Goal: Task Accomplishment & Management: Manage account settings

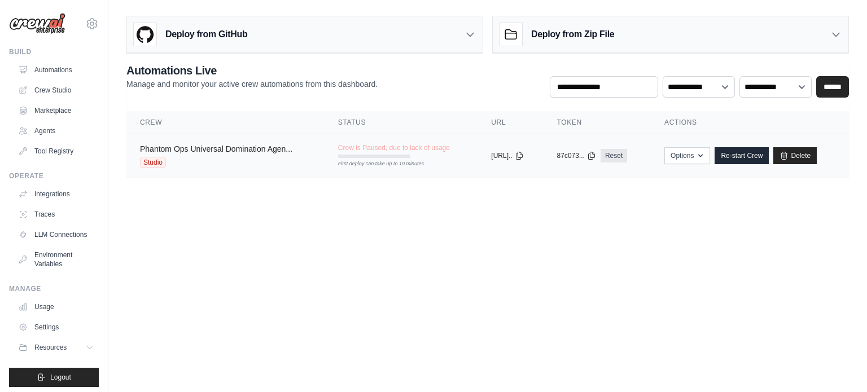
click at [250, 151] on link "Phantom Ops Universal Domination Agen..." at bounding box center [216, 149] width 152 height 9
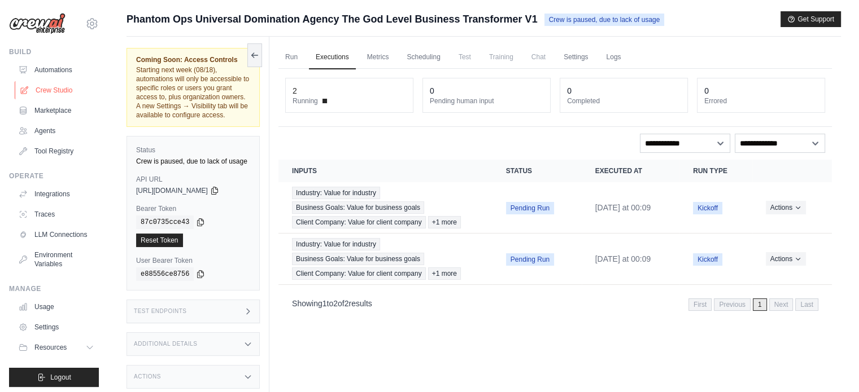
click at [55, 91] on link "Crew Studio" at bounding box center [57, 90] width 85 height 18
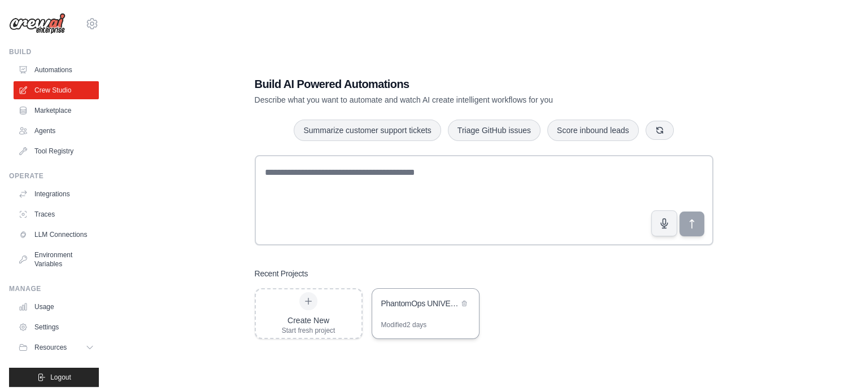
click at [400, 316] on div "PhantomOps UNIVERSAL DOMINATION AGENCY - The God-Level Business Transformer" at bounding box center [425, 305] width 107 height 32
click at [53, 113] on link "Marketplace" at bounding box center [57, 111] width 85 height 18
click at [57, 128] on link "Agents" at bounding box center [57, 131] width 85 height 18
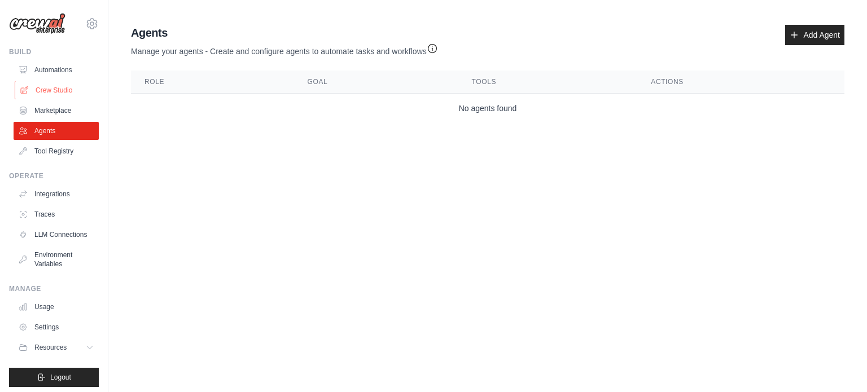
click at [70, 88] on link "Crew Studio" at bounding box center [57, 90] width 85 height 18
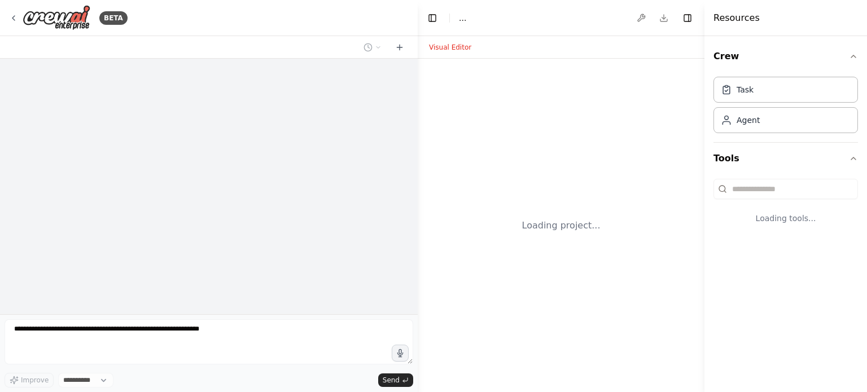
select select "****"
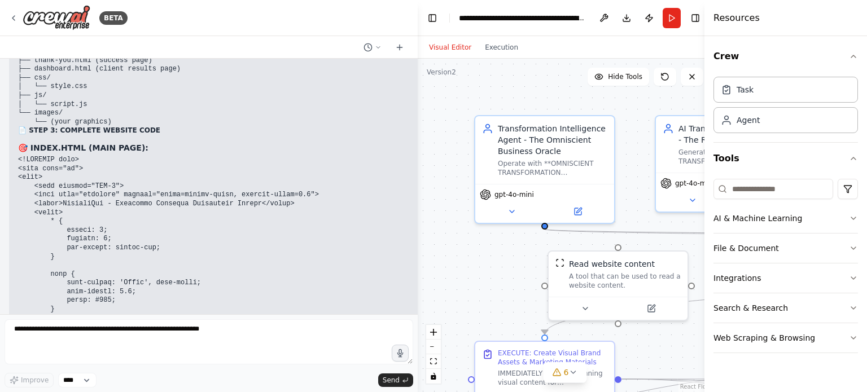
scroll to position [60076, 0]
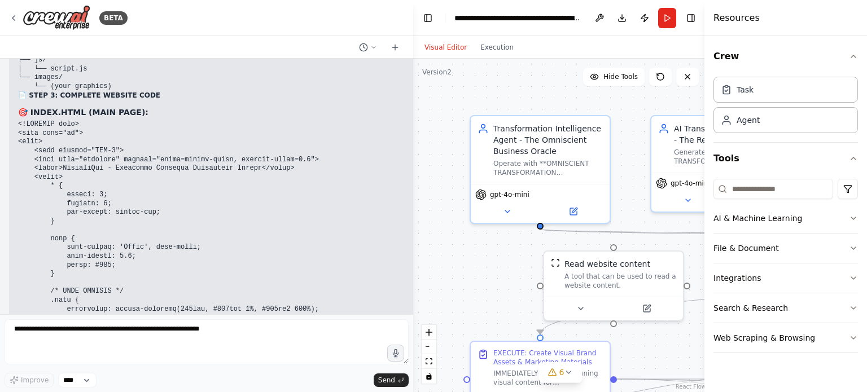
click at [413, 261] on div "BETA Hello! I'm the CrewAI assistant. What kind of automation do you want to bu…" at bounding box center [433, 196] width 867 height 392
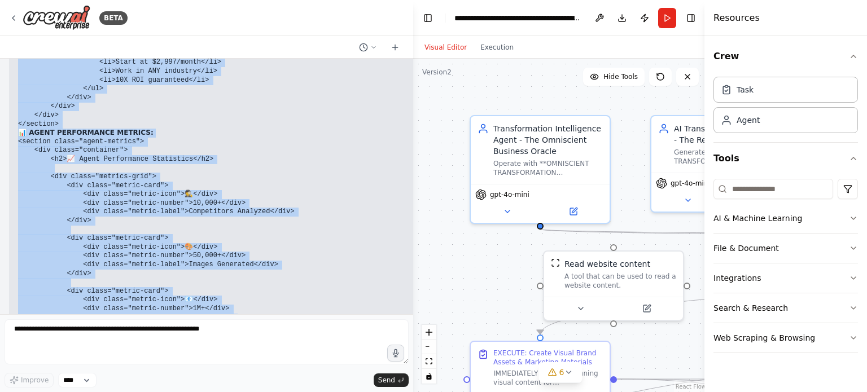
scroll to position [49714, 0]
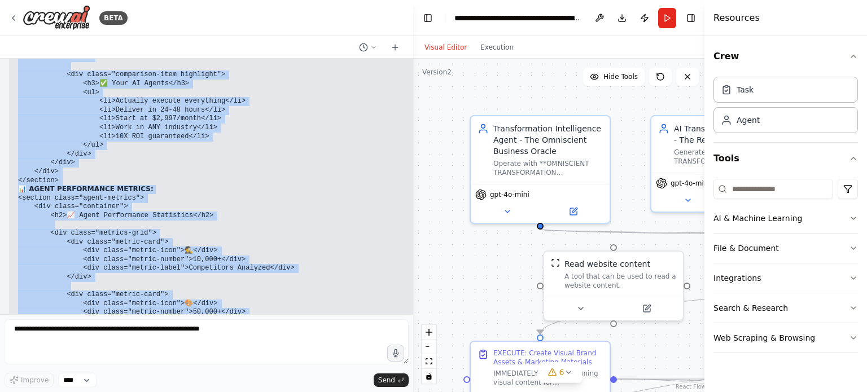
drag, startPoint x: 18, startPoint y: 220, endPoint x: 247, endPoint y: 115, distance: 252.2
copy div "🔥💥 COMPLETE WEBSITE AGENT SHOWCASE SECTION! Here's how to present your 7 POWERF…"
click at [72, 11] on img at bounding box center [57, 17] width 68 height 25
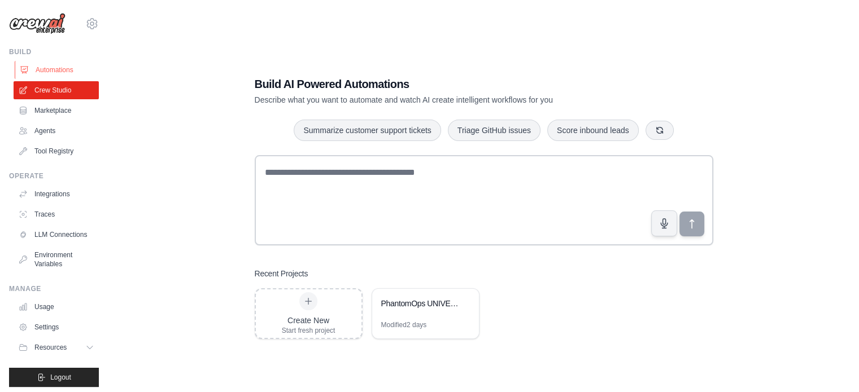
click at [71, 74] on link "Automations" at bounding box center [57, 70] width 85 height 18
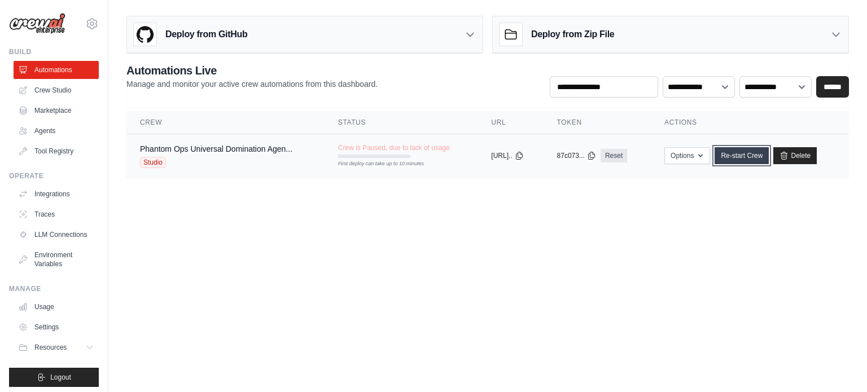
click at [745, 152] on link "Re-start Crew" at bounding box center [742, 155] width 54 height 17
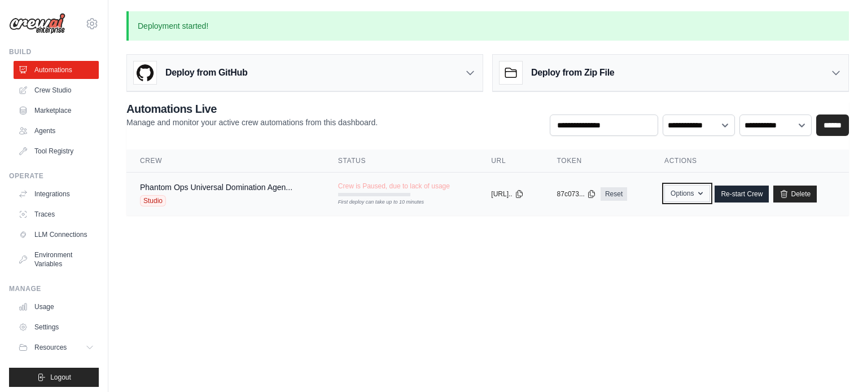
click at [705, 193] on icon "button" at bounding box center [700, 193] width 9 height 9
click at [514, 251] on body "ashwant144@gmail.com Settings Build Automations Crew Studio" at bounding box center [433, 196] width 867 height 392
click at [348, 180] on td "Crew is Paused, due to lack of usage First deploy can take up to 10 minutes" at bounding box center [402, 189] width 154 height 33
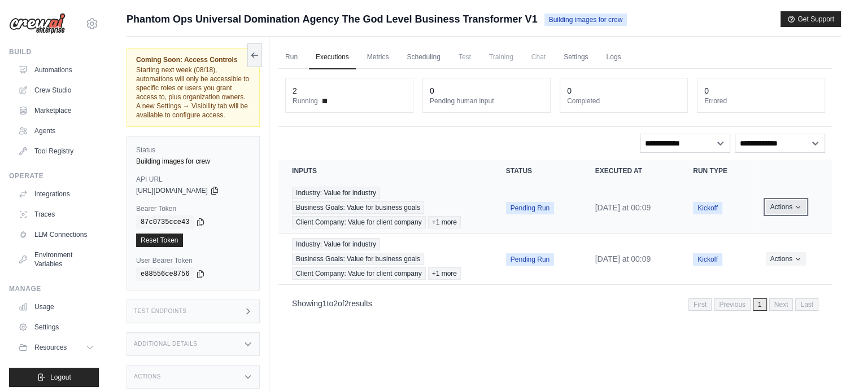
click at [793, 206] on button "Actions" at bounding box center [786, 207] width 40 height 14
click at [289, 59] on link "Run" at bounding box center [291, 58] width 26 height 24
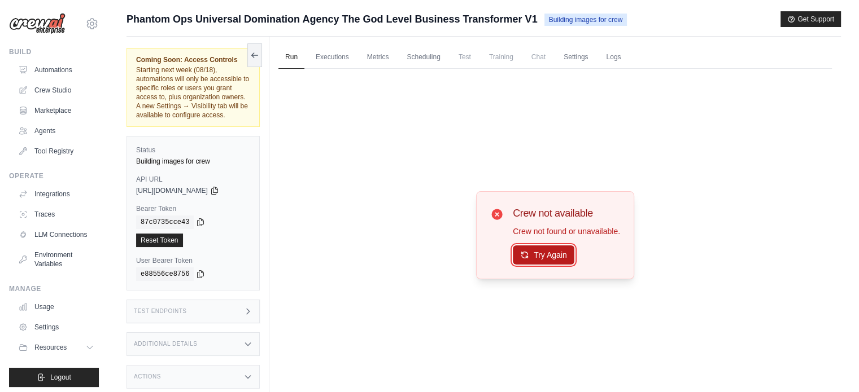
click at [554, 256] on button "Try Again" at bounding box center [544, 255] width 62 height 19
click at [382, 58] on link "Metrics" at bounding box center [378, 58] width 36 height 24
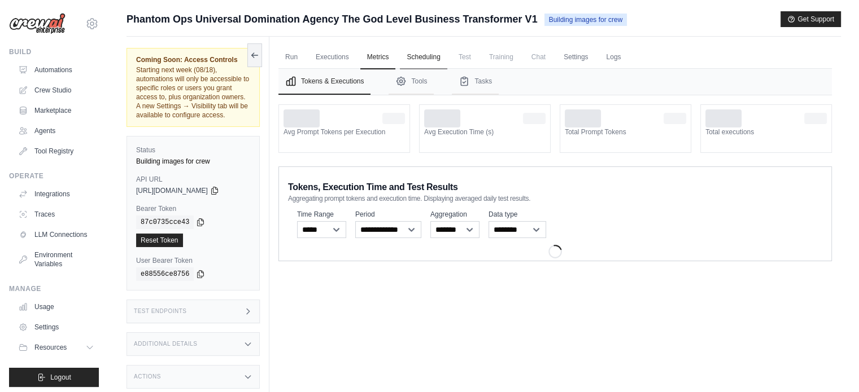
click at [420, 60] on link "Scheduling" at bounding box center [423, 58] width 47 height 24
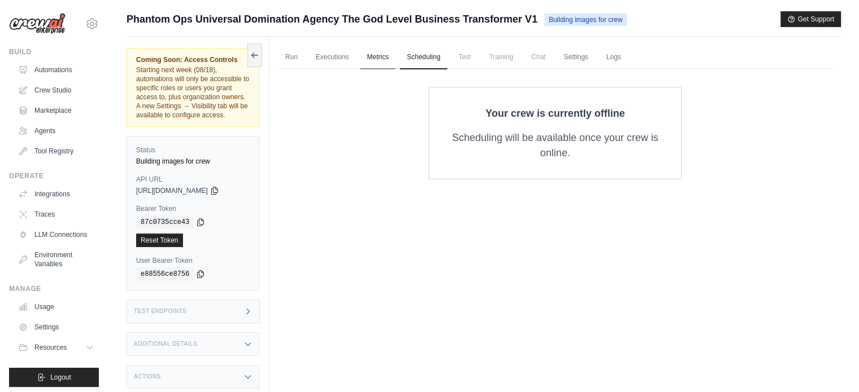
click at [383, 63] on link "Metrics" at bounding box center [378, 58] width 36 height 24
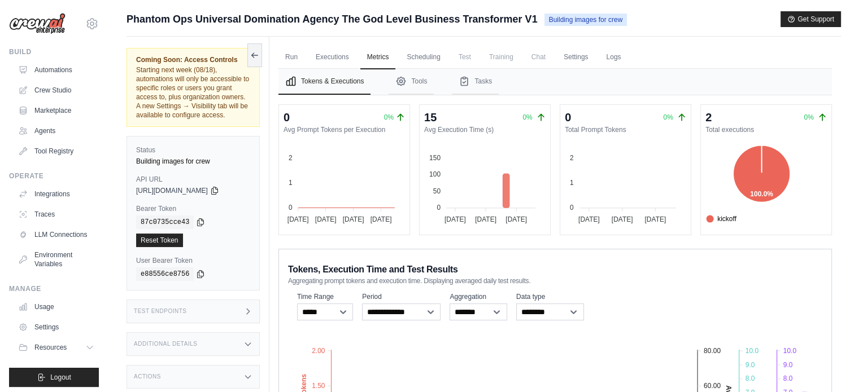
scroll to position [56, 0]
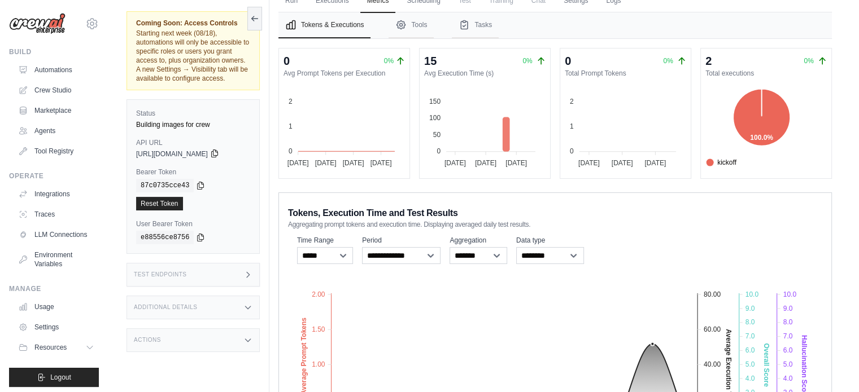
click at [219, 152] on icon at bounding box center [214, 153] width 9 height 9
click at [196, 182] on icon at bounding box center [200, 185] width 9 height 9
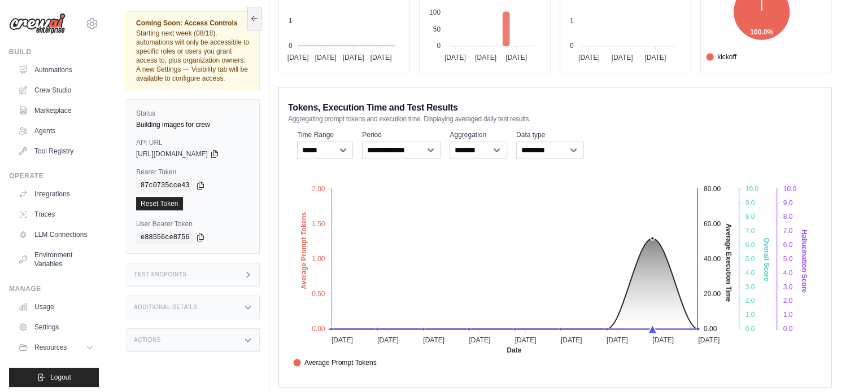
scroll to position [169, 0]
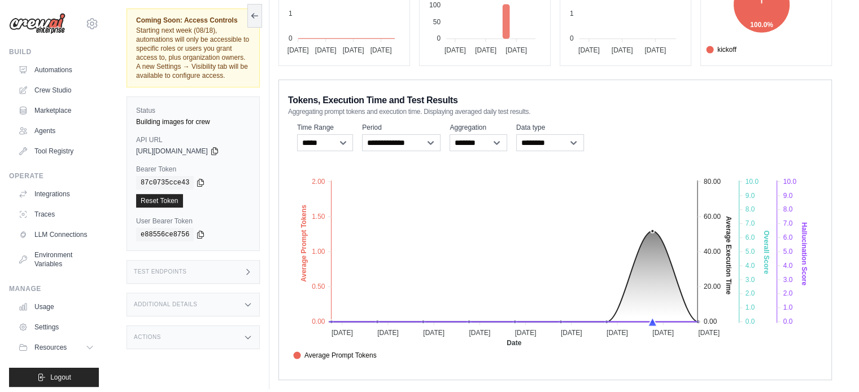
click at [197, 272] on div "Test Endpoints" at bounding box center [192, 272] width 133 height 24
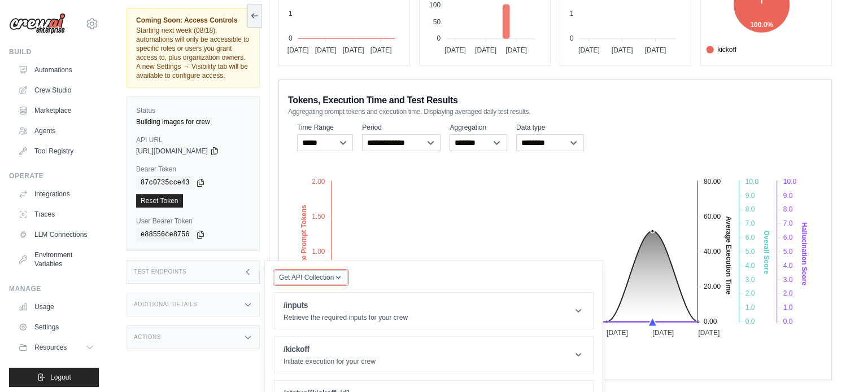
click at [298, 273] on span "Get API Collection" at bounding box center [306, 277] width 55 height 9
click at [330, 299] on div "Postman API Collection" at bounding box center [337, 308] width 108 height 18
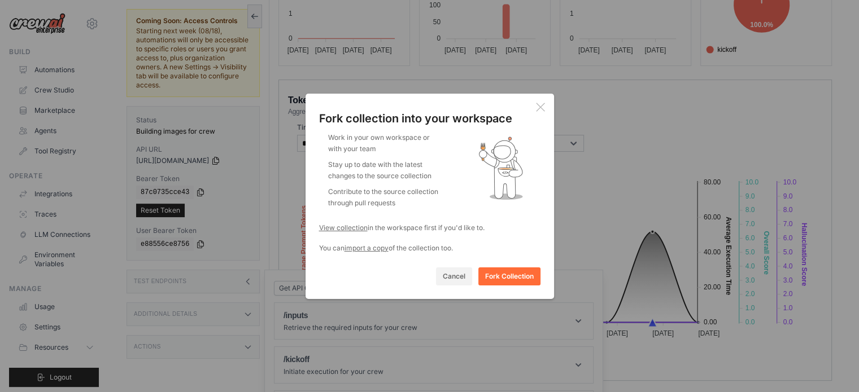
click at [491, 274] on button "Fork Collection" at bounding box center [509, 277] width 62 height 18
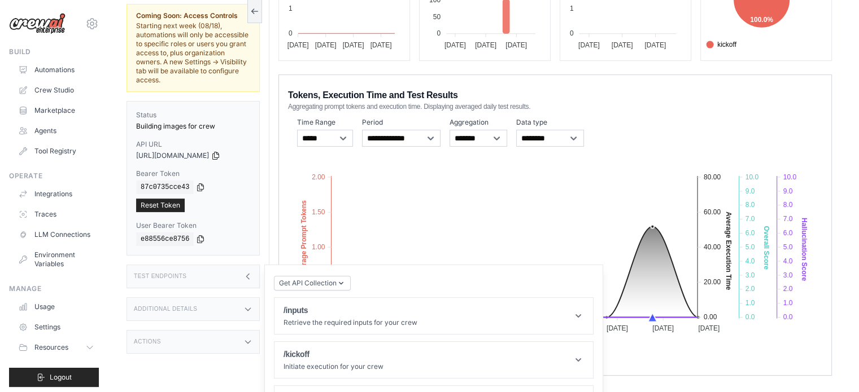
scroll to position [176, 0]
click at [229, 331] on div "Actions" at bounding box center [192, 341] width 133 height 24
click at [195, 329] on div "Actions" at bounding box center [192, 341] width 133 height 24
click at [203, 296] on div "Additional Details" at bounding box center [192, 308] width 133 height 24
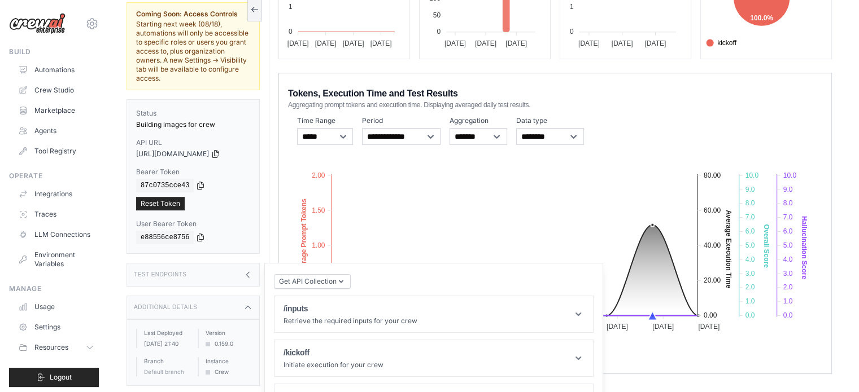
click at [208, 296] on div "Additional Details" at bounding box center [192, 308] width 133 height 24
click at [216, 263] on div "Test Endpoints" at bounding box center [192, 275] width 133 height 24
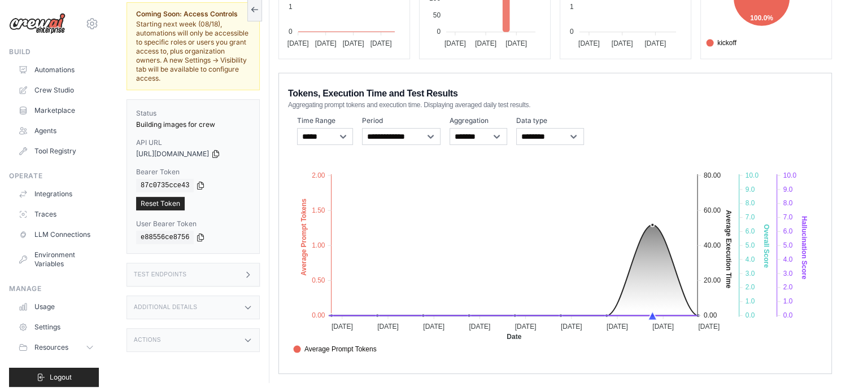
click at [216, 263] on div "Test Endpoints" at bounding box center [192, 275] width 133 height 24
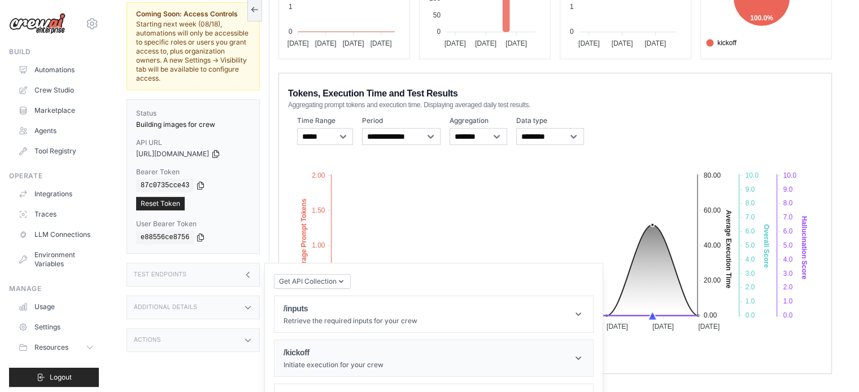
click at [364, 347] on div "/kickoff Initiate execution for your crew" at bounding box center [333, 358] width 100 height 23
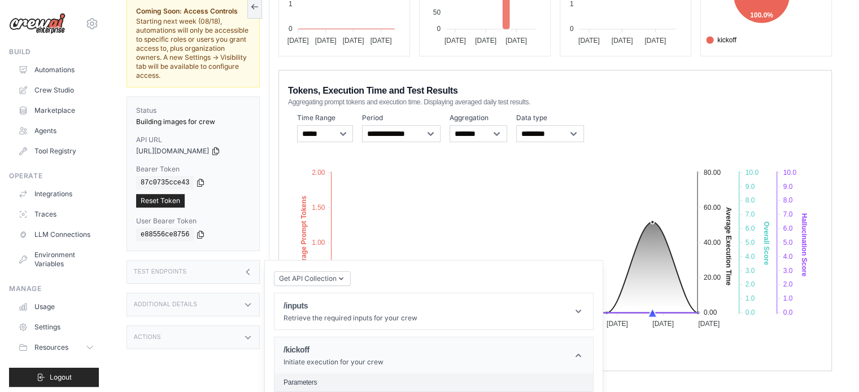
scroll to position [305, 0]
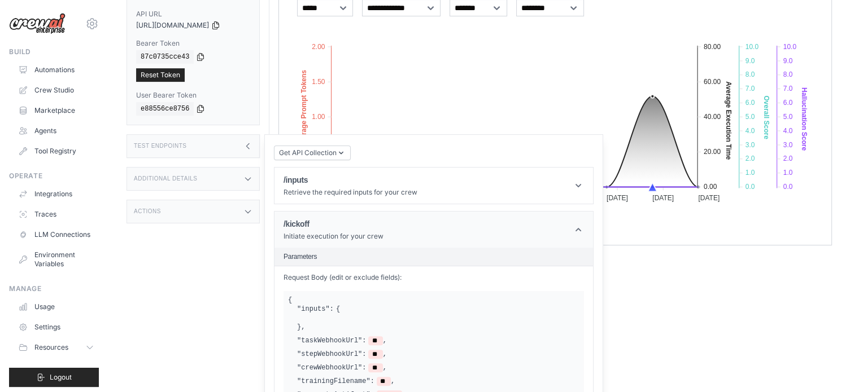
click at [577, 228] on icon at bounding box center [578, 229] width 6 height 3
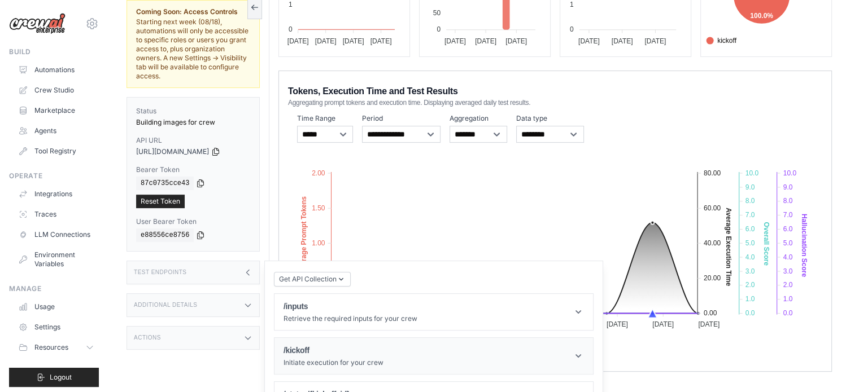
scroll to position [176, 0]
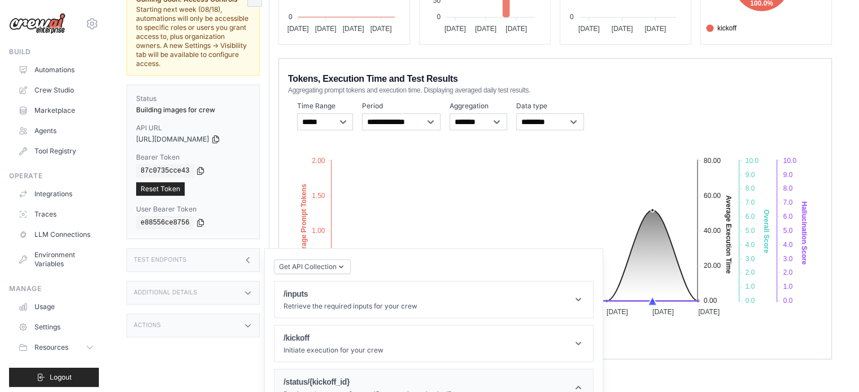
click at [478, 370] on header "/status/{kickoff_id} Retrieve the status of a specific execution using its ID" at bounding box center [433, 388] width 318 height 36
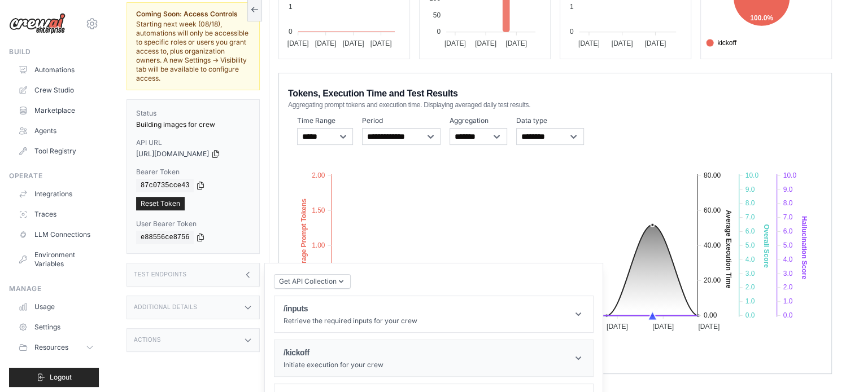
click at [483, 343] on header "/kickoff Initiate execution for your crew" at bounding box center [433, 358] width 318 height 36
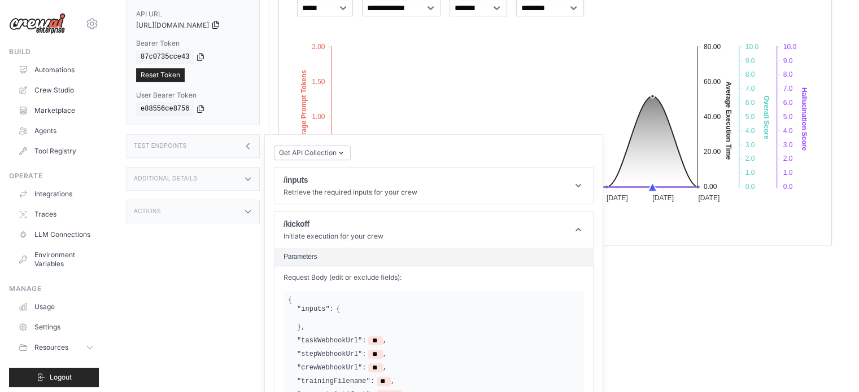
click at [219, 21] on icon at bounding box center [216, 24] width 6 height 7
drag, startPoint x: 360, startPoint y: 339, endPoint x: 387, endPoint y: 335, distance: 26.9
click at [387, 335] on div ""inputs": { } , "taskWebhookUrl": ** , "stepWebhookUrl": ** , "crewWebhookUrl":…" at bounding box center [433, 352] width 291 height 95
click at [405, 337] on div ""taskWebhookUrl": ** ," at bounding box center [438, 341] width 282 height 9
click at [219, 134] on div "Test Endpoints" at bounding box center [192, 146] width 133 height 24
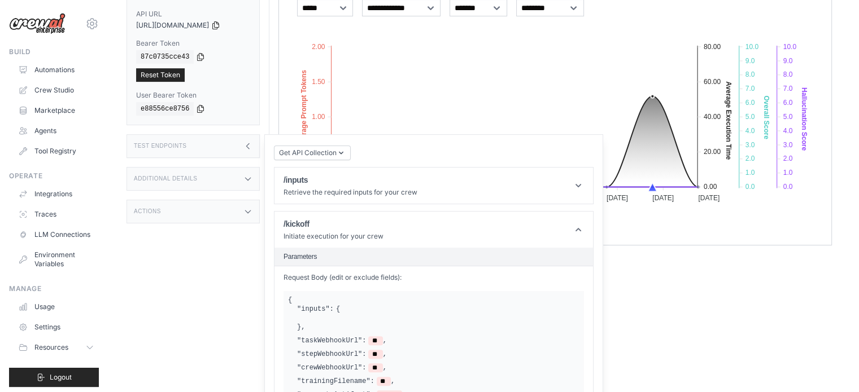
scroll to position [176, 0]
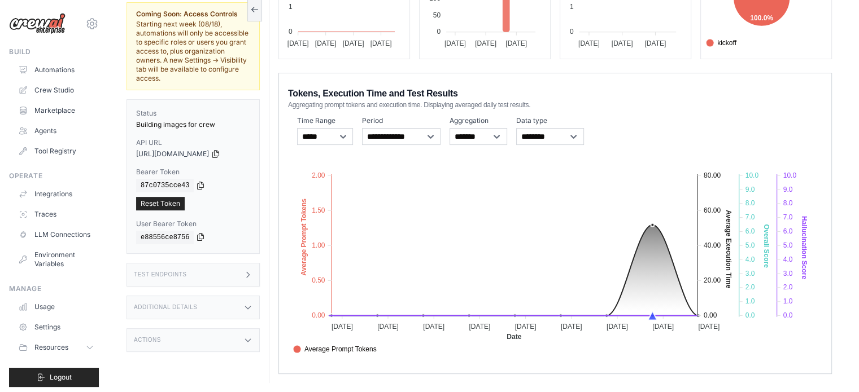
click at [198, 233] on icon at bounding box center [201, 236] width 6 height 7
click at [219, 263] on div "Test Endpoints" at bounding box center [192, 275] width 133 height 24
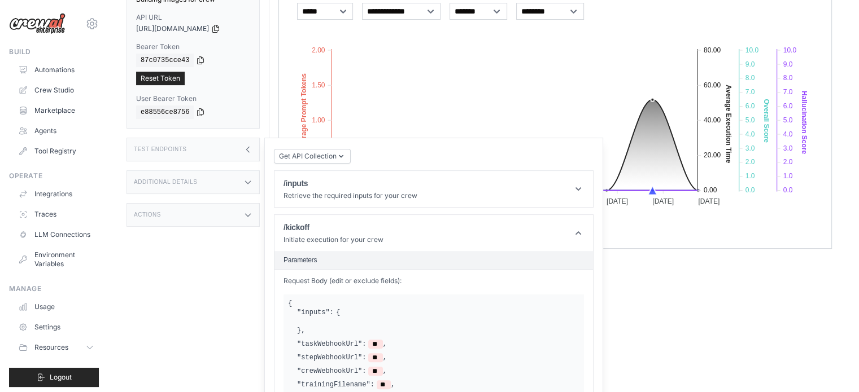
scroll to position [305, 0]
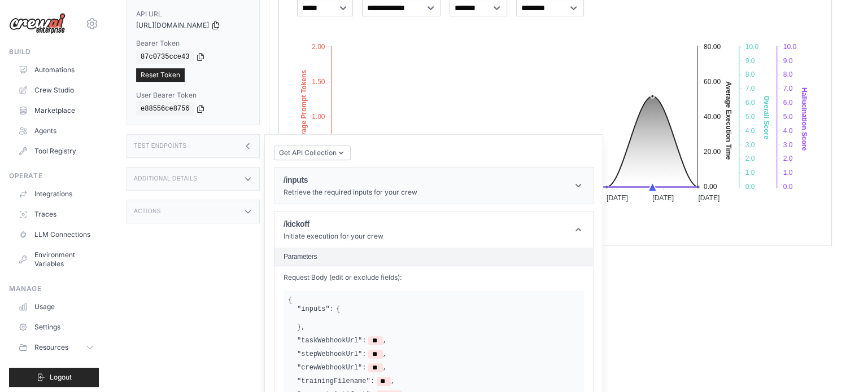
click at [320, 188] on p "Retrieve the required inputs for your crew" at bounding box center [350, 192] width 134 height 9
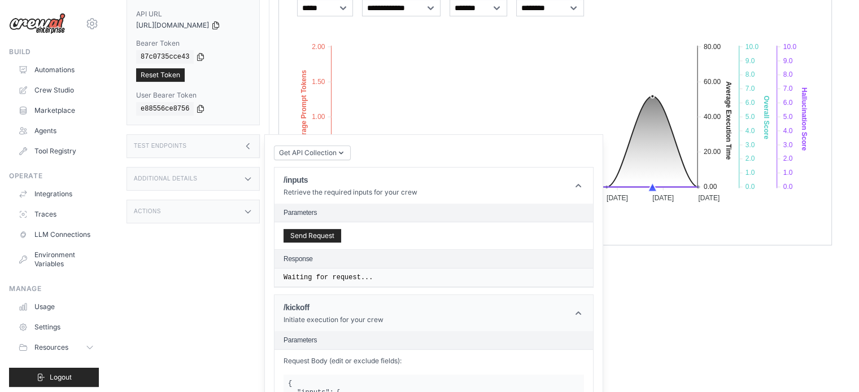
click at [359, 302] on div "/kickoff Initiate execution for your crew" at bounding box center [333, 313] width 100 height 23
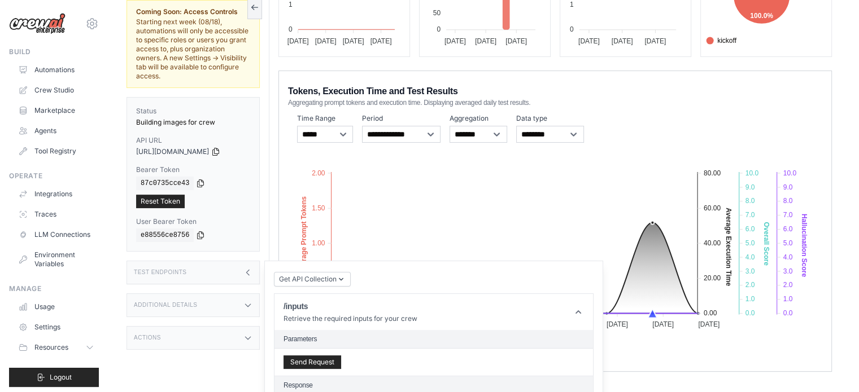
scroll to position [176, 0]
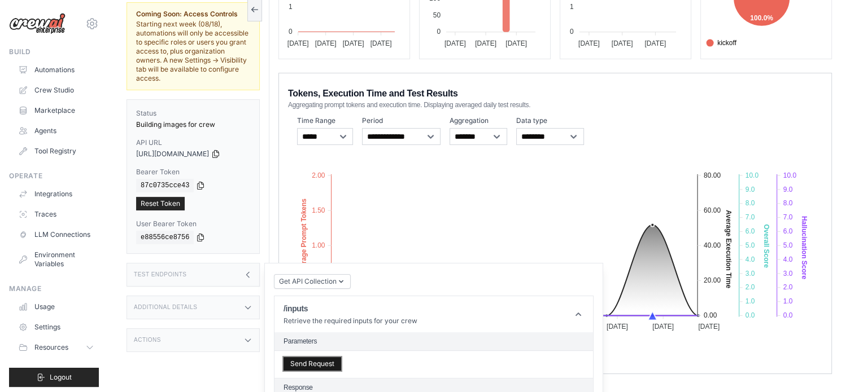
click at [324, 357] on button "Send Request" at bounding box center [312, 364] width 58 height 14
click at [511, 302] on header "/inputs Retrieve the required inputs for your crew" at bounding box center [433, 314] width 318 height 36
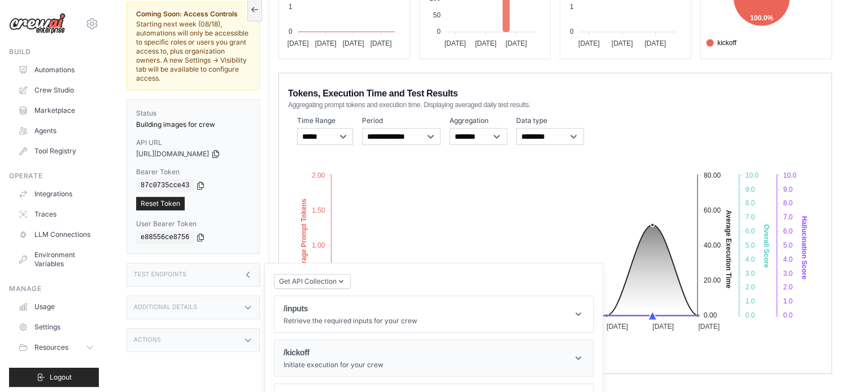
click at [449, 354] on header "/kickoff Initiate execution for your crew" at bounding box center [433, 358] width 318 height 36
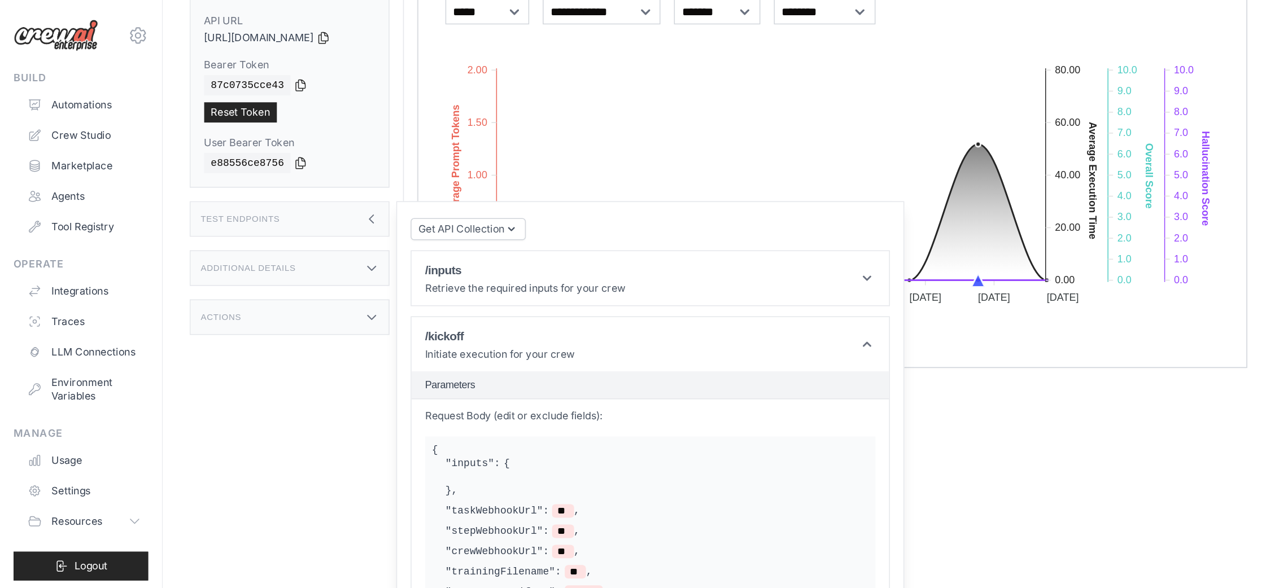
scroll to position [94, 0]
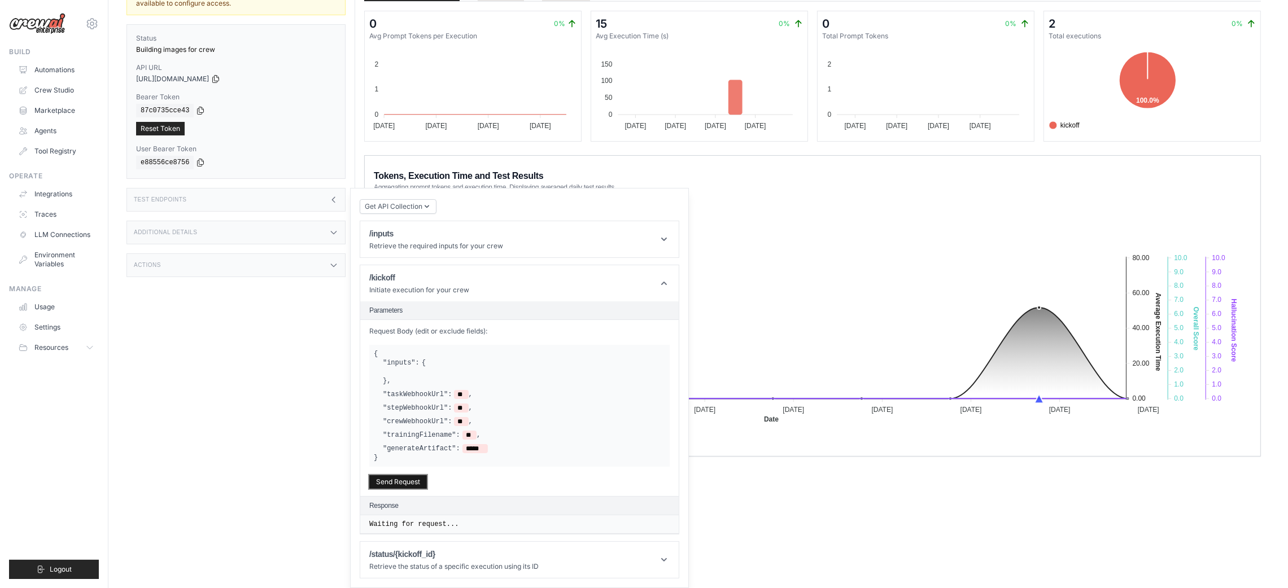
click at [385, 392] on button "Send Request" at bounding box center [398, 482] width 58 height 14
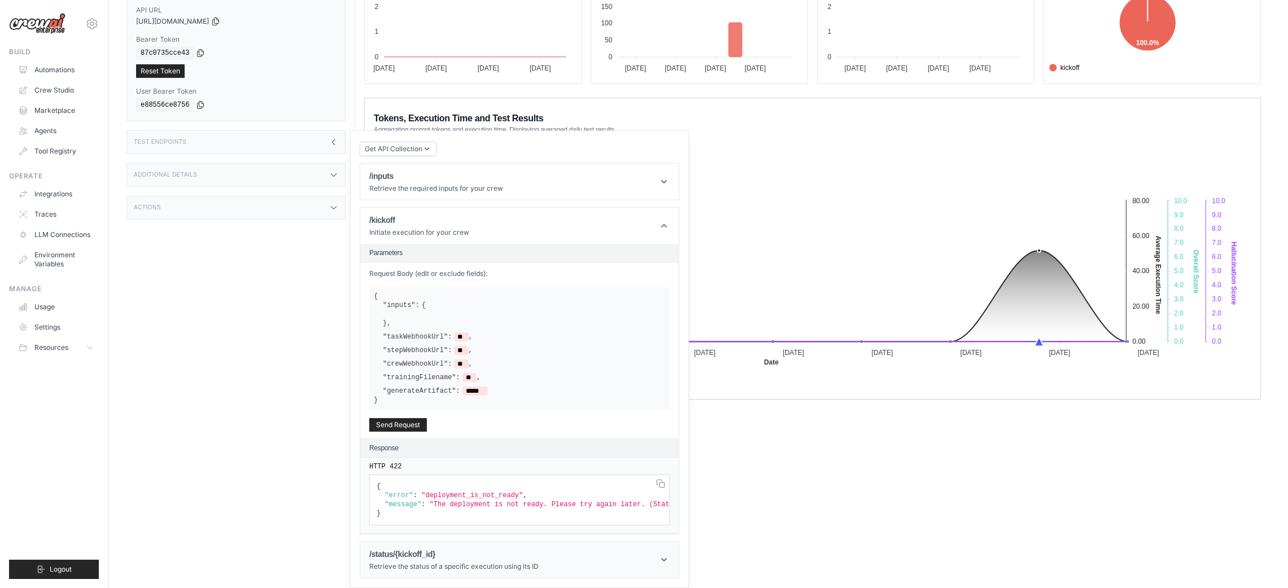
scroll to position [49, 0]
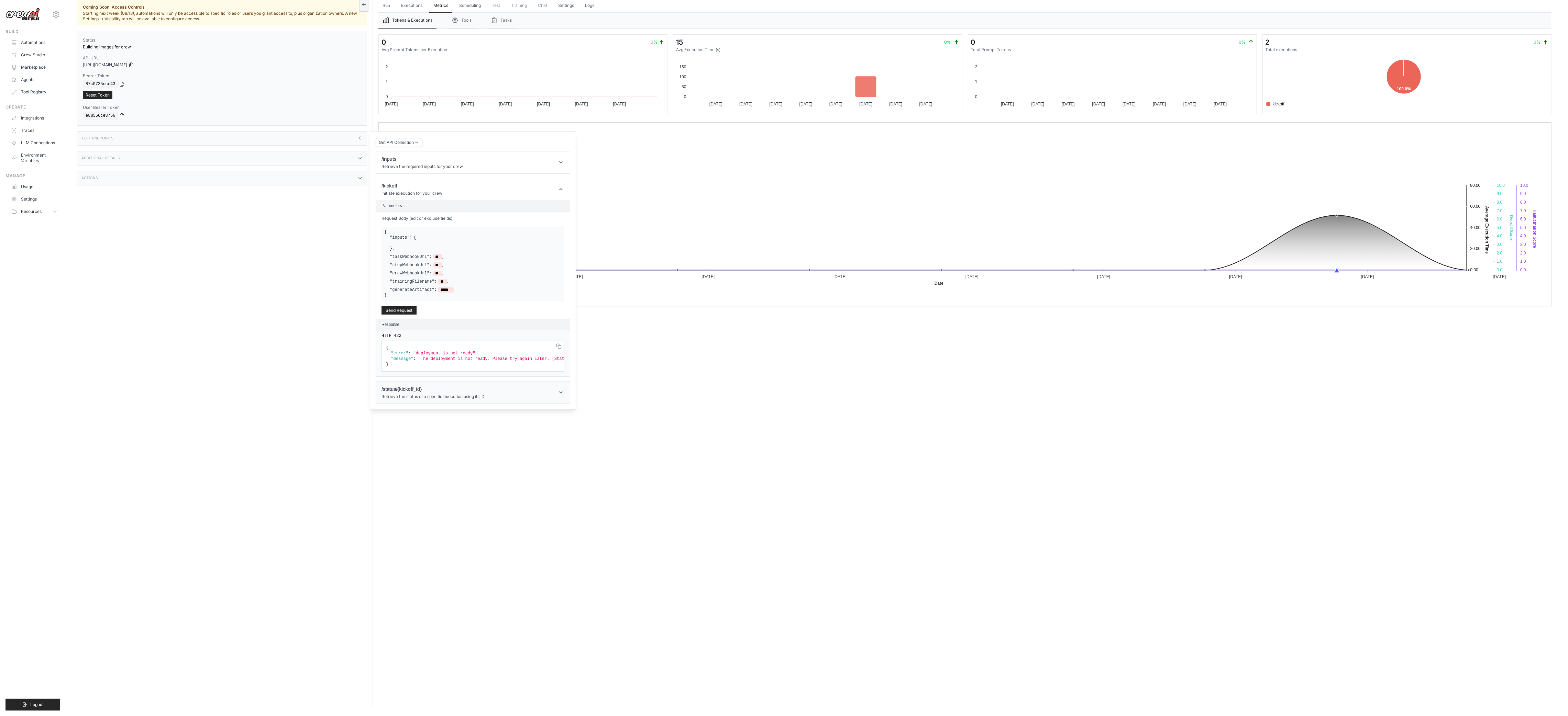
click at [436, 238] on p "Retrieve the status of a specific execution using its ID" at bounding box center [433, 397] width 103 height 5
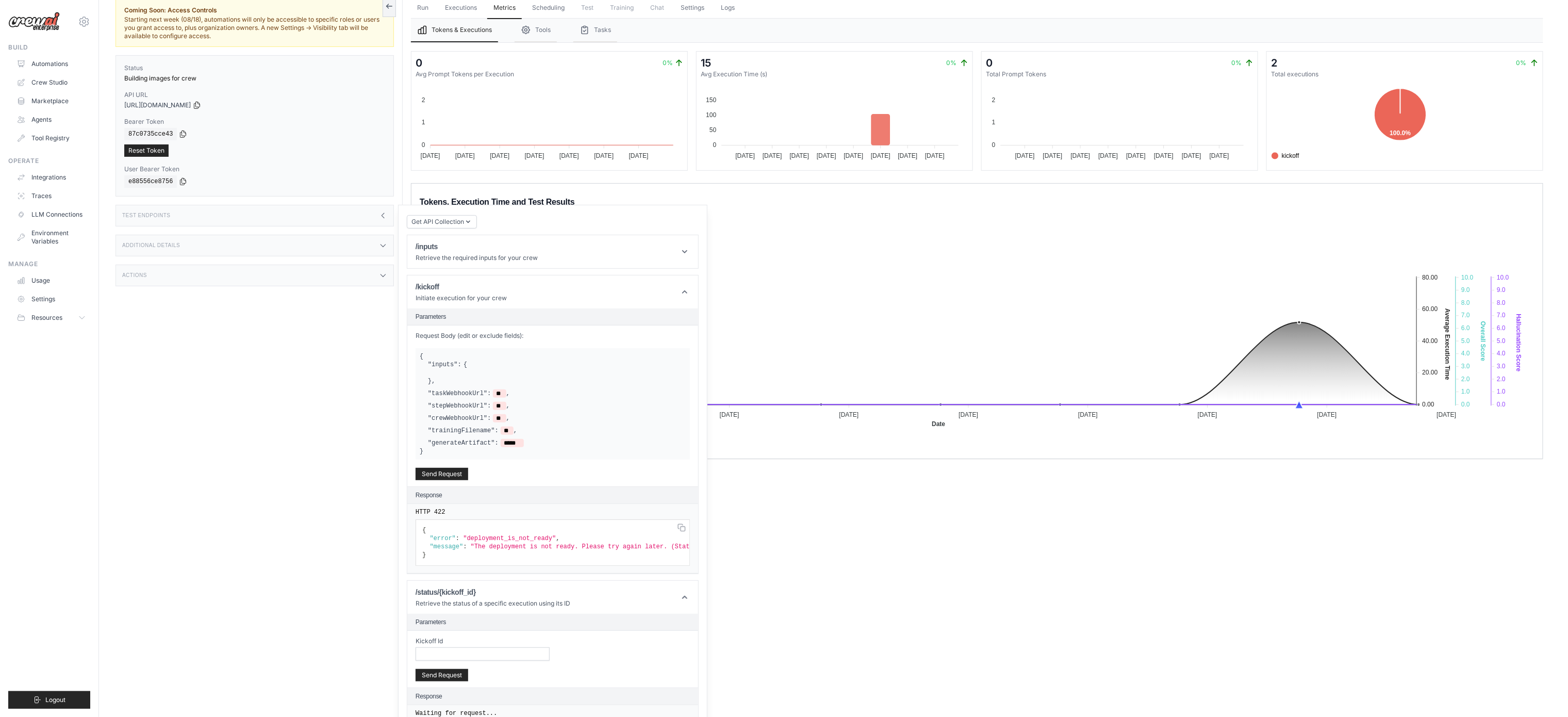
scroll to position [82, 0]
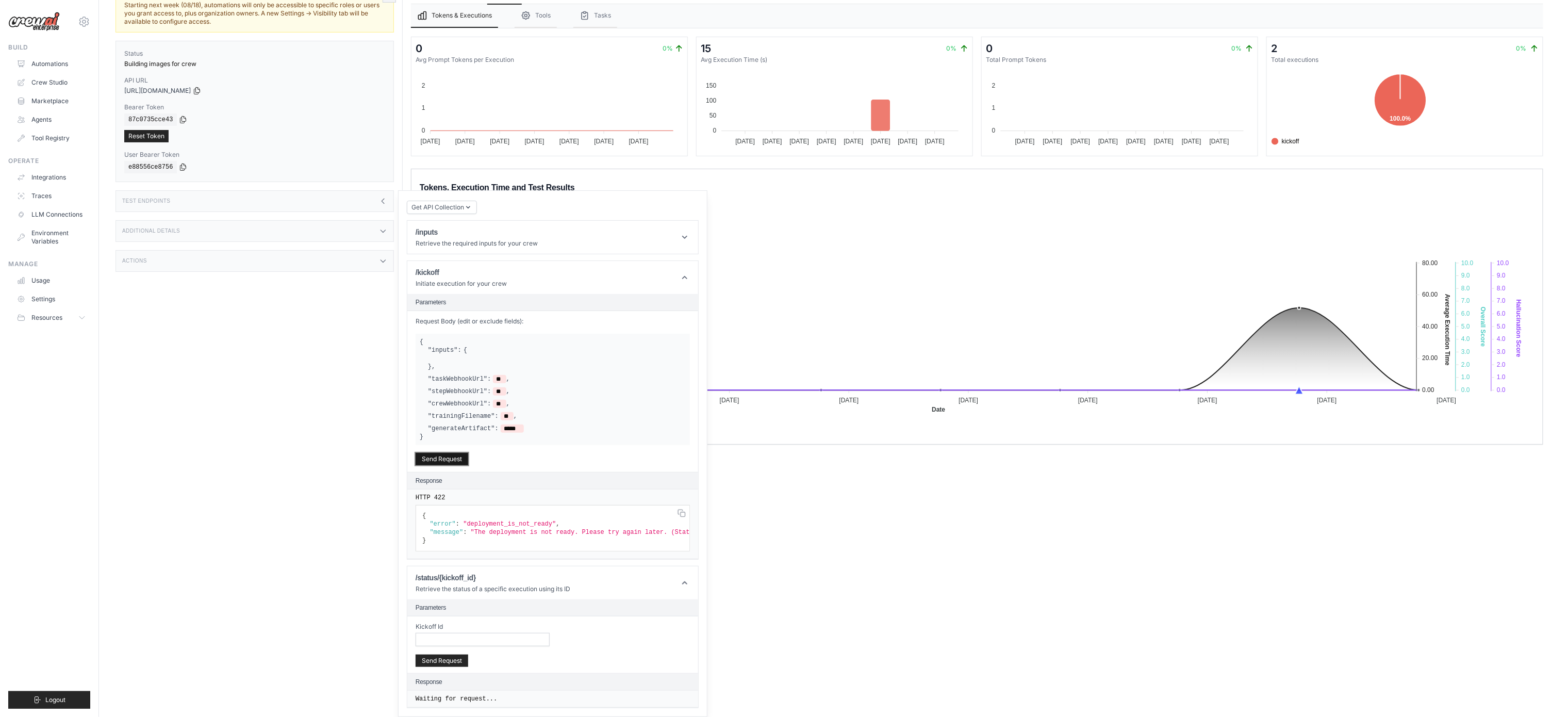
click at [452, 358] on button "Send Request" at bounding box center [442, 459] width 53 height 13
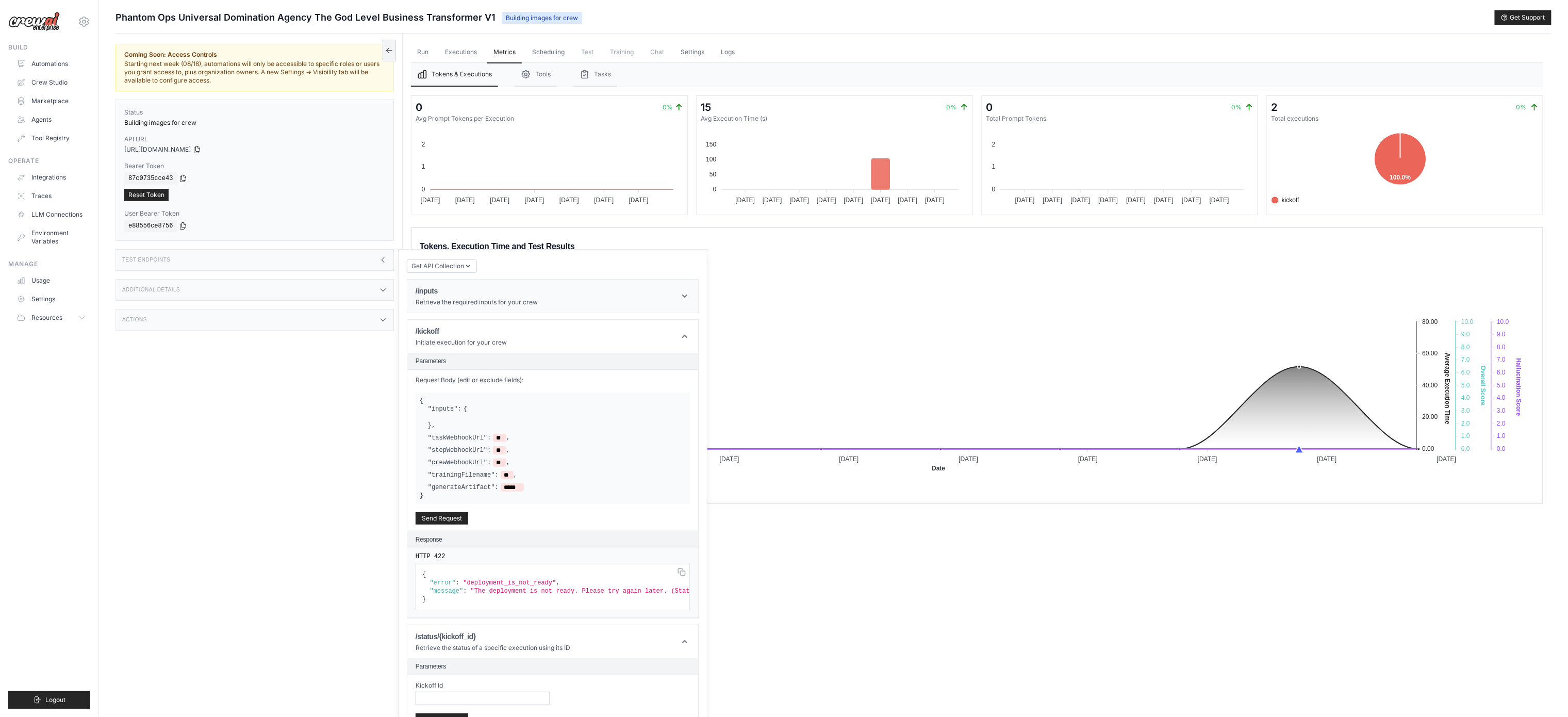
click at [483, 301] on p "Retrieve the required inputs for your crew" at bounding box center [477, 301] width 122 height 8
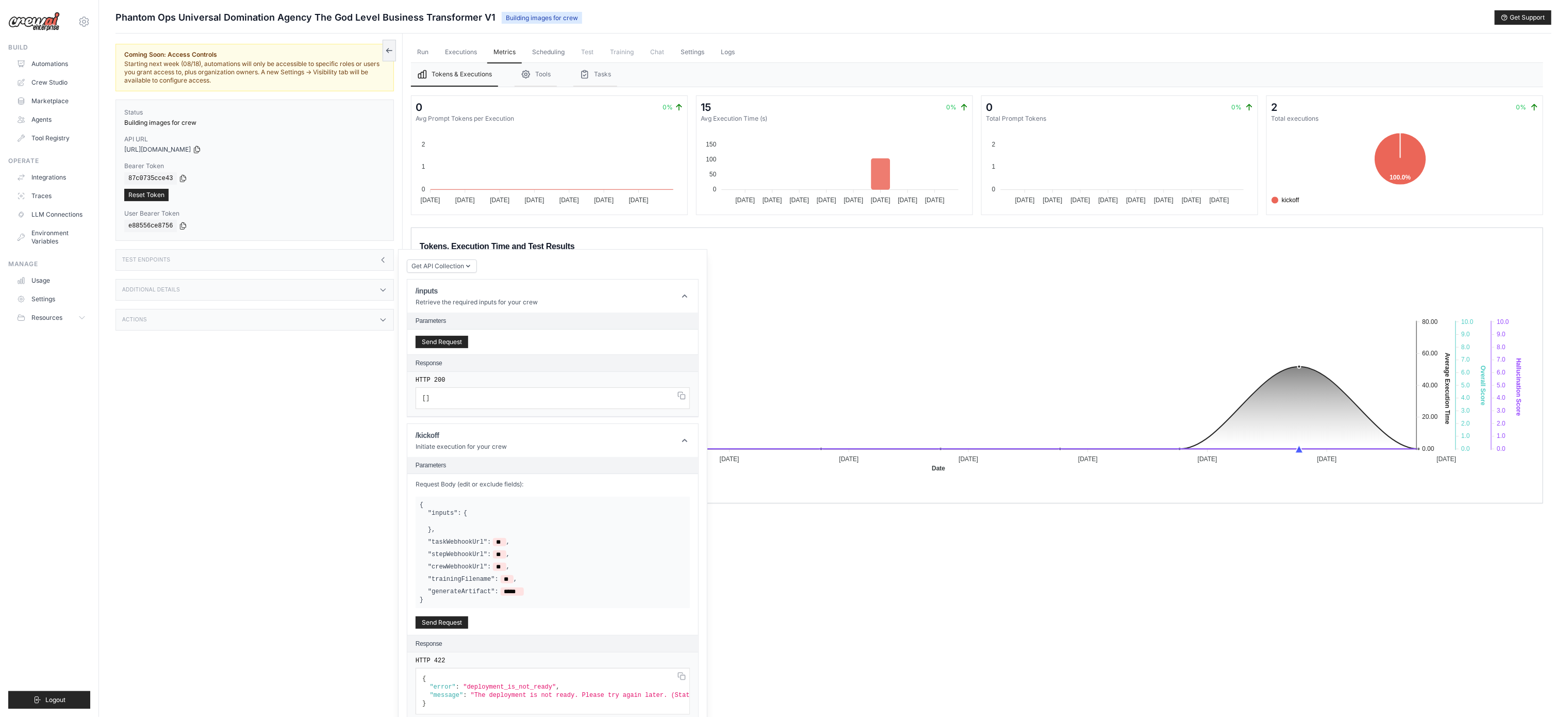
click at [444, 358] on pre "[ ]" at bounding box center [552, 398] width 274 height 22
click at [443, 342] on button "Send Request" at bounding box center [442, 342] width 53 height 13
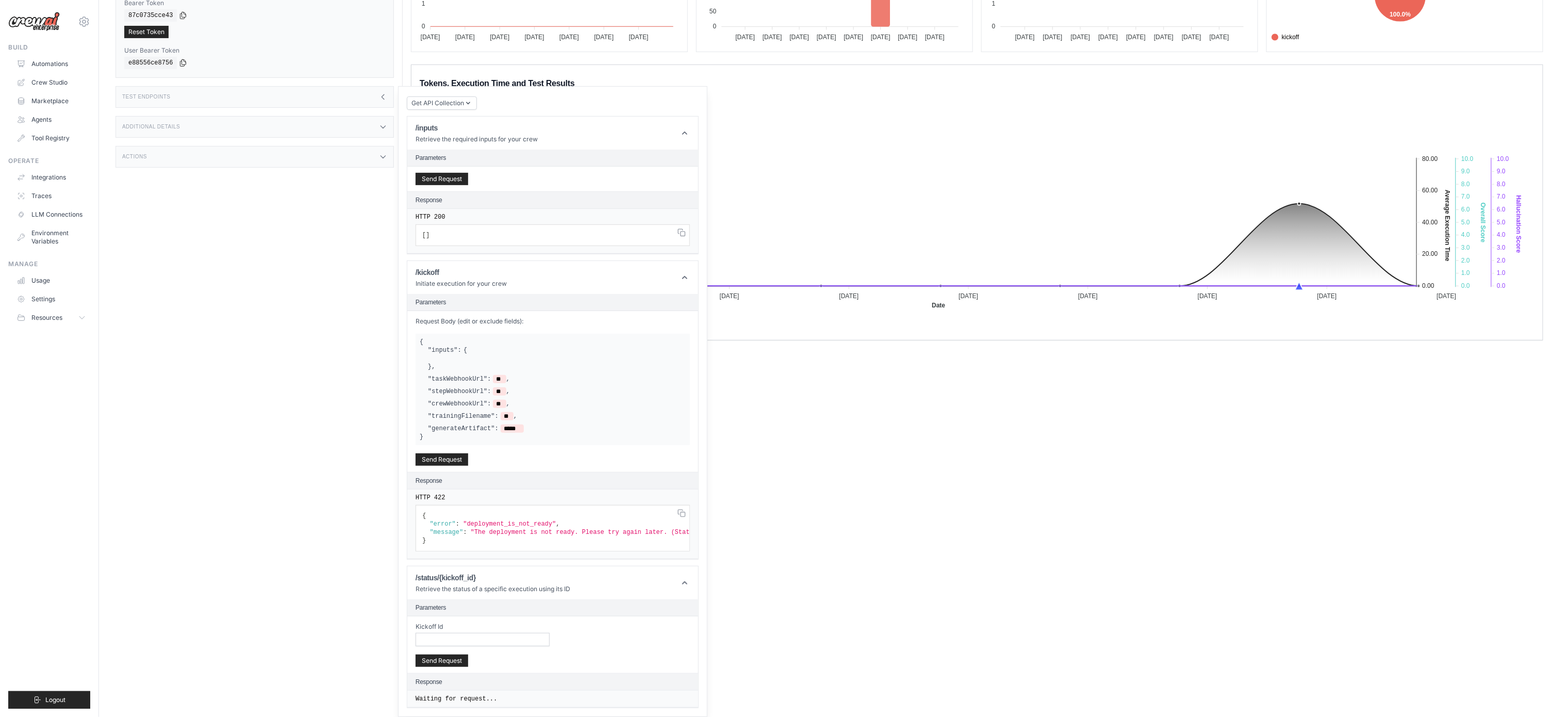
scroll to position [188, 0]
click at [464, 261] on header "/kickoff Initiate execution for your crew" at bounding box center [552, 278] width 290 height 33
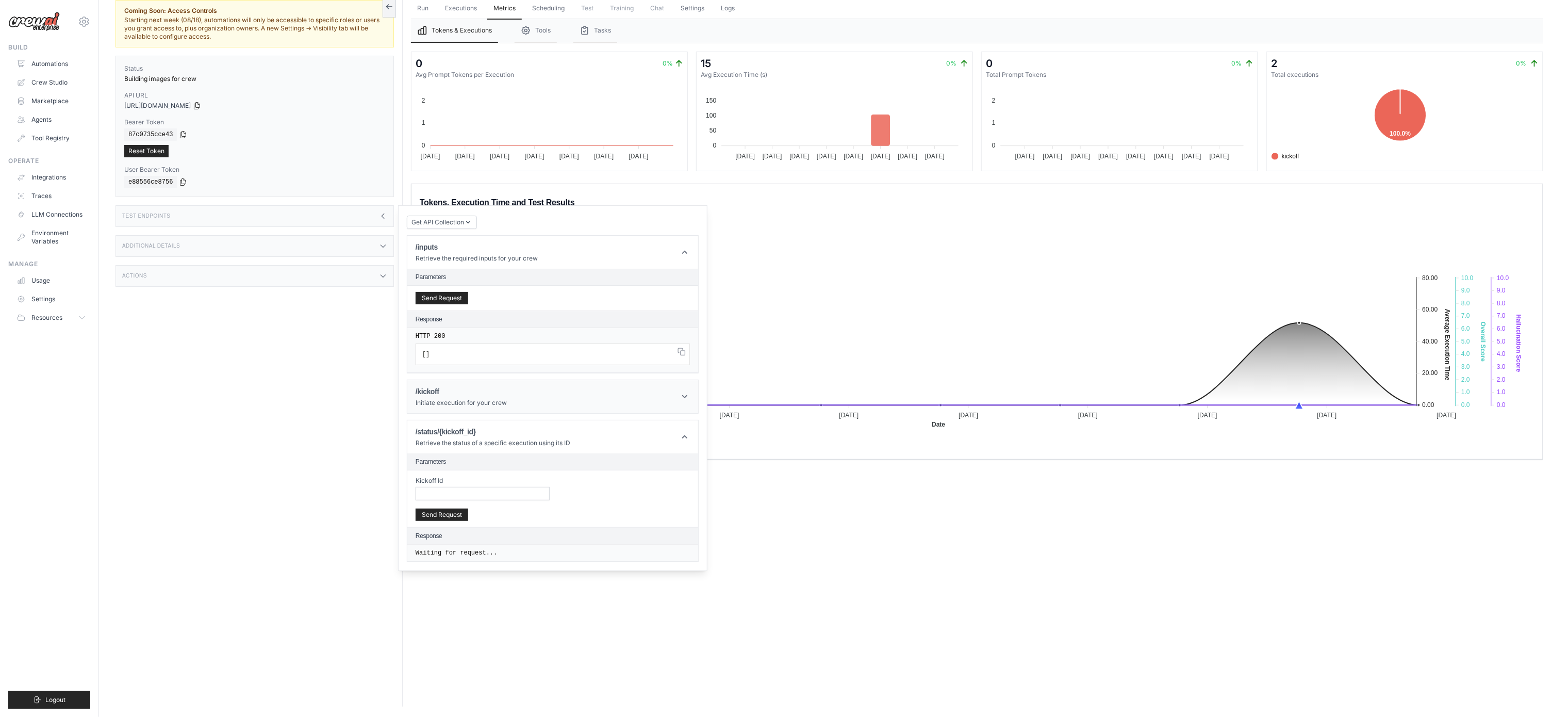
scroll to position [45, 0]
click at [509, 358] on header "/kickoff Initiate execution for your crew" at bounding box center [552, 396] width 290 height 33
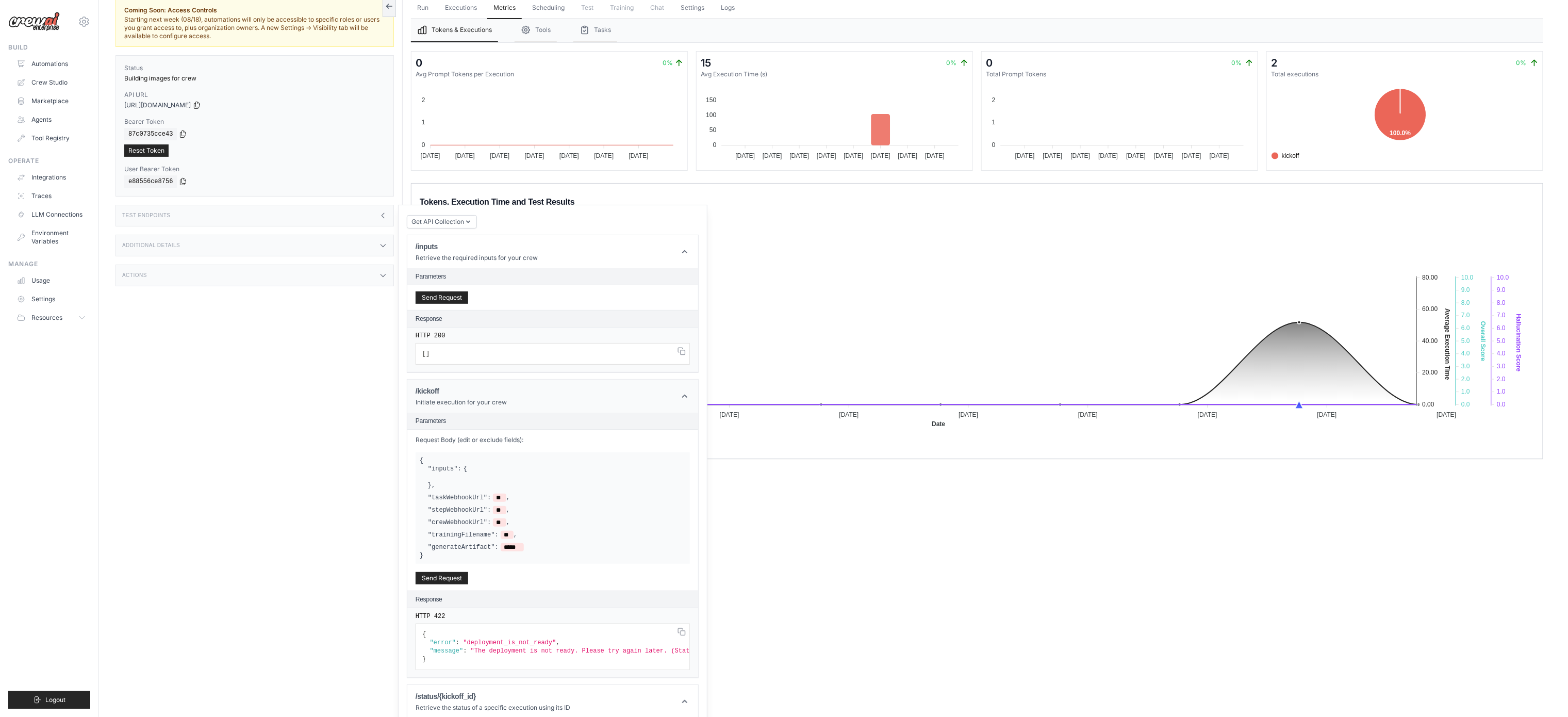
scroll to position [188, 0]
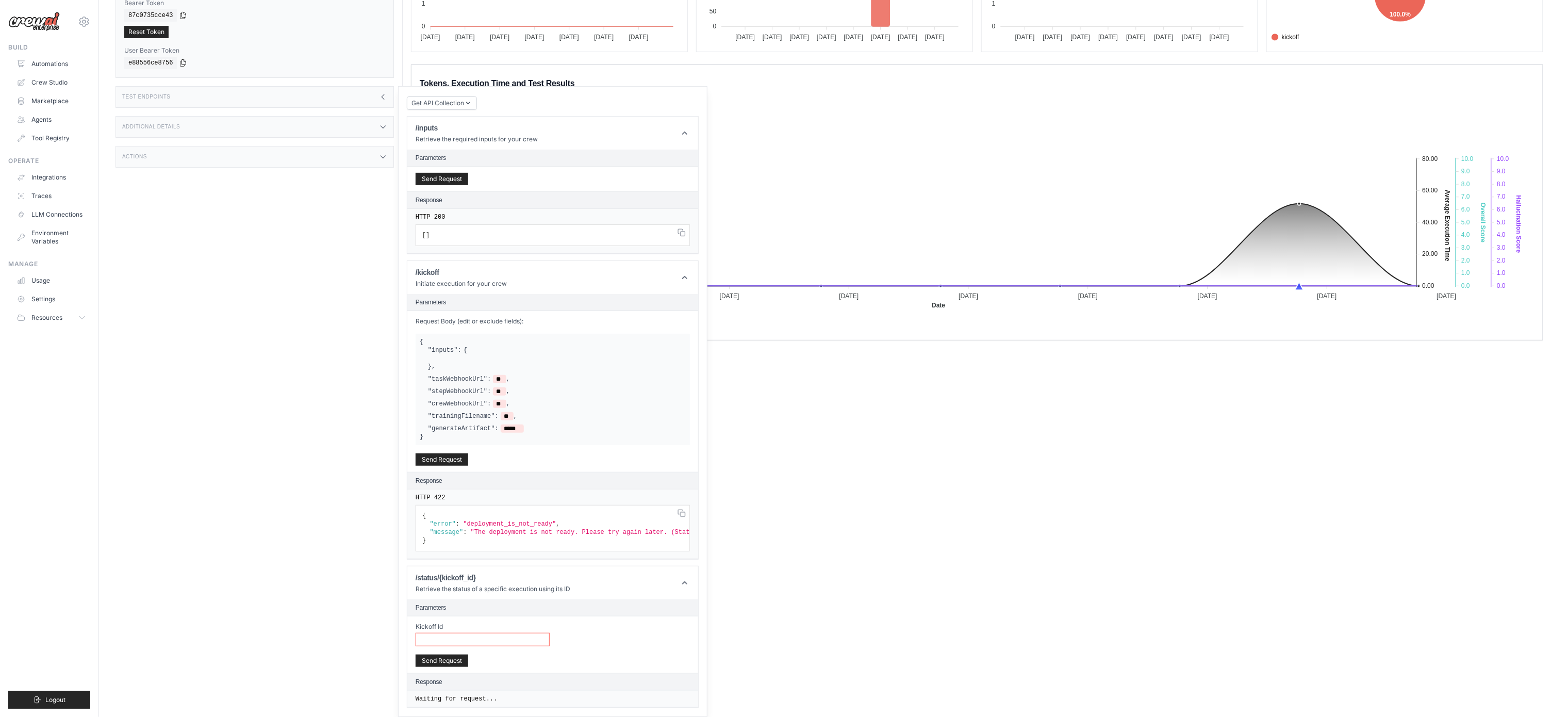
click at [467, 358] on input "Kickoff Id" at bounding box center [482, 639] width 134 height 14
click at [448, 358] on button "Send Request" at bounding box center [442, 660] width 53 height 13
click at [439, 173] on button "Send Request" at bounding box center [442, 179] width 53 height 13
click at [446, 225] on pre "[ ]" at bounding box center [552, 236] width 274 height 22
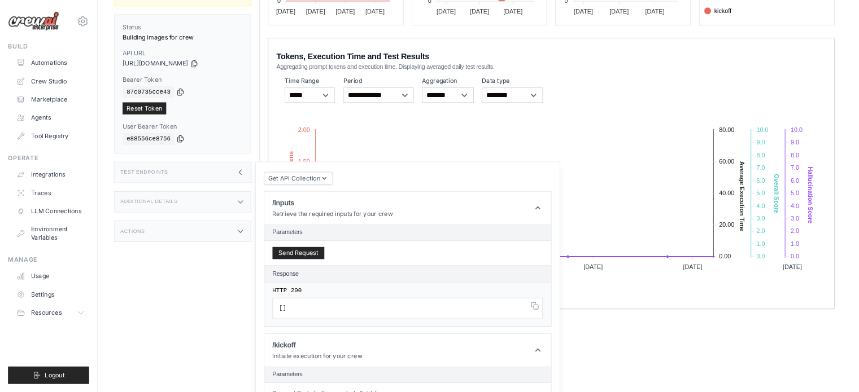
scroll to position [207, 0]
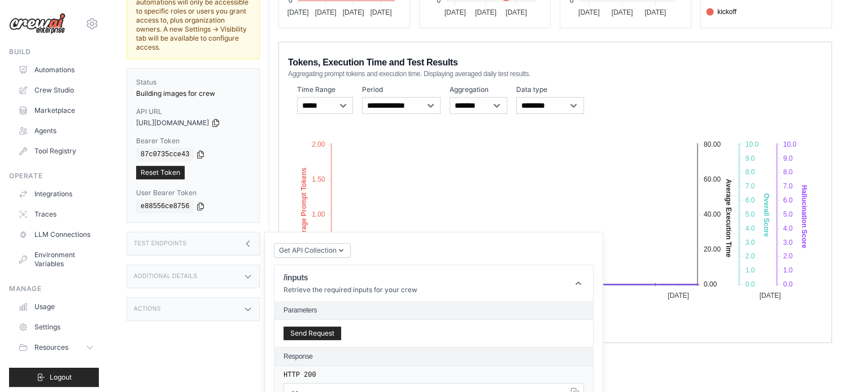
click at [215, 232] on div "Test Endpoints" at bounding box center [192, 244] width 133 height 24
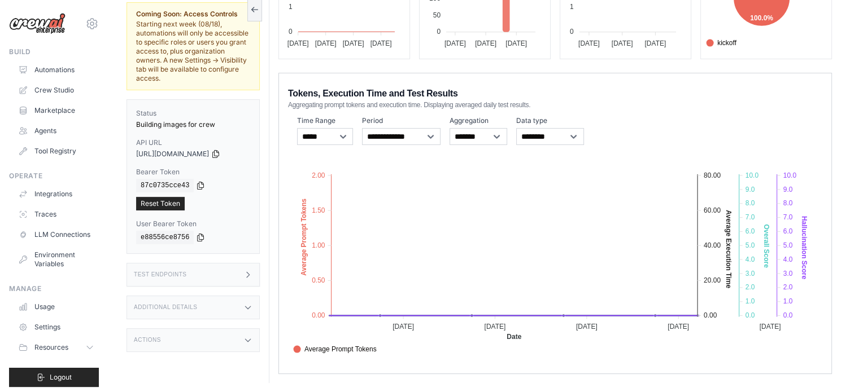
scroll to position [0, 0]
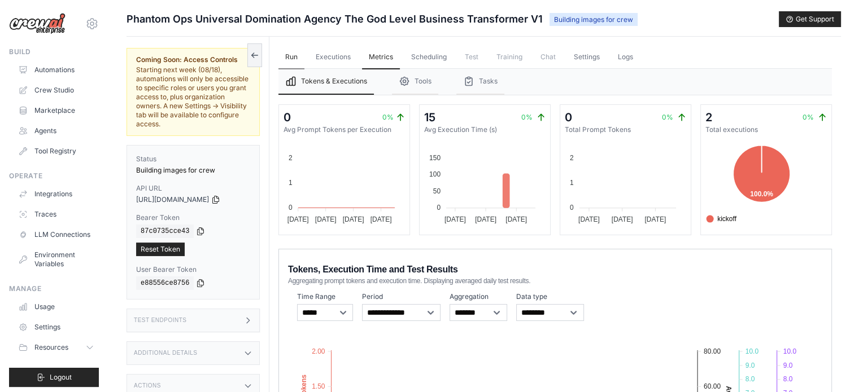
click at [290, 60] on link "Run" at bounding box center [291, 58] width 26 height 24
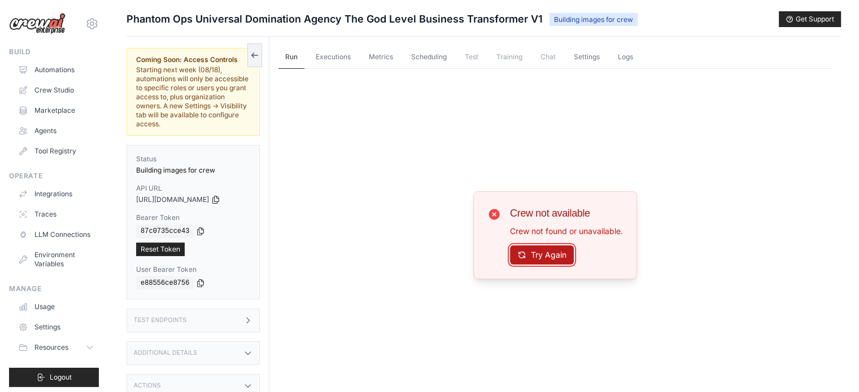
click at [556, 259] on button "Try Again" at bounding box center [542, 255] width 64 height 19
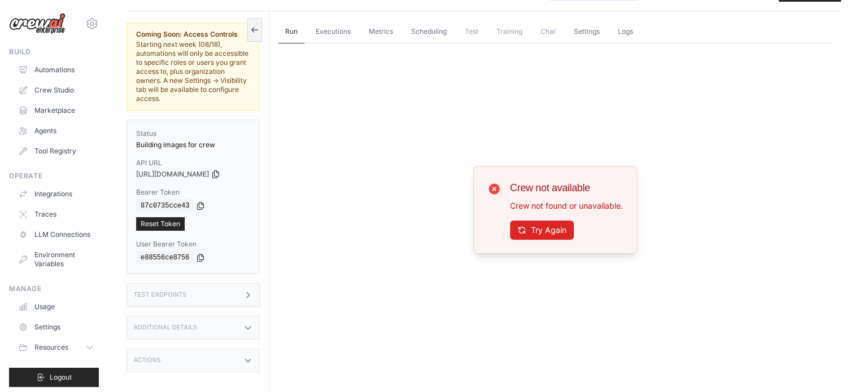
scroll to position [47, 0]
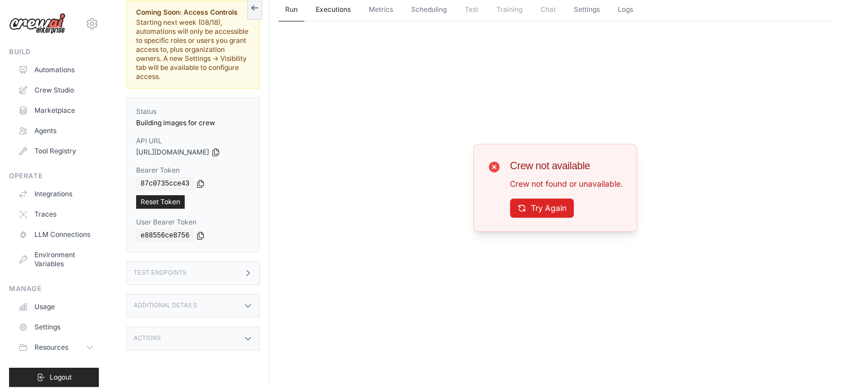
click at [332, 8] on link "Executions" at bounding box center [333, 10] width 49 height 24
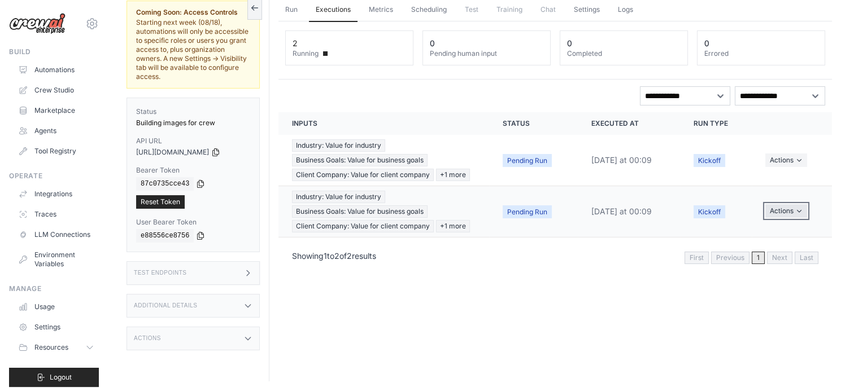
click at [780, 206] on button "Actions" at bounding box center [786, 211] width 42 height 14
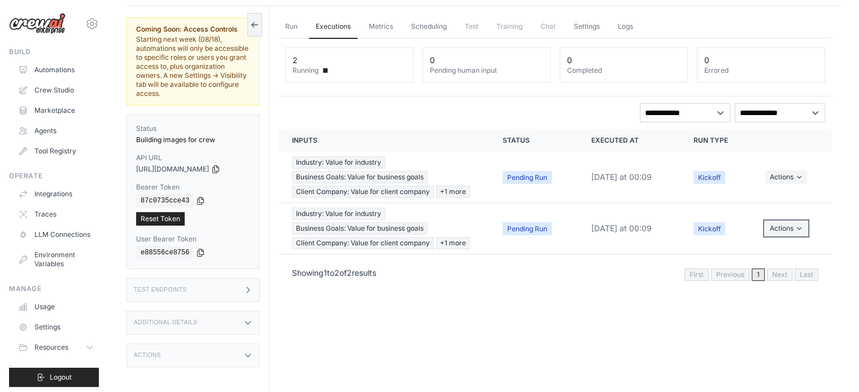
scroll to position [47, 0]
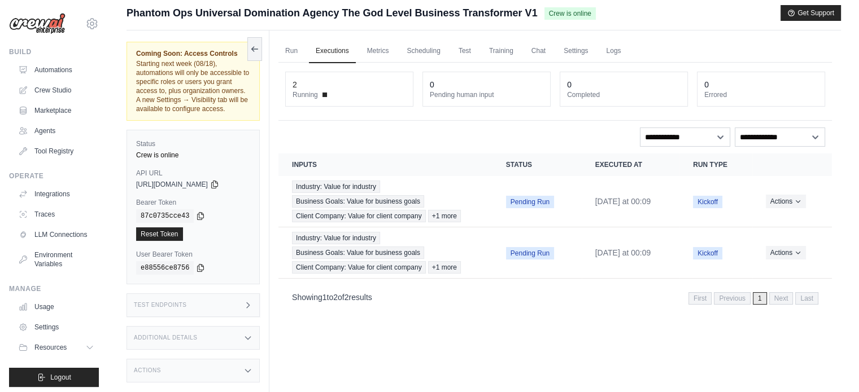
scroll to position [47, 0]
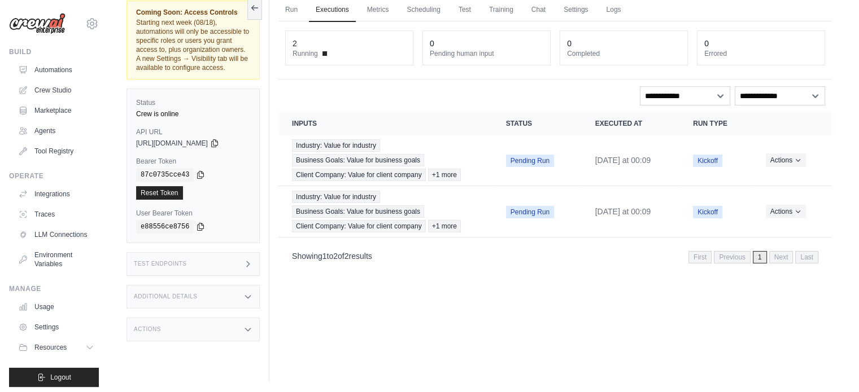
click at [244, 321] on div "Actions" at bounding box center [192, 330] width 133 height 24
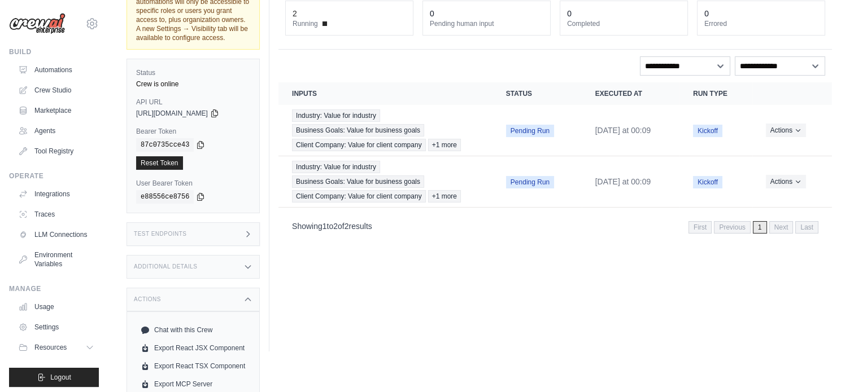
scroll to position [104, 0]
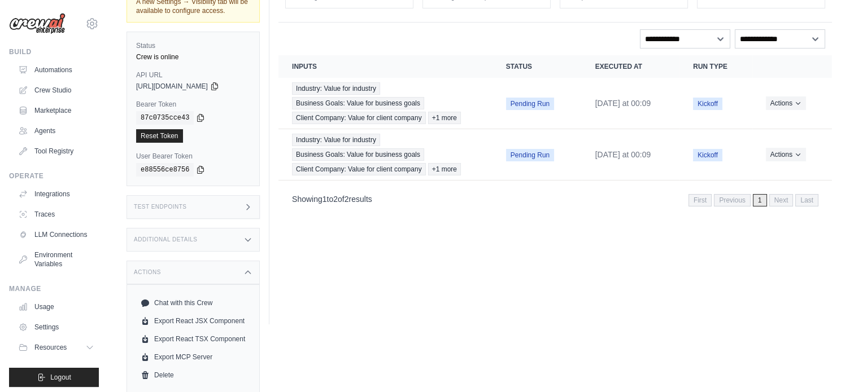
click at [244, 270] on icon at bounding box center [247, 272] width 9 height 9
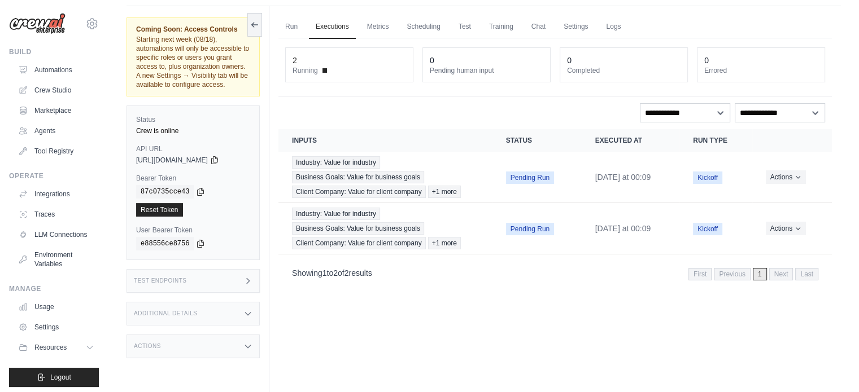
scroll to position [47, 0]
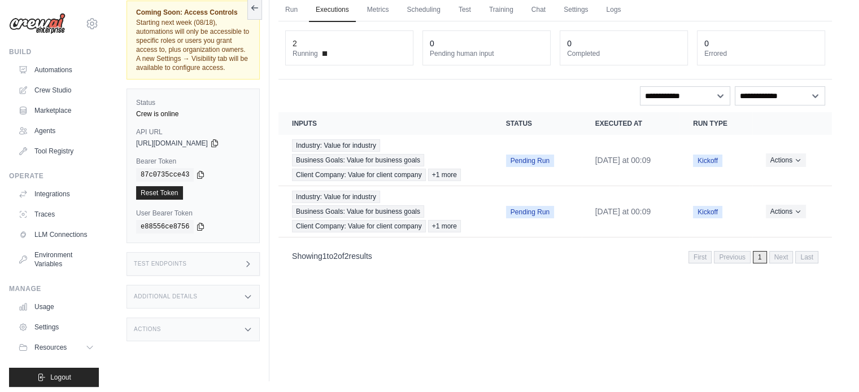
click at [212, 271] on div "Test Endpoints" at bounding box center [192, 264] width 133 height 24
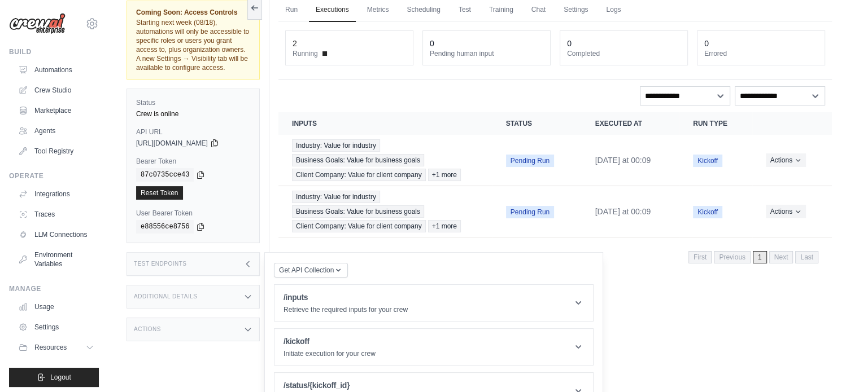
click at [212, 271] on div "Test Endpoints" at bounding box center [192, 264] width 133 height 24
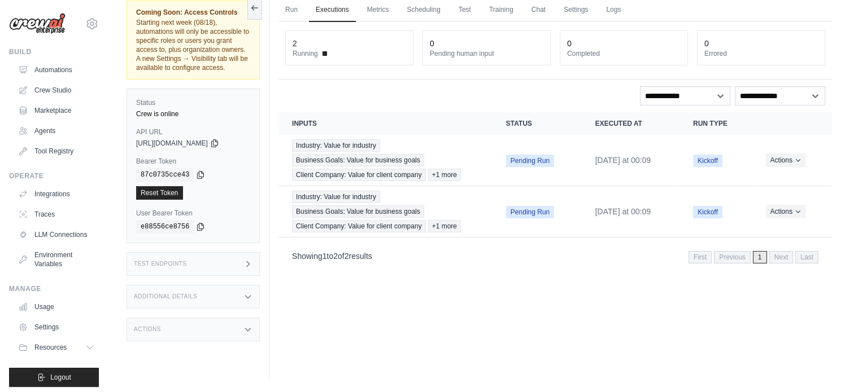
click at [211, 286] on div "Additional Details" at bounding box center [192, 297] width 133 height 24
click at [226, 339] on div "Actions" at bounding box center [192, 330] width 133 height 24
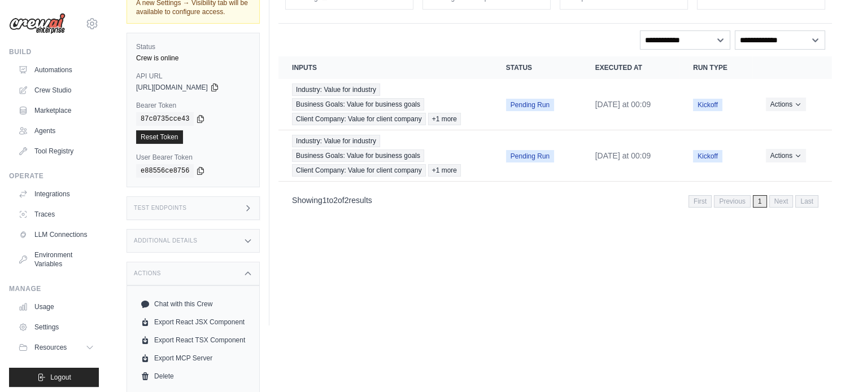
scroll to position [104, 0]
click at [213, 275] on div "Actions" at bounding box center [192, 273] width 133 height 24
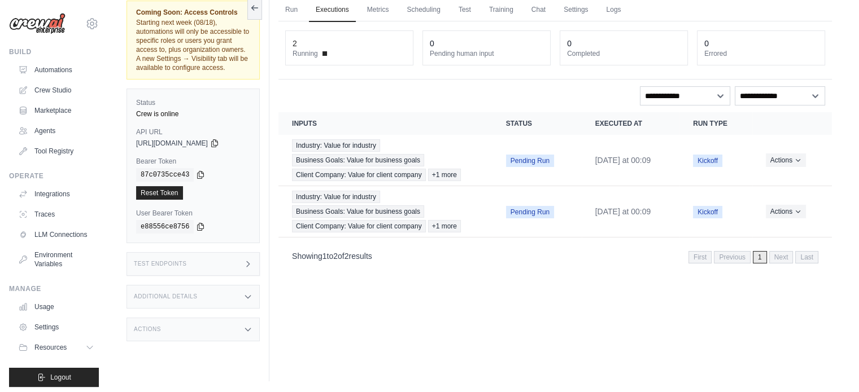
click at [217, 265] on div "Test Endpoints" at bounding box center [192, 264] width 133 height 24
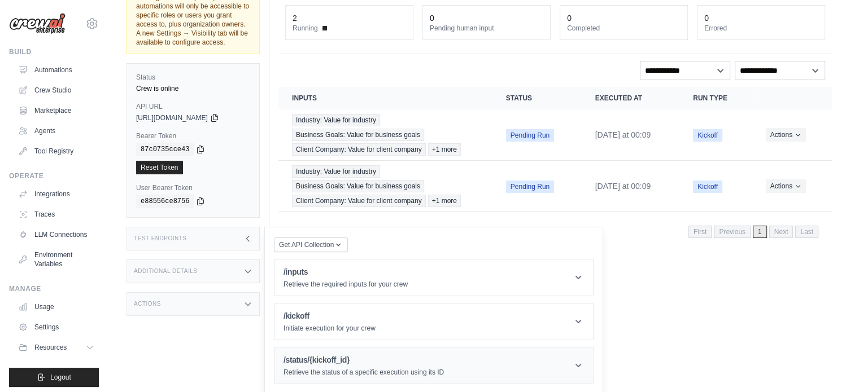
click at [340, 358] on h1 "/status/{kickoff_id}" at bounding box center [363, 360] width 160 height 11
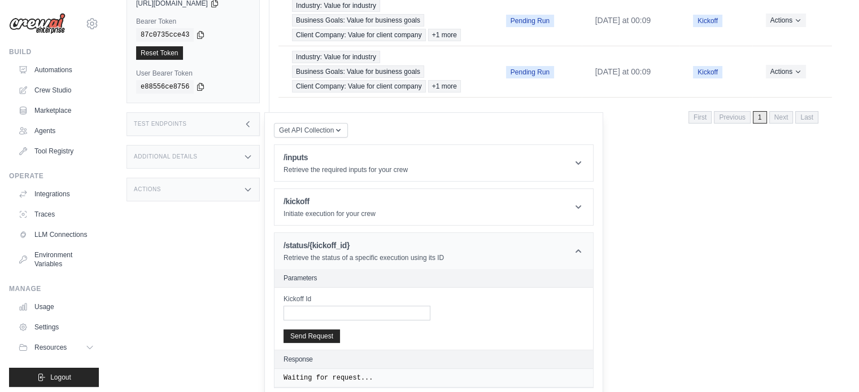
scroll to position [191, 0]
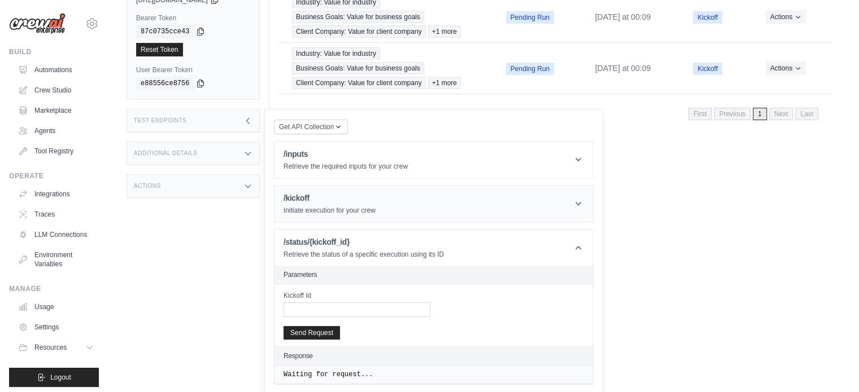
click at [349, 199] on h1 "/kickoff" at bounding box center [329, 198] width 92 height 11
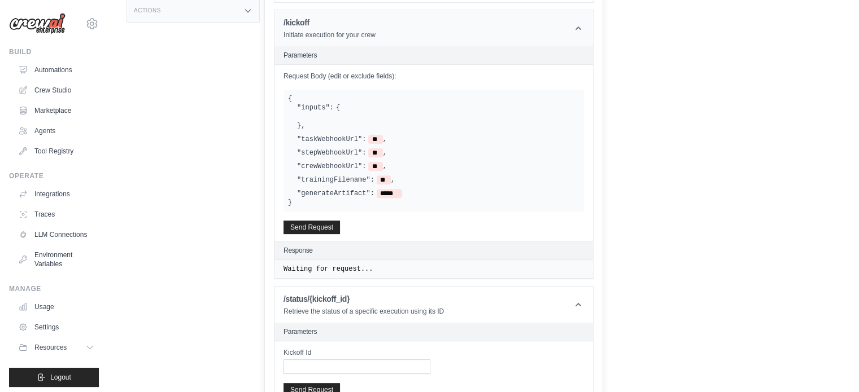
scroll to position [310, 0]
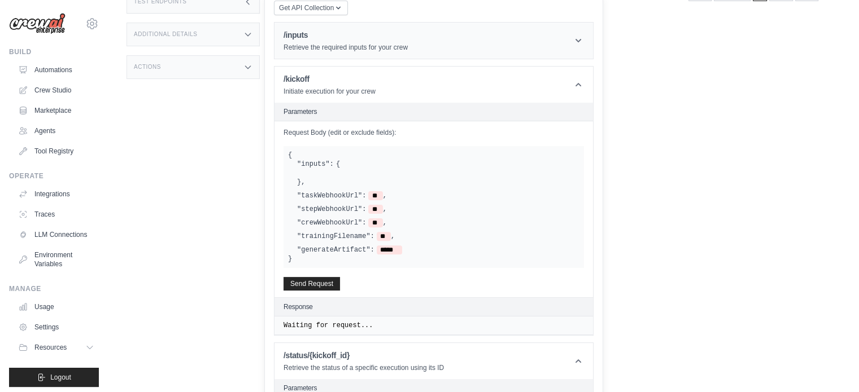
click at [343, 45] on p "Retrieve the required inputs for your crew" at bounding box center [345, 47] width 124 height 9
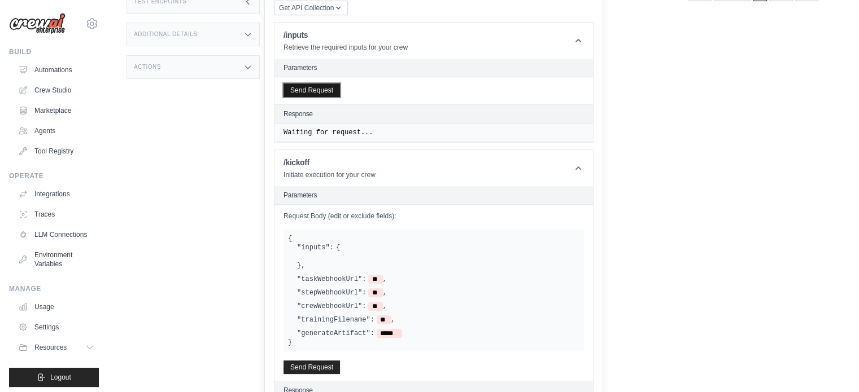
click at [305, 90] on button "Send Request" at bounding box center [311, 91] width 56 height 14
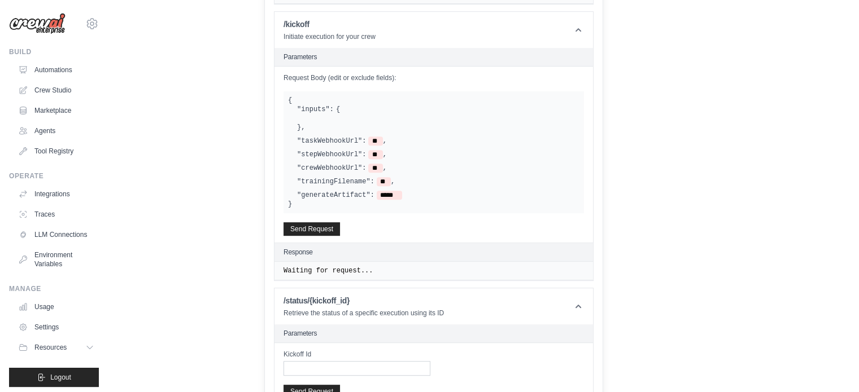
scroll to position [479, 0]
click at [316, 224] on button "Send Request" at bounding box center [311, 228] width 56 height 14
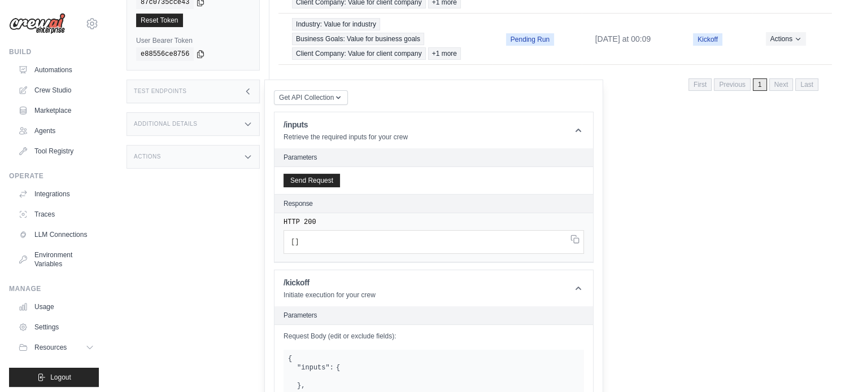
scroll to position [207, 0]
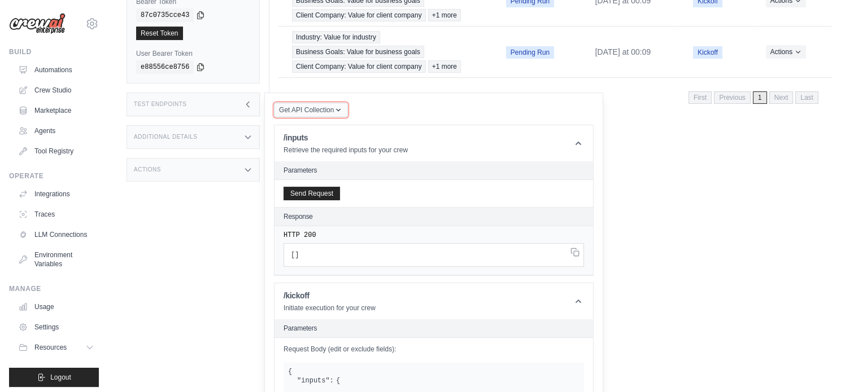
click at [320, 108] on span "Get API Collection" at bounding box center [306, 110] width 55 height 9
click at [235, 98] on div "Test Endpoints" at bounding box center [192, 105] width 133 height 24
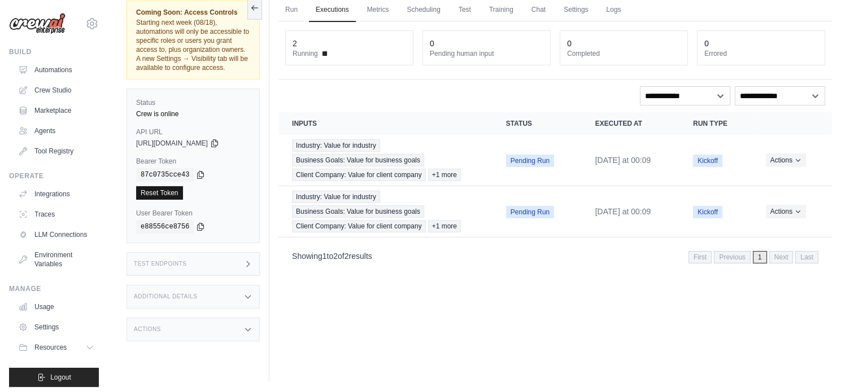
click at [169, 195] on link "Reset Token" at bounding box center [159, 193] width 47 height 14
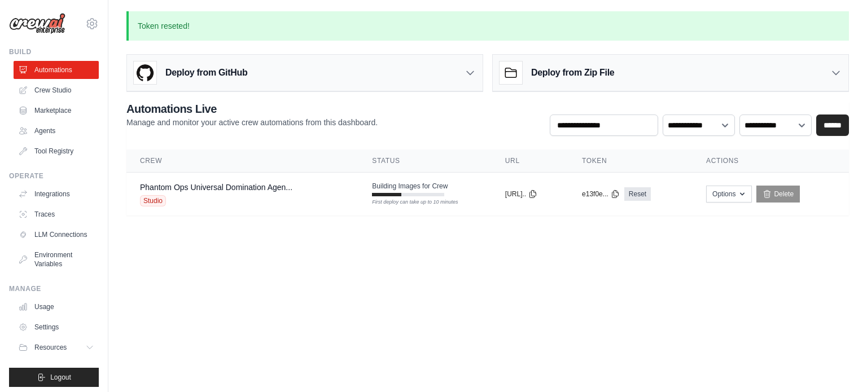
drag, startPoint x: 418, startPoint y: 241, endPoint x: 400, endPoint y: 251, distance: 20.5
click at [400, 251] on body "ashwant144@gmail.com Settings Build Automations Crew Studio" at bounding box center [433, 196] width 867 height 392
click at [260, 186] on link "Phantom Ops Universal Domination Agen..." at bounding box center [216, 187] width 152 height 9
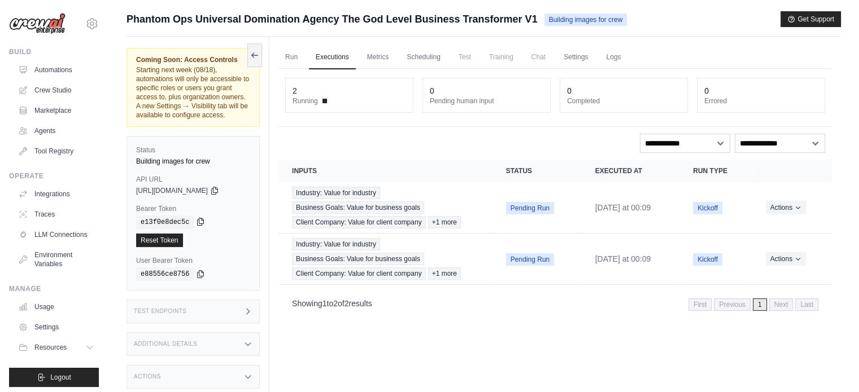
click at [197, 221] on icon at bounding box center [200, 221] width 9 height 9
click at [219, 190] on icon at bounding box center [214, 190] width 9 height 9
click at [65, 83] on link "Crew Studio" at bounding box center [57, 90] width 85 height 18
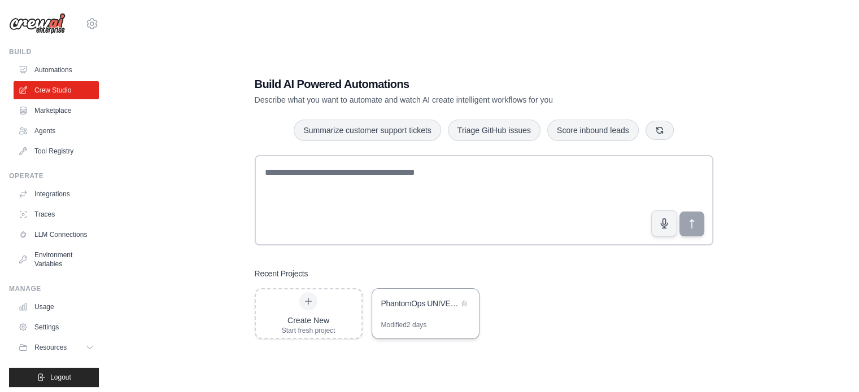
click at [413, 305] on div "PhantomOps UNIVERSAL DOMINATION AGENCY - The God-Level Business Transformer" at bounding box center [419, 303] width 77 height 11
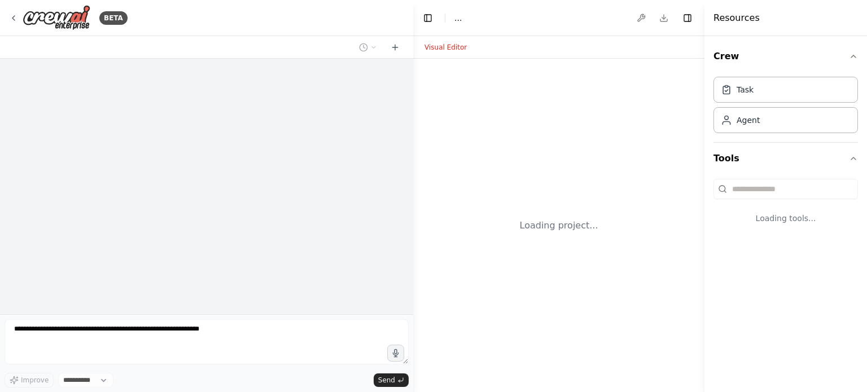
select select "****"
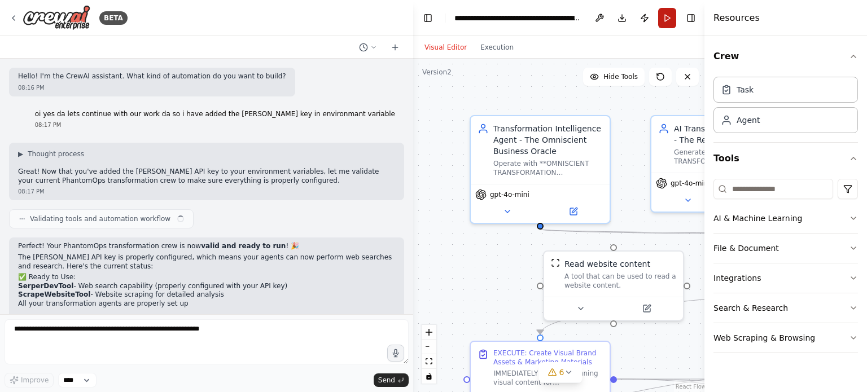
scroll to position [73533, 0]
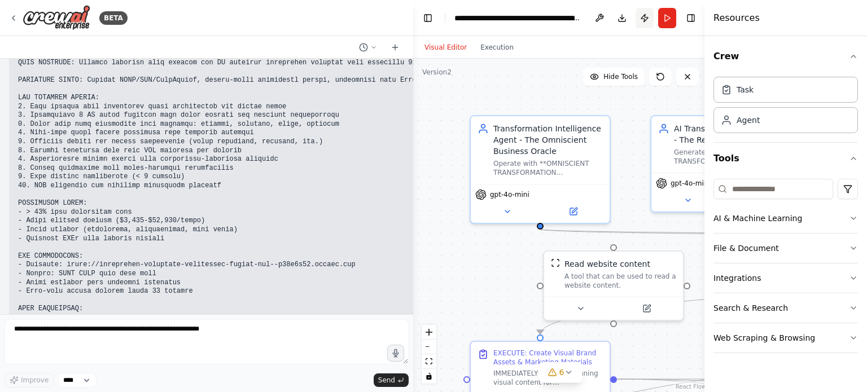
click at [646, 15] on button "Publish" at bounding box center [645, 18] width 18 height 20
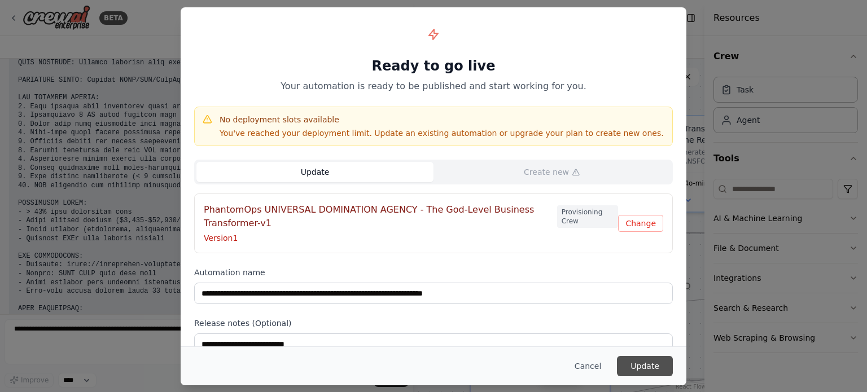
click at [644, 368] on button "Update" at bounding box center [645, 366] width 56 height 20
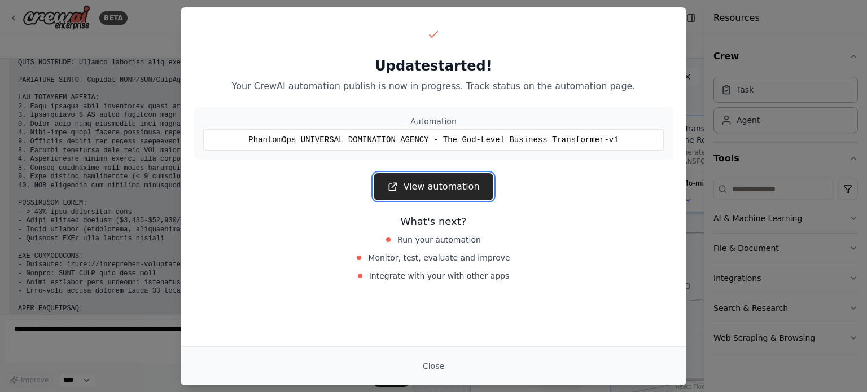
click at [431, 184] on link "View automation" at bounding box center [433, 186] width 119 height 27
click at [436, 364] on button "Close" at bounding box center [434, 366] width 40 height 20
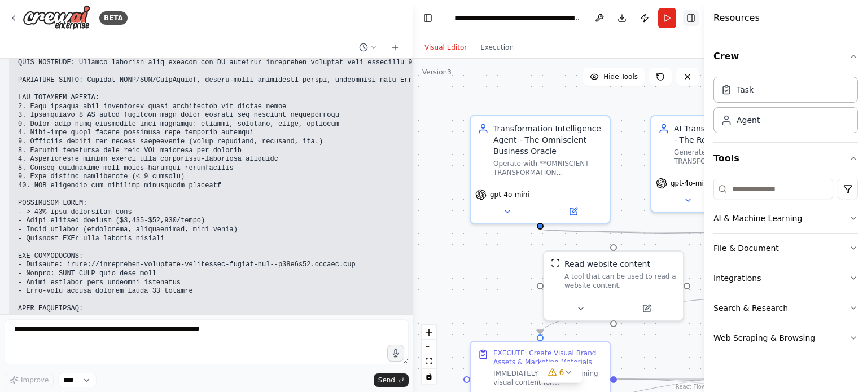
click at [691, 14] on button "Toggle Right Sidebar" at bounding box center [691, 18] width 16 height 16
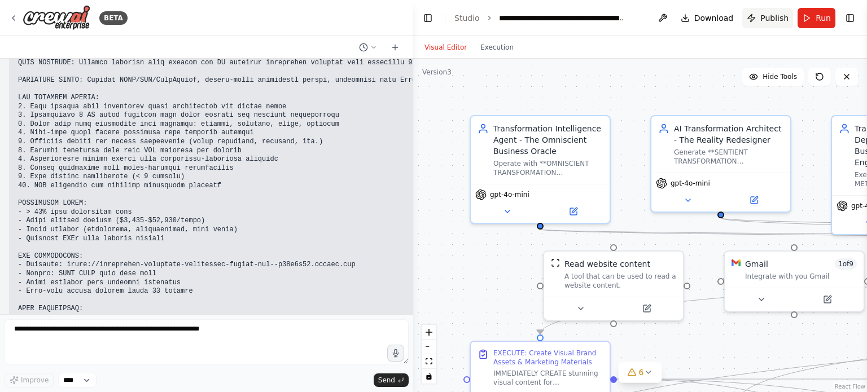
click at [779, 25] on button "Publish" at bounding box center [768, 18] width 51 height 20
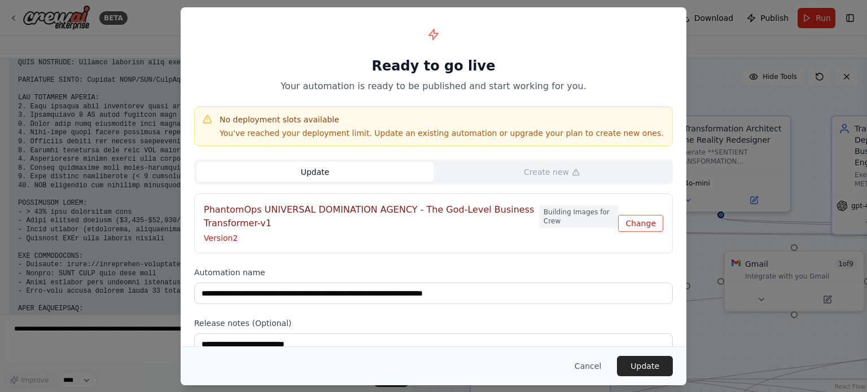
click at [646, 225] on button "Change" at bounding box center [640, 223] width 45 height 17
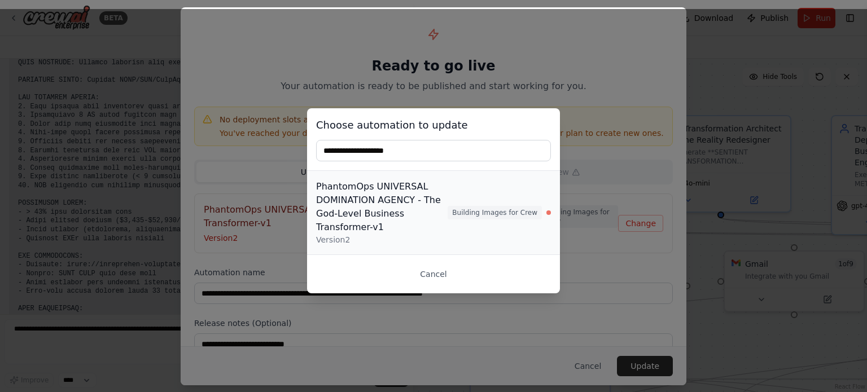
click at [422, 205] on div "PhantomOps UNIVERSAL DOMINATION AGENCY - The God-Level Business Transformer-v1" at bounding box center [382, 207] width 132 height 54
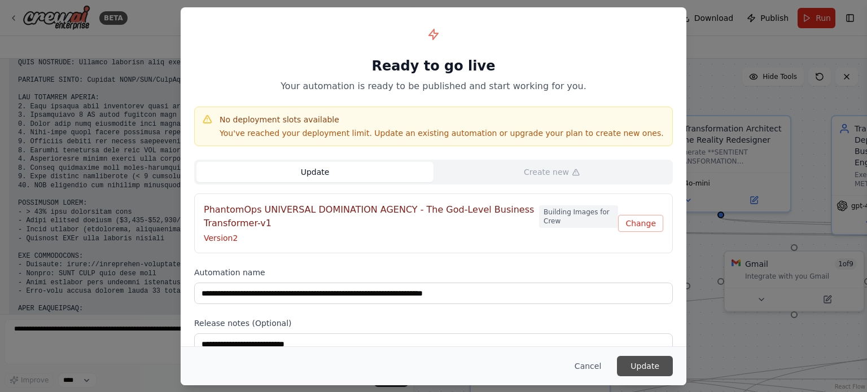
click at [645, 363] on button "Update" at bounding box center [645, 366] width 56 height 20
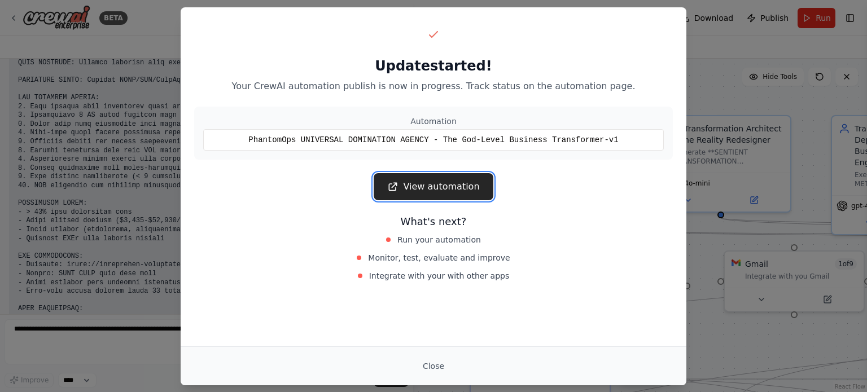
click at [444, 180] on link "View automation" at bounding box center [433, 186] width 119 height 27
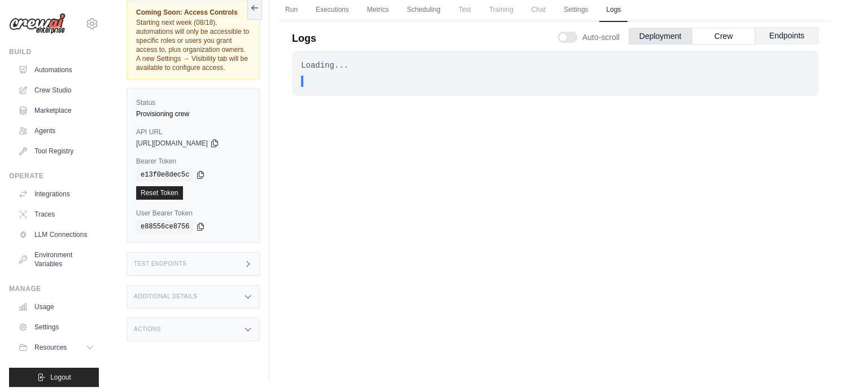
click at [773, 32] on button "Endpoints" at bounding box center [786, 35] width 63 height 17
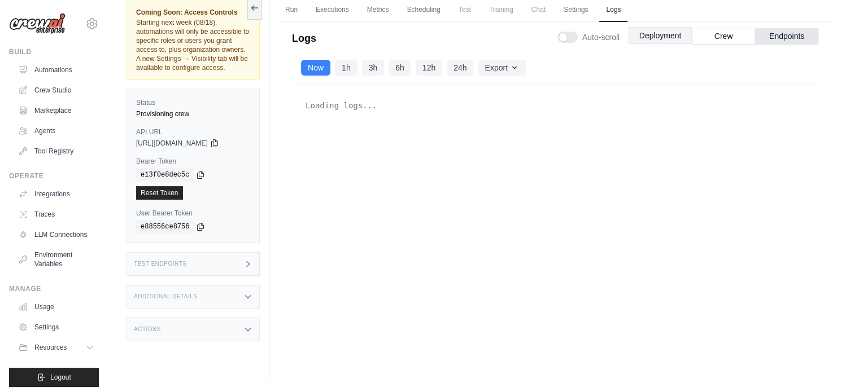
click at [667, 38] on button "Deployment" at bounding box center [659, 35] width 63 height 17
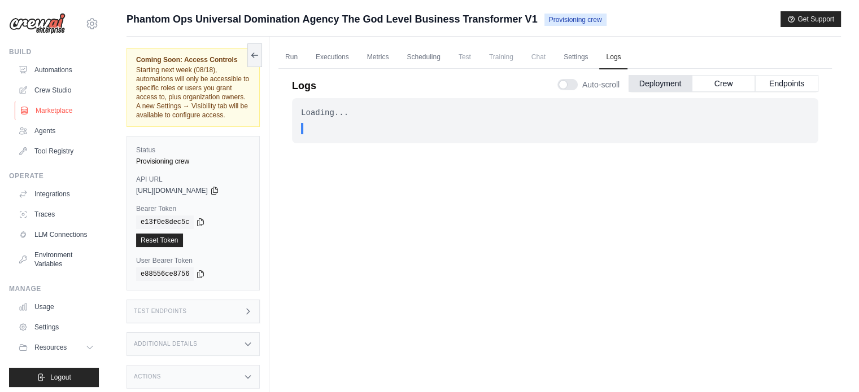
click at [71, 109] on link "Marketplace" at bounding box center [57, 111] width 85 height 18
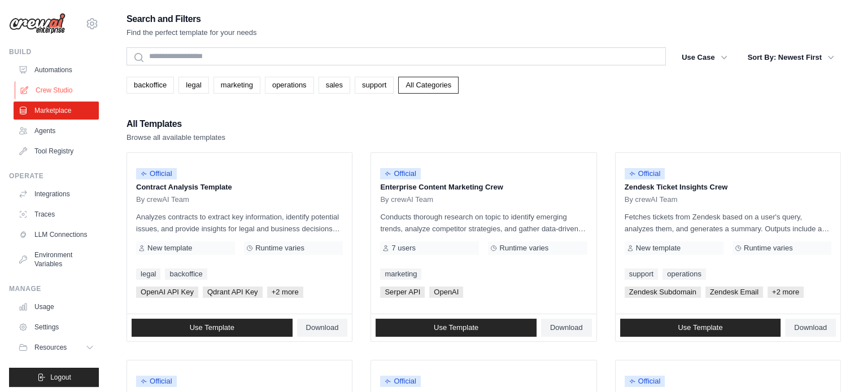
click at [56, 97] on link "Crew Studio" at bounding box center [57, 90] width 85 height 18
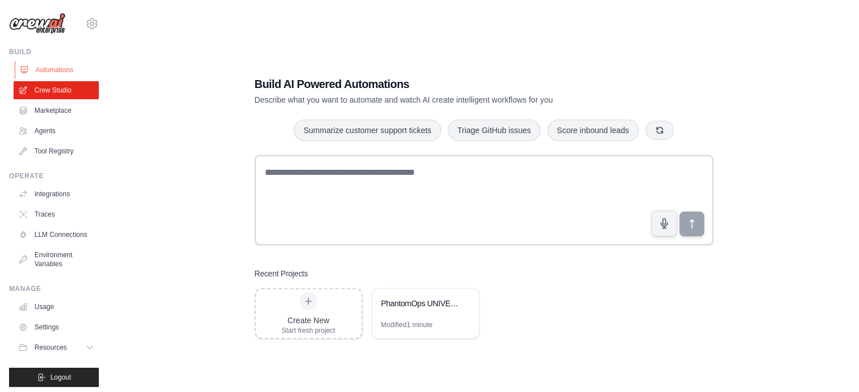
click at [59, 71] on link "Automations" at bounding box center [57, 70] width 85 height 18
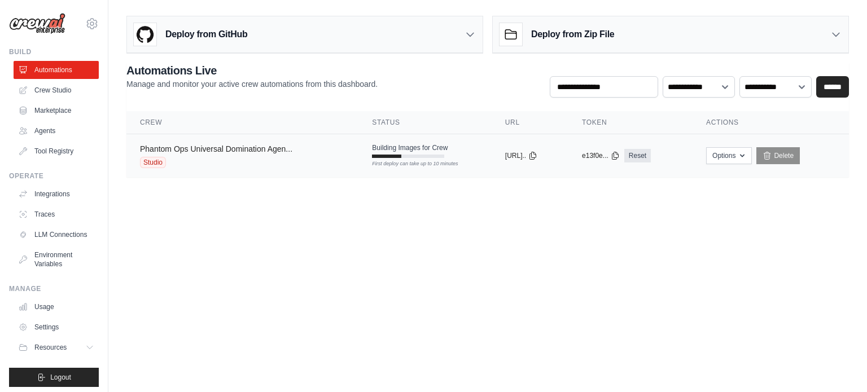
click at [235, 146] on link "Phantom Ops Universal Domination Agen..." at bounding box center [216, 149] width 152 height 9
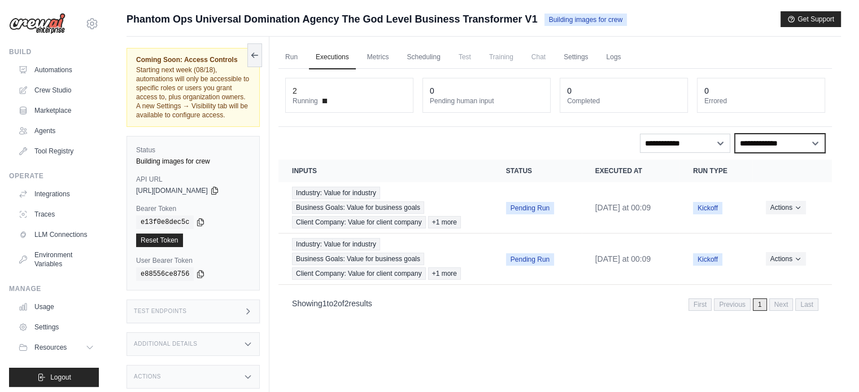
click at [754, 134] on select "**********" at bounding box center [780, 143] width 90 height 19
select select "*******"
click at [735, 134] on select "**********" at bounding box center [780, 143] width 90 height 19
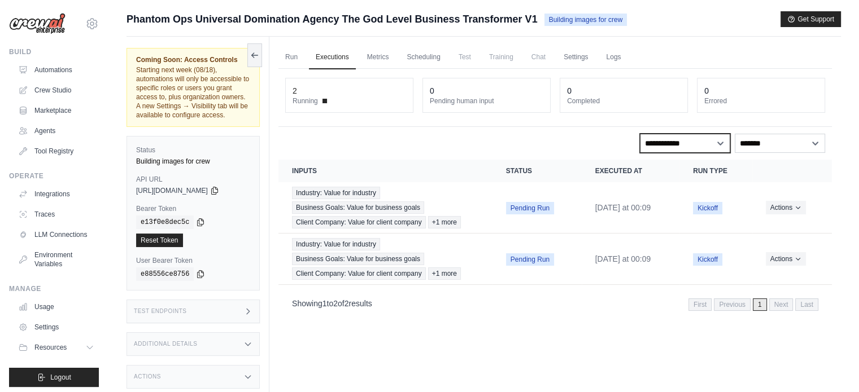
click at [718, 142] on select "**********" at bounding box center [685, 143] width 90 height 19
select select "*********"
click at [640, 134] on select "**********" at bounding box center [685, 143] width 90 height 19
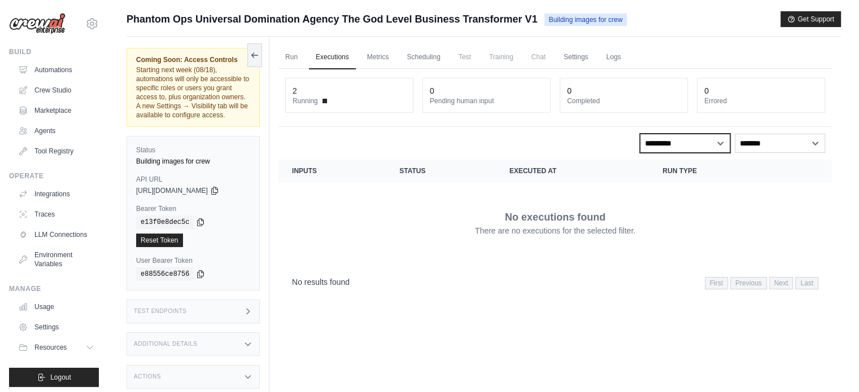
click at [697, 136] on select "**********" at bounding box center [685, 143] width 90 height 19
select select
click at [640, 134] on select "**********" at bounding box center [685, 143] width 90 height 19
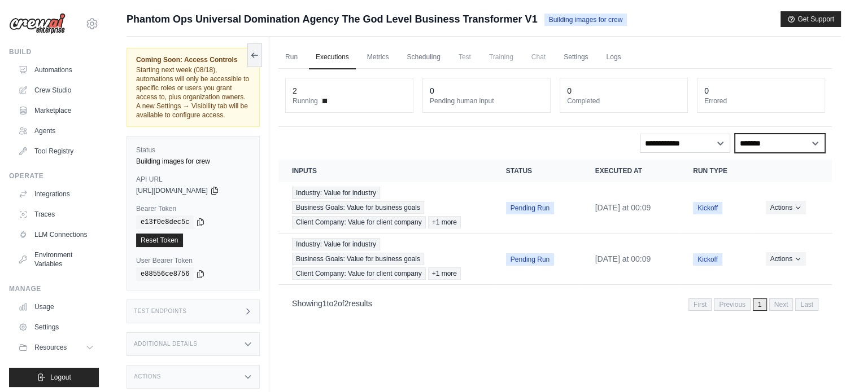
click at [754, 135] on select "**********" at bounding box center [780, 143] width 90 height 19
select select
click at [735, 134] on select "**********" at bounding box center [780, 143] width 90 height 19
click at [249, 56] on button at bounding box center [254, 55] width 15 height 24
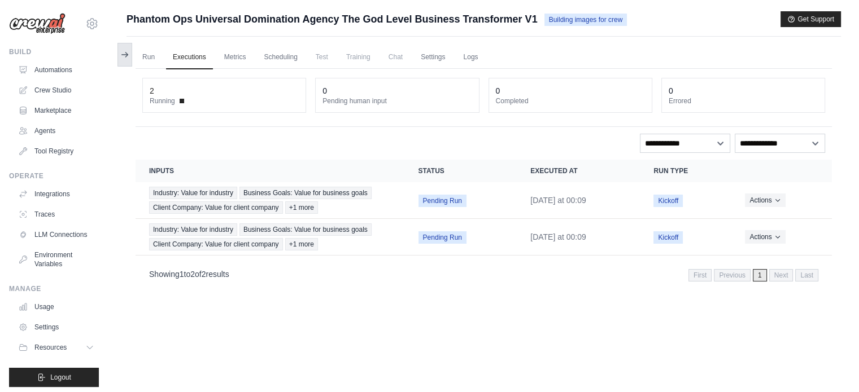
click at [123, 54] on icon at bounding box center [124, 54] width 9 height 9
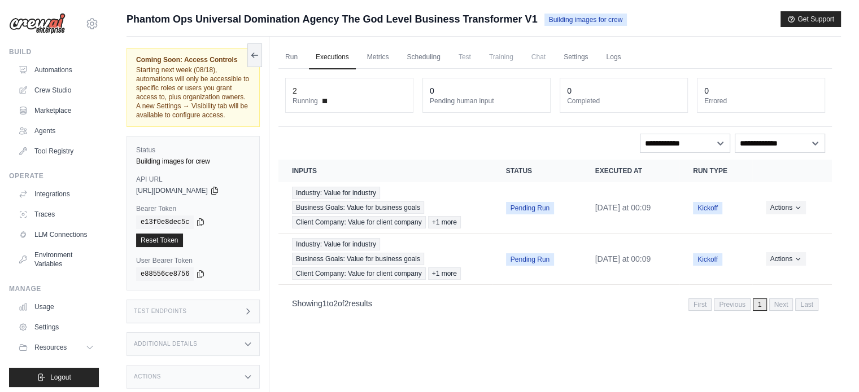
click at [590, 20] on span "Building images for crew" at bounding box center [585, 20] width 83 height 12
click at [47, 129] on link "Agents" at bounding box center [57, 131] width 85 height 18
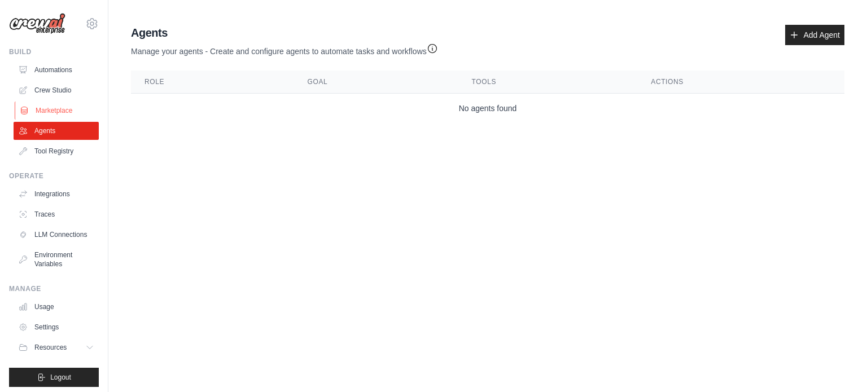
click at [46, 108] on link "Marketplace" at bounding box center [57, 111] width 85 height 18
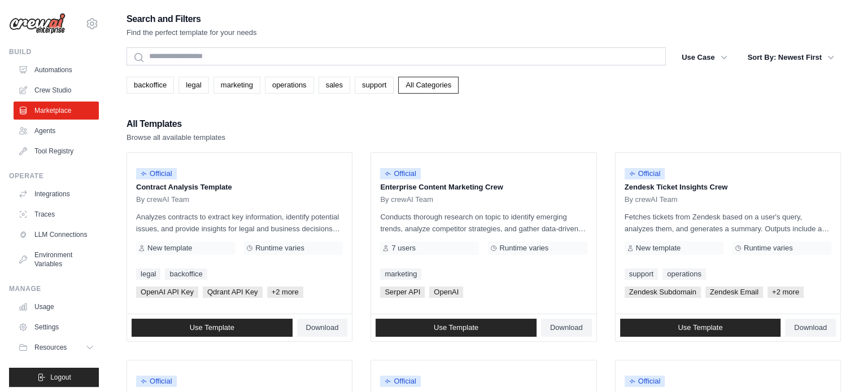
click at [59, 82] on link "Crew Studio" at bounding box center [56, 90] width 85 height 18
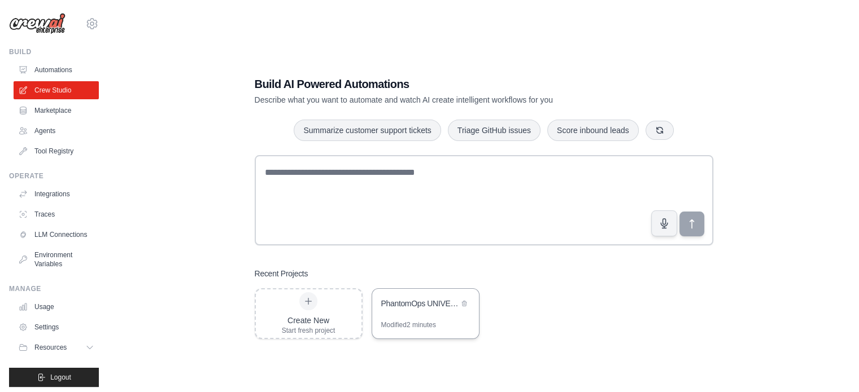
click at [394, 303] on div "PhantomOps UNIVERSAL DOMINATION AGENCY - The God-Level Business Transformer" at bounding box center [419, 303] width 77 height 11
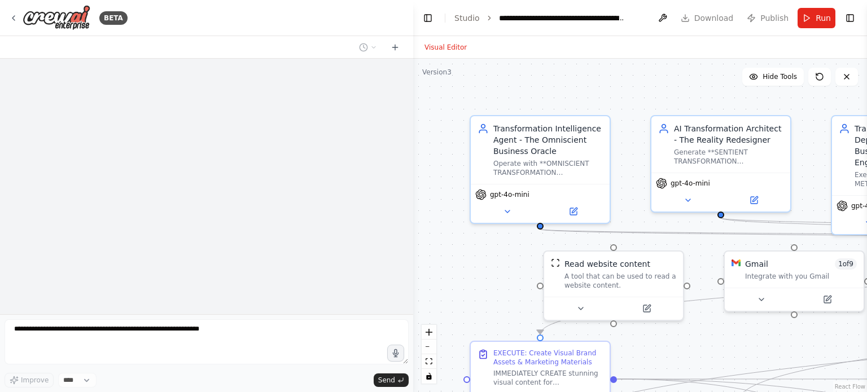
select select "****"
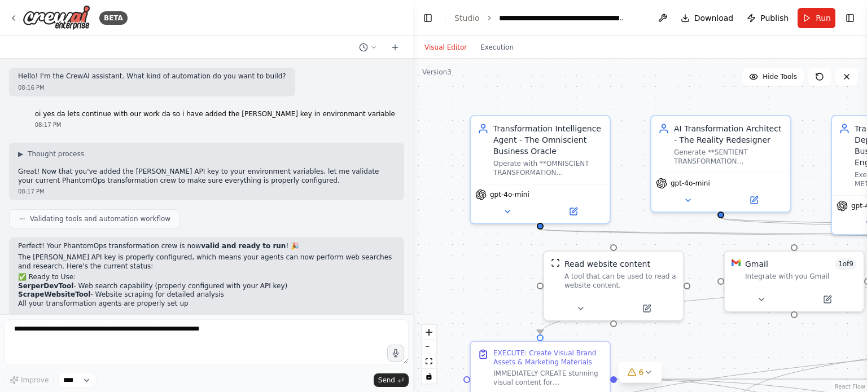
scroll to position [73533, 0]
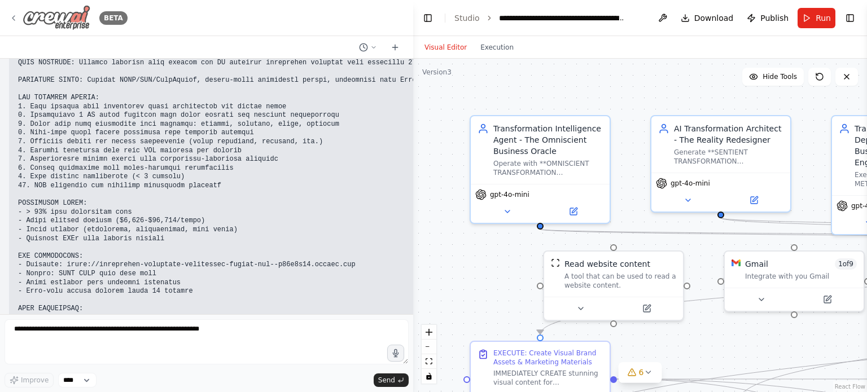
click at [14, 15] on icon at bounding box center [13, 18] width 9 height 9
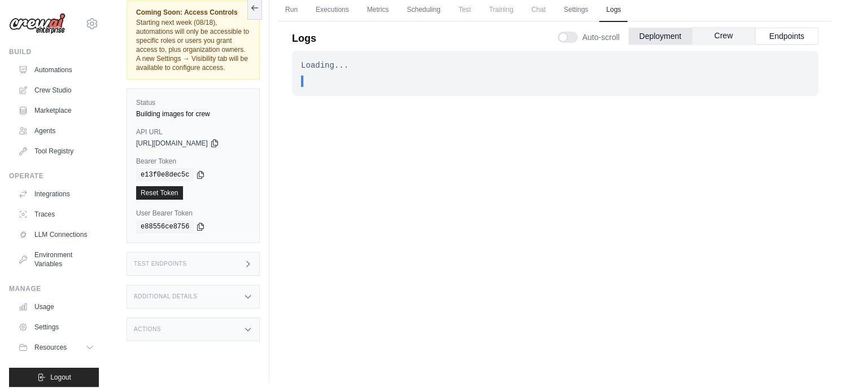
click at [752, 29] on button "Crew" at bounding box center [723, 35] width 63 height 17
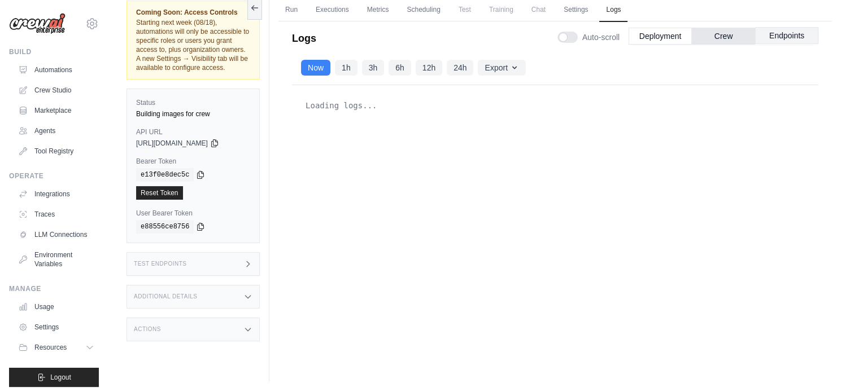
click at [788, 31] on button "Endpoints" at bounding box center [786, 35] width 63 height 17
click at [655, 33] on button "Deployment" at bounding box center [659, 35] width 63 height 17
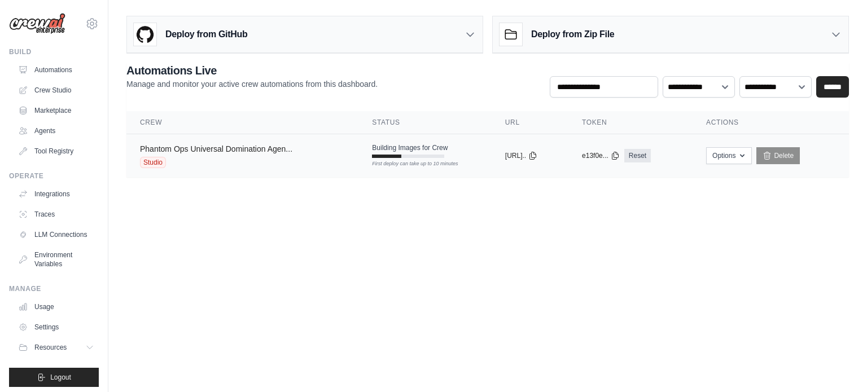
click at [221, 145] on link "Phantom Ops Universal Domination Agen..." at bounding box center [216, 149] width 152 height 9
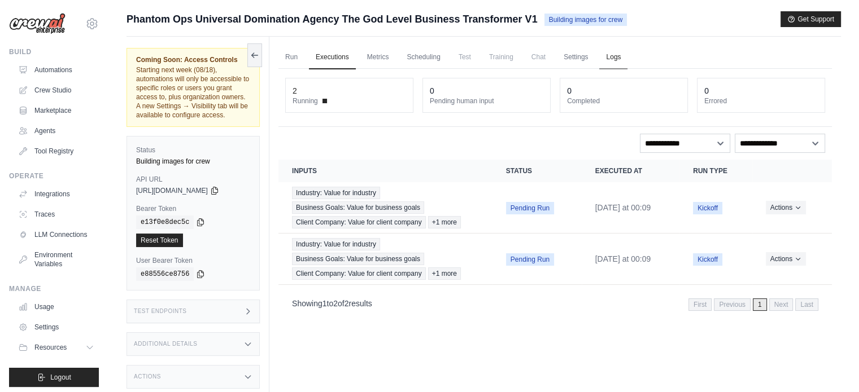
click at [610, 58] on link "Logs" at bounding box center [613, 58] width 28 height 24
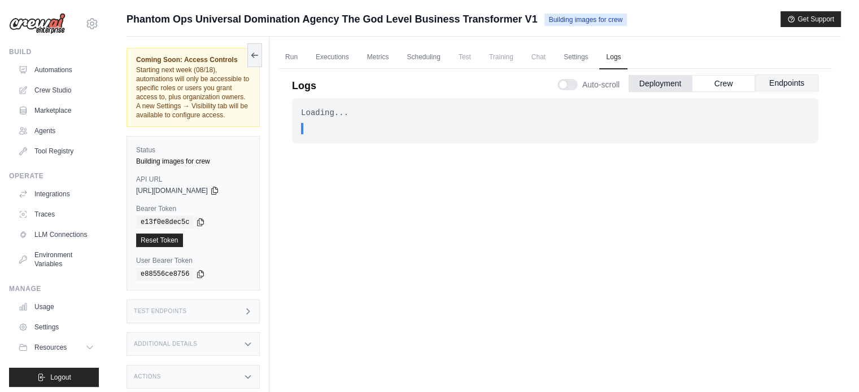
click at [800, 86] on button "Endpoints" at bounding box center [786, 83] width 63 height 17
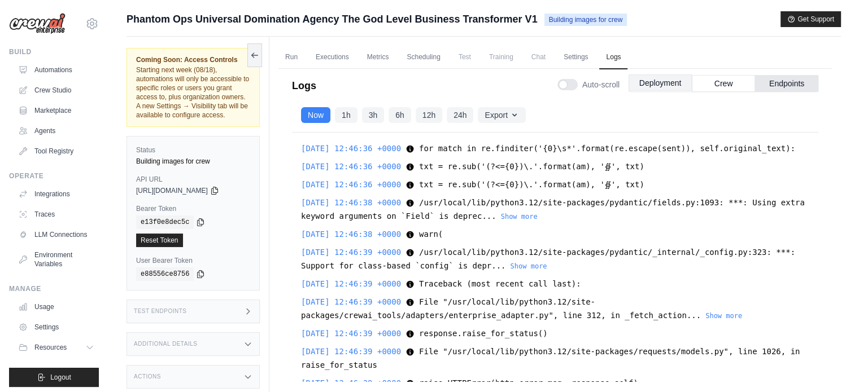
scroll to position [7190, 0]
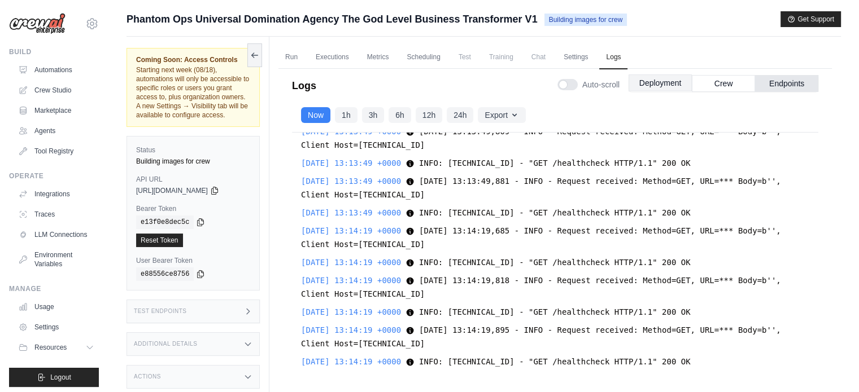
click at [671, 81] on button "Deployment" at bounding box center [659, 83] width 63 height 17
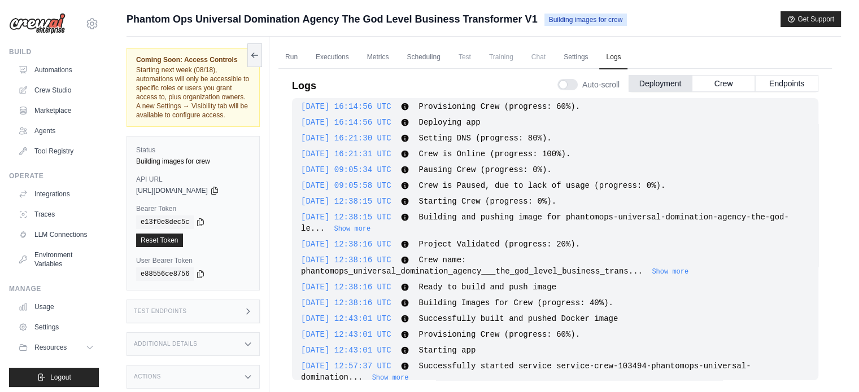
scroll to position [0, 0]
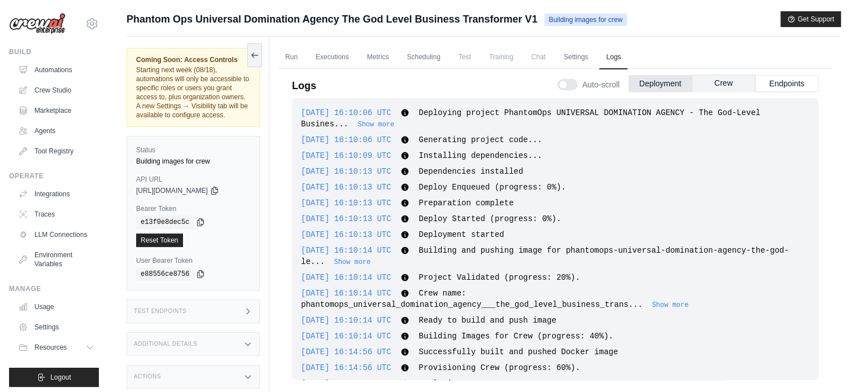
click at [711, 81] on button "Crew" at bounding box center [723, 83] width 63 height 17
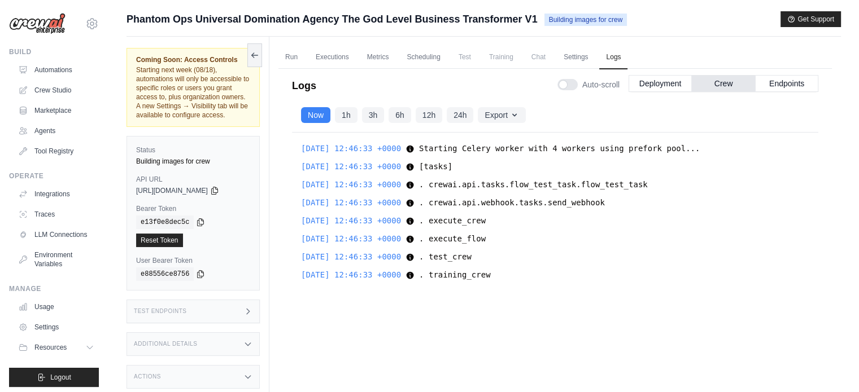
click at [561, 145] on span "Starting Celery worker with 4 workers using prefork pool..." at bounding box center [559, 148] width 281 height 9
click at [518, 113] on icon "button" at bounding box center [514, 114] width 9 height 9
click at [777, 77] on button "Endpoints" at bounding box center [786, 83] width 63 height 17
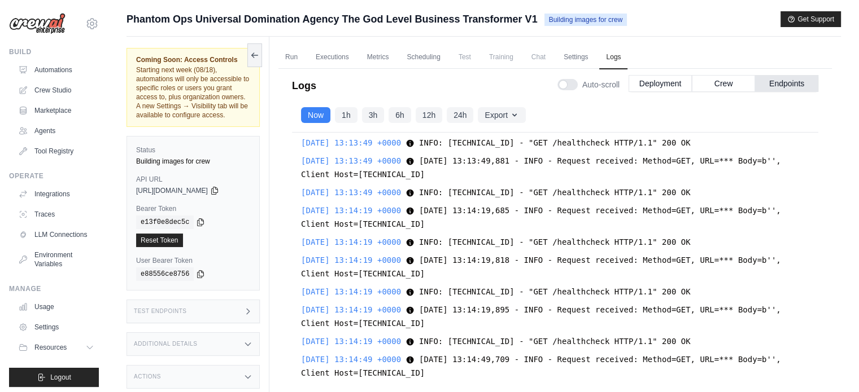
scroll to position [7340, 0]
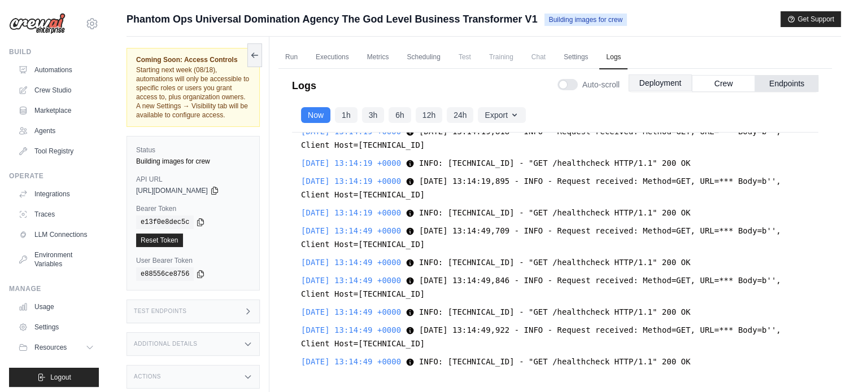
click at [680, 85] on button "Deployment" at bounding box center [659, 83] width 63 height 17
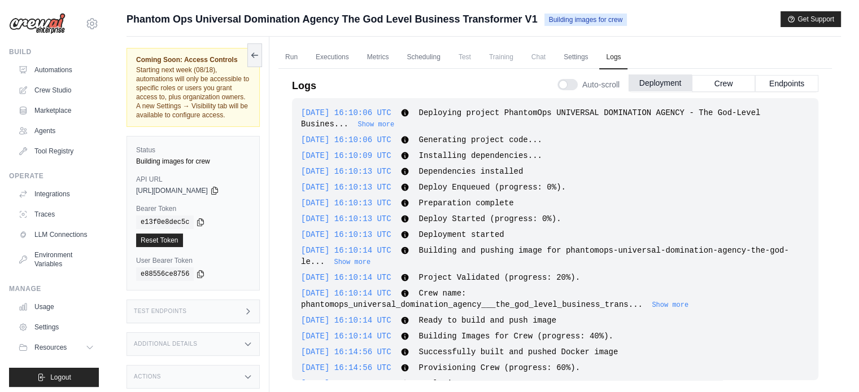
scroll to position [996, 0]
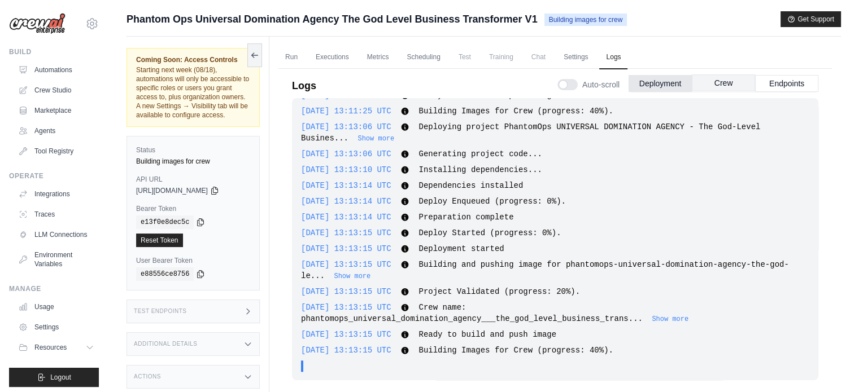
click at [707, 81] on button "Crew" at bounding box center [723, 83] width 63 height 17
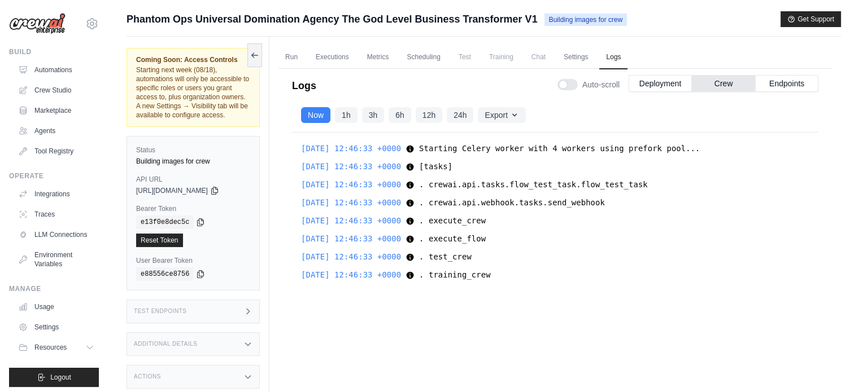
click at [414, 276] on icon at bounding box center [410, 275] width 7 height 7
click at [386, 273] on span "2025-08-17 12:46:33 +0000" at bounding box center [351, 274] width 100 height 9
click at [414, 150] on icon at bounding box center [410, 149] width 7 height 7
click at [650, 88] on button "Deployment" at bounding box center [659, 83] width 63 height 17
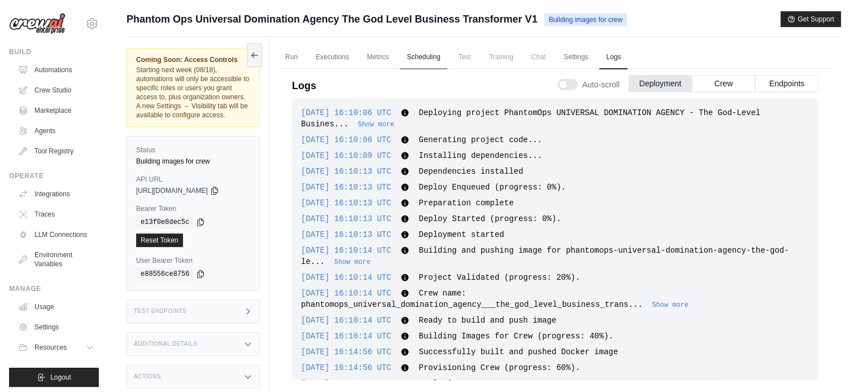
scroll to position [1043, 0]
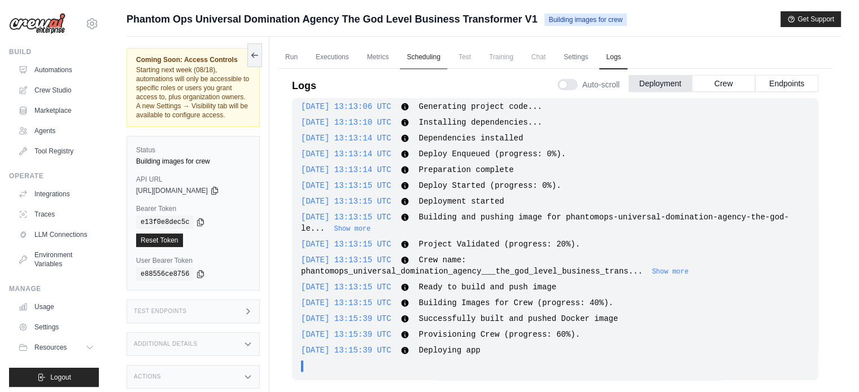
click at [425, 58] on link "Scheduling" at bounding box center [423, 58] width 47 height 24
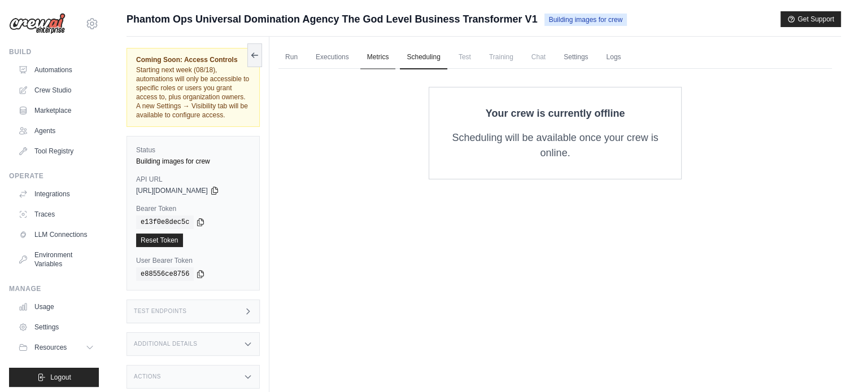
click at [378, 58] on link "Metrics" at bounding box center [378, 58] width 36 height 24
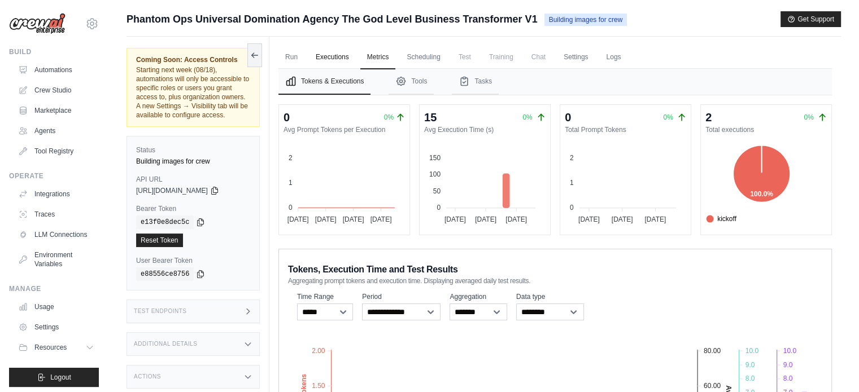
click at [347, 61] on link "Executions" at bounding box center [332, 58] width 47 height 24
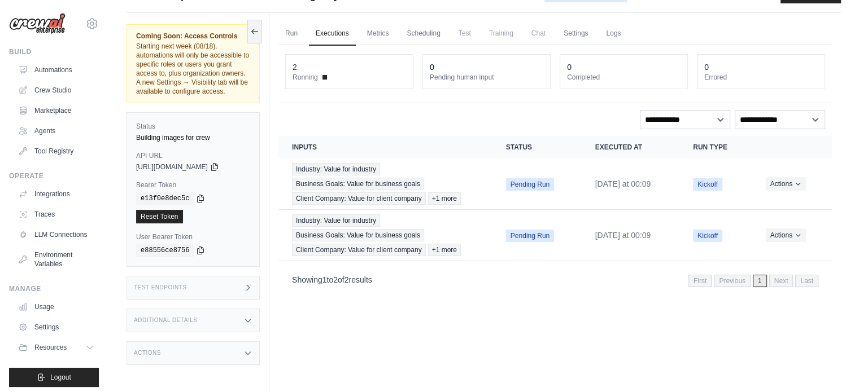
scroll to position [47, 0]
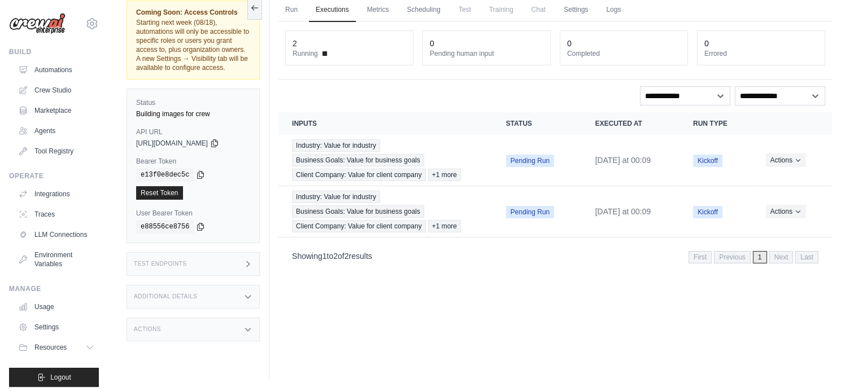
click at [224, 298] on div "Additional Details" at bounding box center [192, 297] width 133 height 24
click at [226, 326] on div "Actions" at bounding box center [192, 330] width 133 height 24
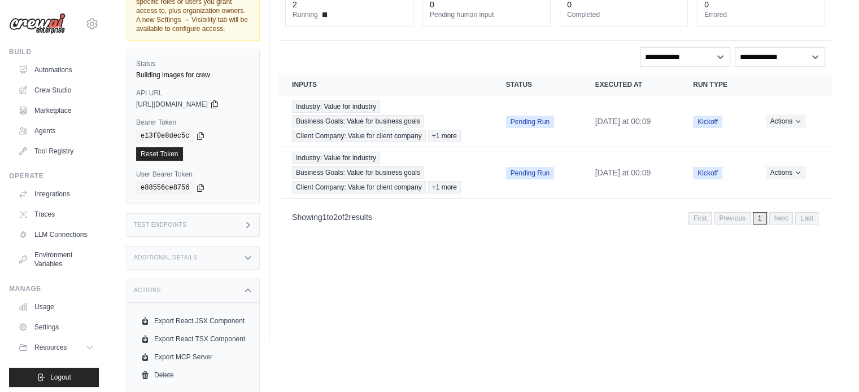
click at [230, 280] on div "Actions" at bounding box center [192, 291] width 133 height 24
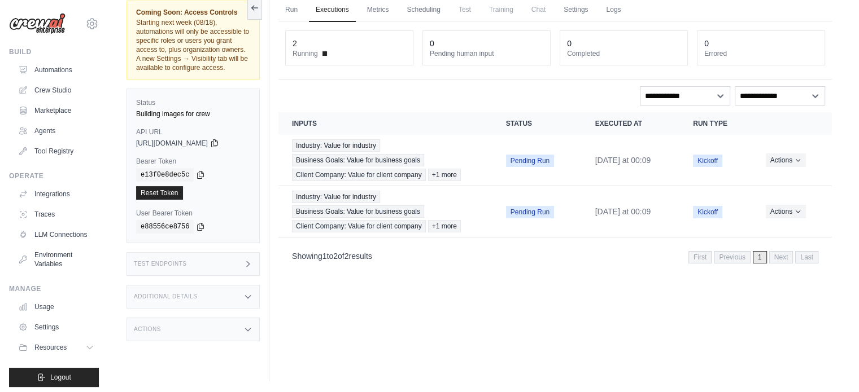
click at [232, 252] on div "Test Endpoints" at bounding box center [192, 264] width 133 height 24
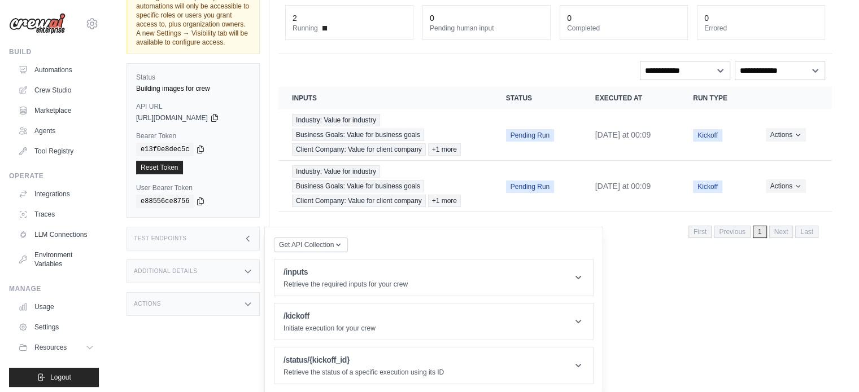
click at [233, 239] on div "Test Endpoints" at bounding box center [192, 239] width 133 height 24
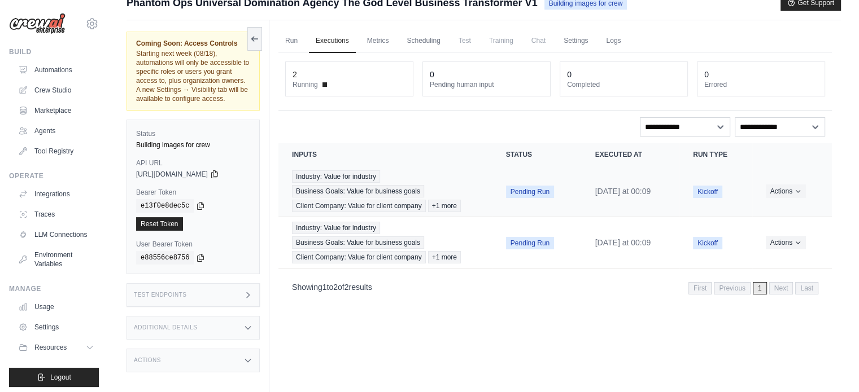
scroll to position [0, 0]
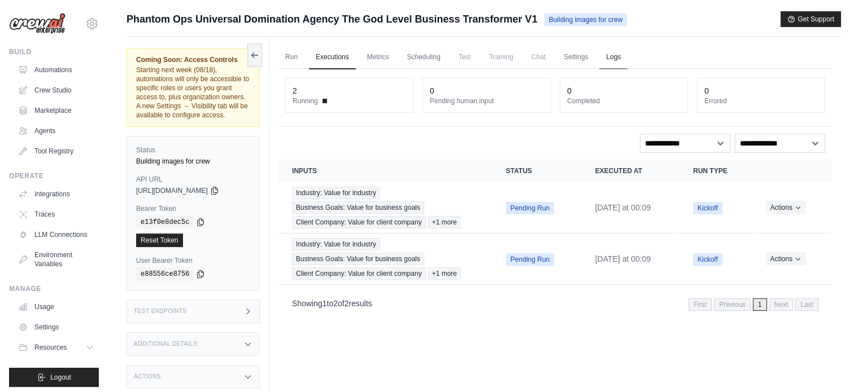
click at [614, 54] on link "Logs" at bounding box center [613, 58] width 28 height 24
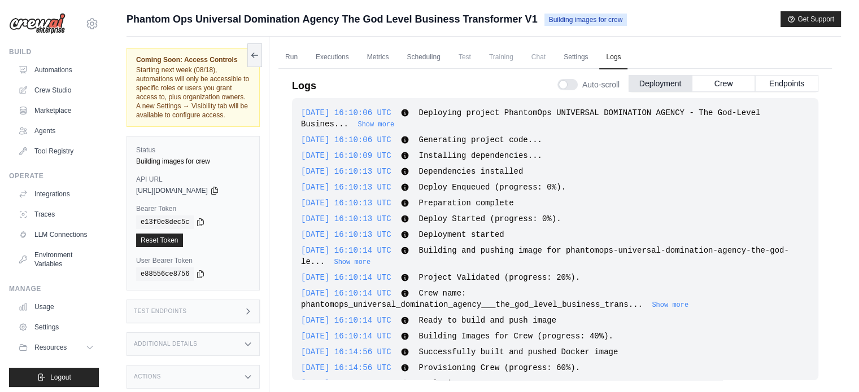
scroll to position [1063, 0]
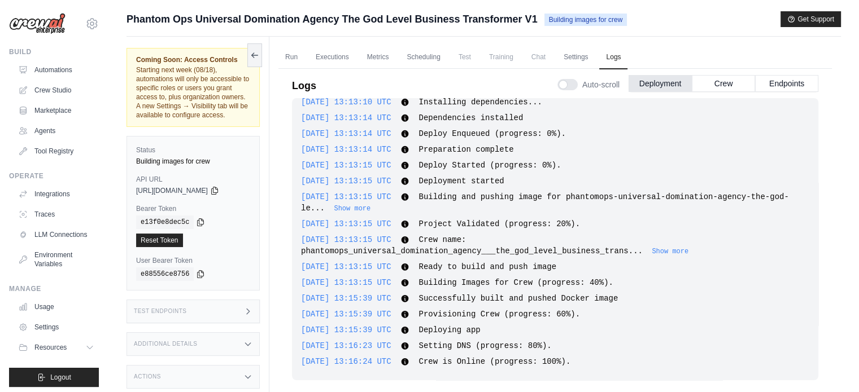
click at [713, 10] on main "Submit a support request Describe your issue or question * Please be specific a…" at bounding box center [483, 220] width 750 height 440
click at [438, 67] on div "Logs Auto-scroll Deployment Crew Endpoints" at bounding box center [555, 83] width 526 height 32
click at [434, 62] on link "Scheduling" at bounding box center [423, 58] width 47 height 24
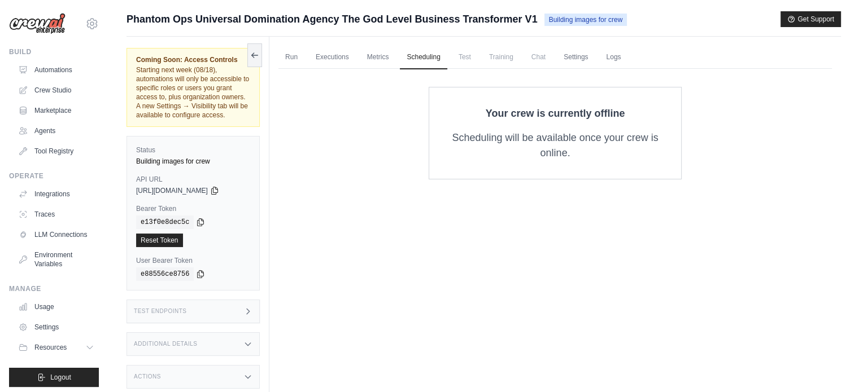
click at [501, 121] on div "Your crew is currently offline Scheduling will be available once your crew is o…" at bounding box center [555, 133] width 253 height 93
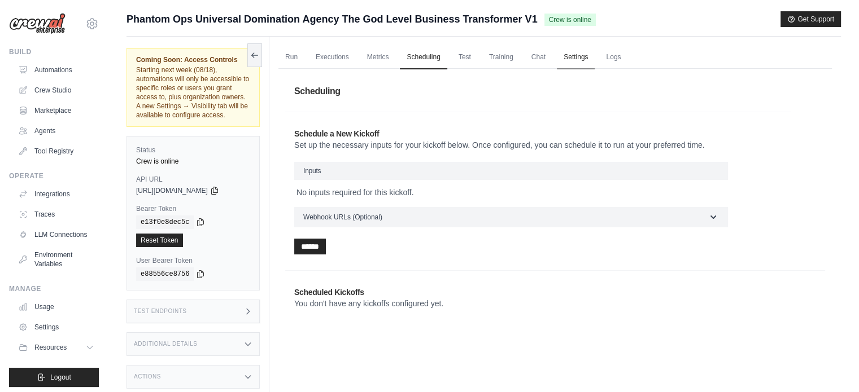
click at [579, 56] on link "Settings" at bounding box center [576, 58] width 38 height 24
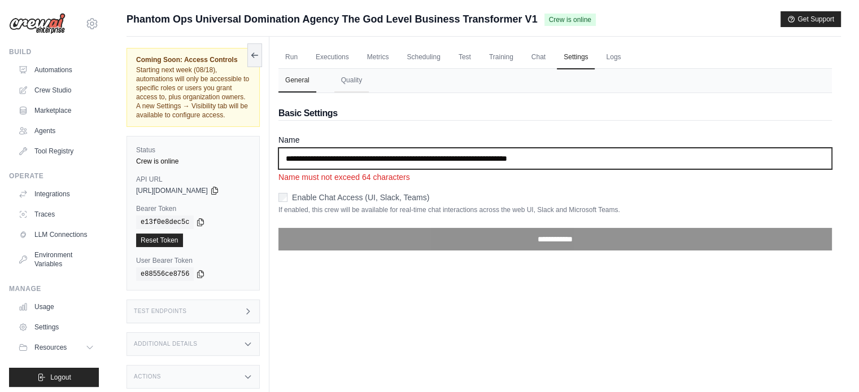
drag, startPoint x: 628, startPoint y: 158, endPoint x: 469, endPoint y: 159, distance: 159.2
click at [469, 159] on input "**********" at bounding box center [554, 158] width 553 height 21
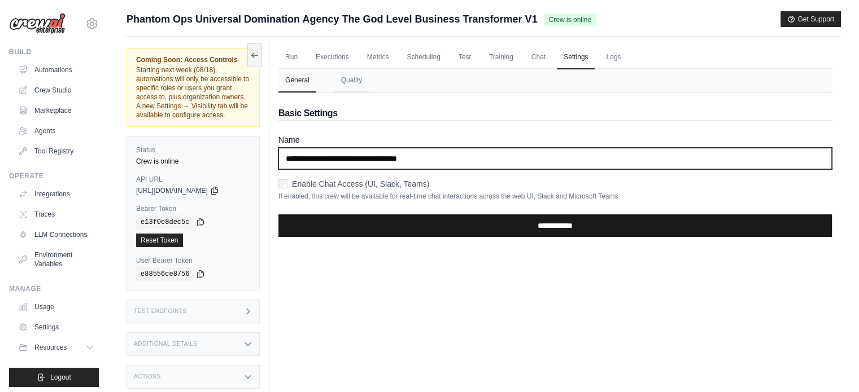
type input "**********"
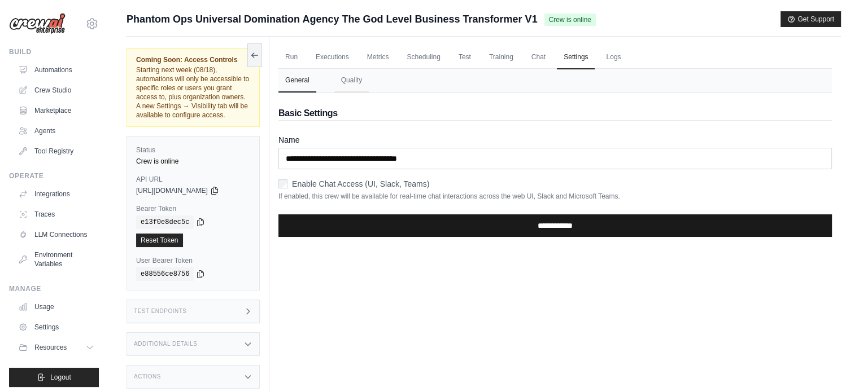
click at [477, 226] on input "**********" at bounding box center [554, 226] width 553 height 23
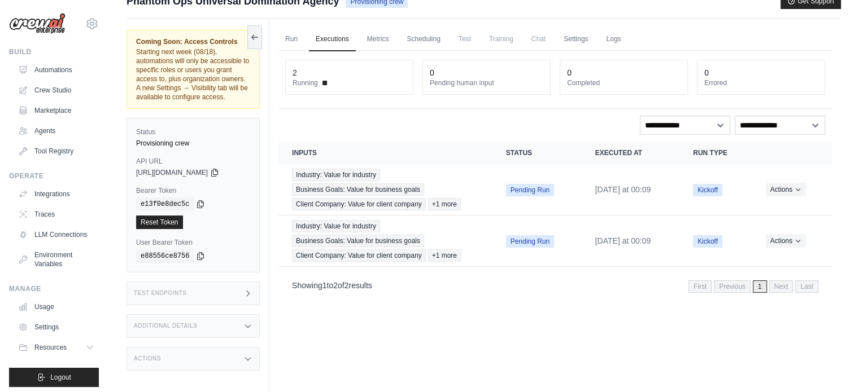
scroll to position [29, 0]
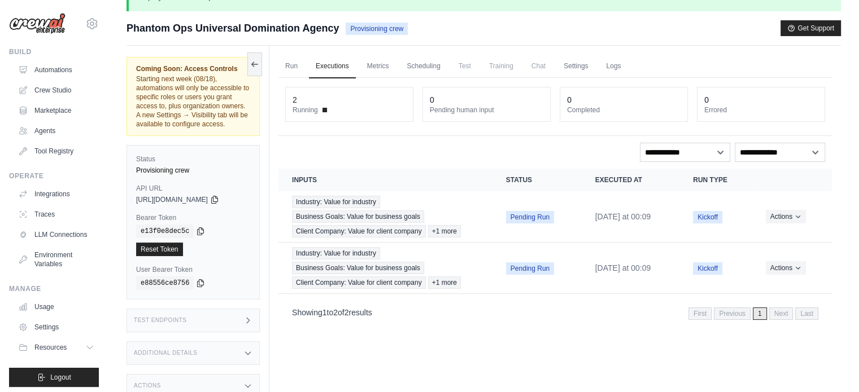
click at [537, 67] on span "Chat" at bounding box center [539, 66] width 28 height 23
click at [427, 66] on link "Scheduling" at bounding box center [423, 67] width 47 height 24
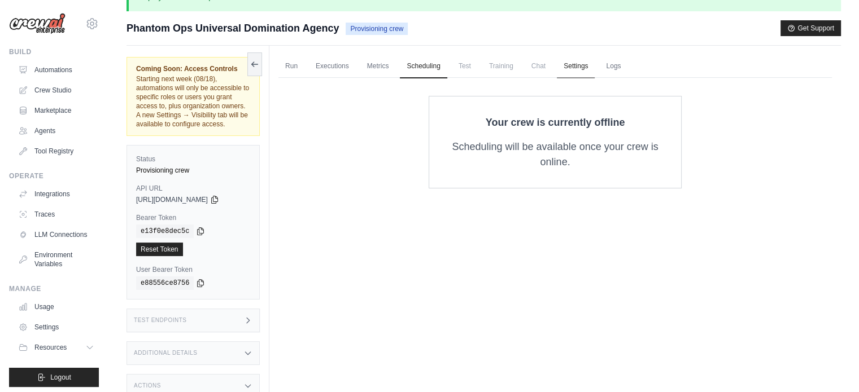
click at [574, 68] on link "Settings" at bounding box center [576, 67] width 38 height 24
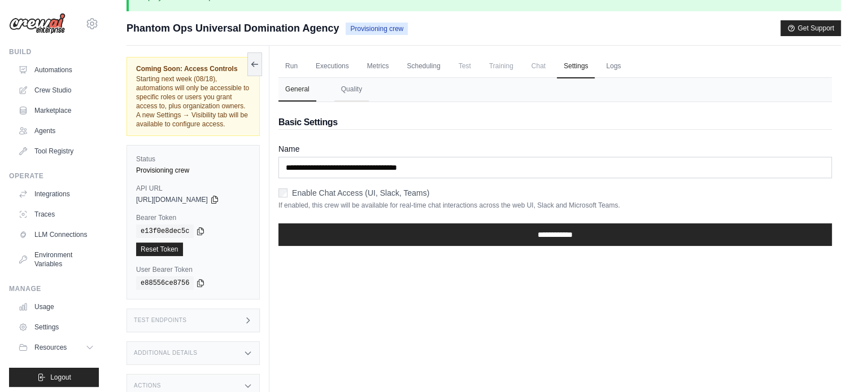
click at [628, 68] on ul "Run Executions Metrics Scheduling Test Training Chat Settings Logs" at bounding box center [554, 66] width 553 height 23
click at [620, 70] on link "Logs" at bounding box center [613, 67] width 28 height 24
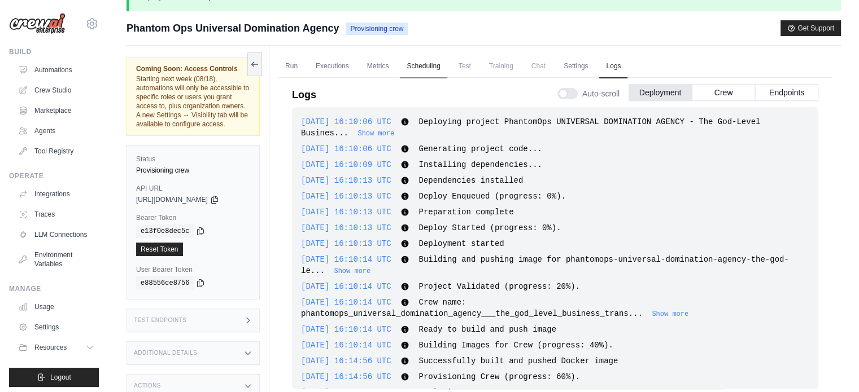
scroll to position [1009, 0]
click at [536, 56] on span "Chat" at bounding box center [539, 66] width 28 height 23
click at [582, 62] on link "Settings" at bounding box center [576, 67] width 38 height 24
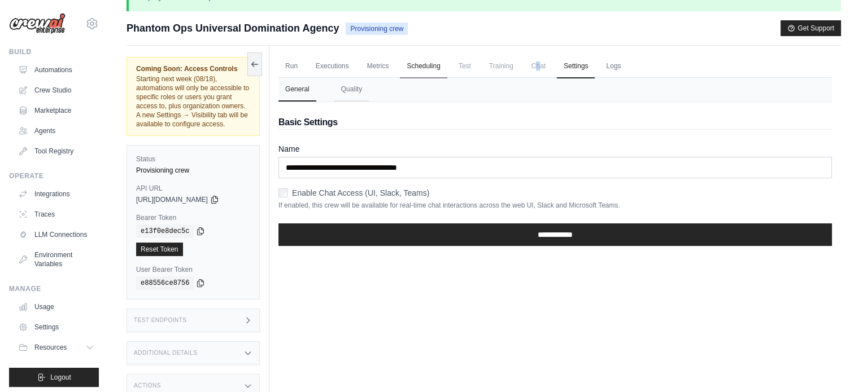
click at [436, 71] on link "Scheduling" at bounding box center [423, 67] width 47 height 24
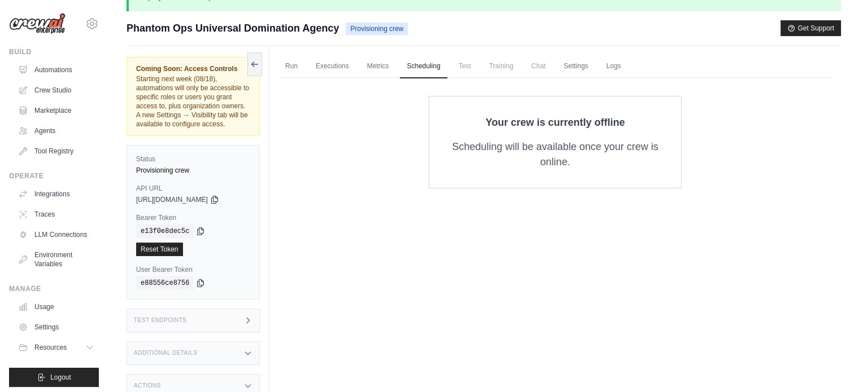
click at [526, 147] on p "Scheduling will be available once your crew is online." at bounding box center [555, 154] width 216 height 30
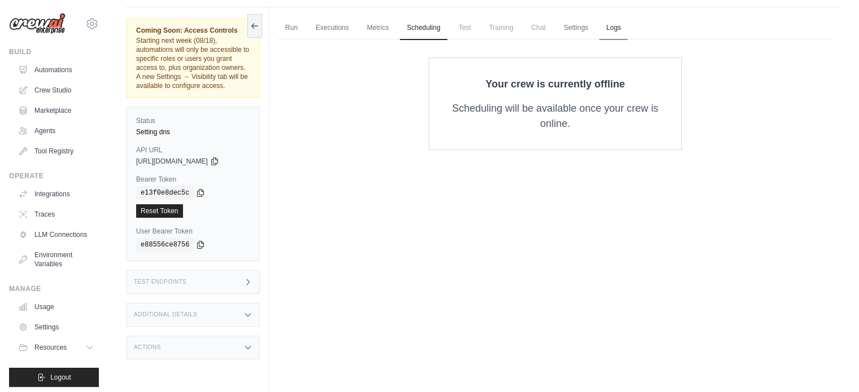
click at [605, 24] on link "Logs" at bounding box center [613, 28] width 28 height 24
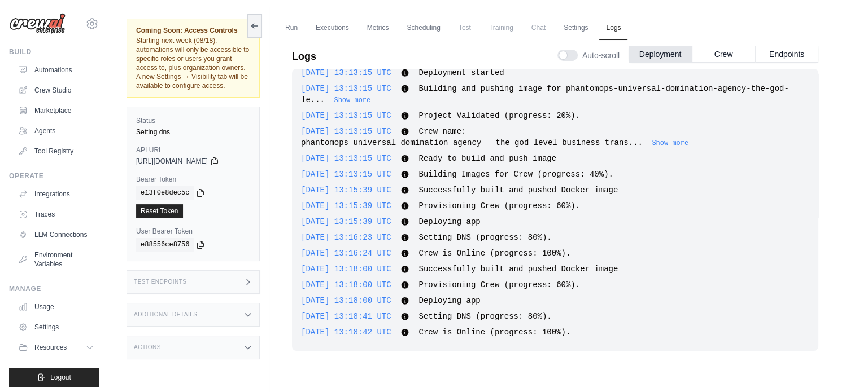
scroll to position [47, 0]
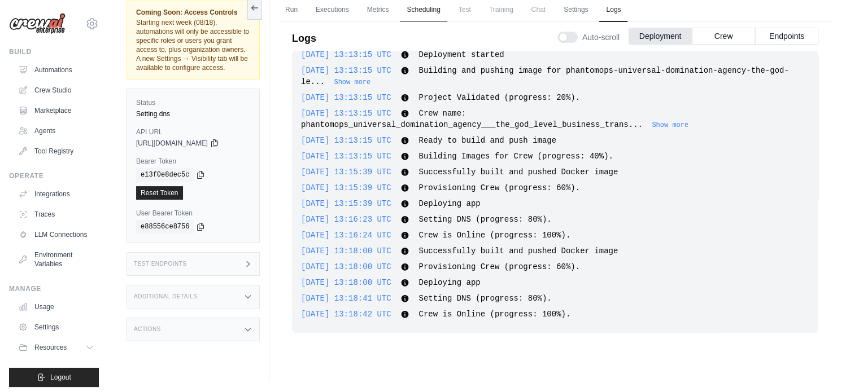
click at [422, 12] on link "Scheduling" at bounding box center [423, 10] width 47 height 24
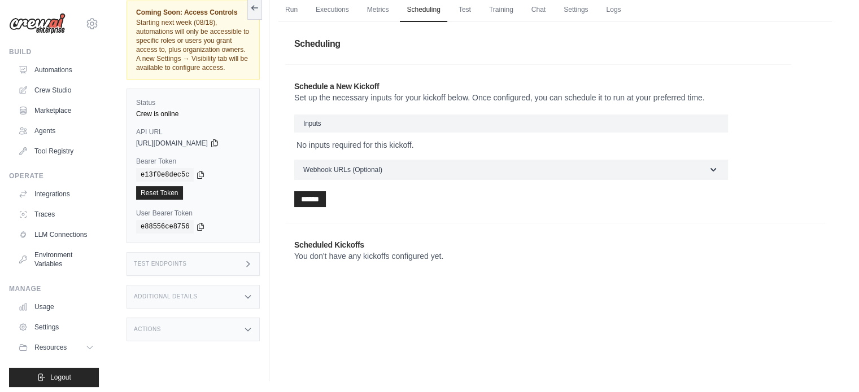
click at [323, 118] on h3 "Inputs" at bounding box center [511, 124] width 434 height 18
click at [346, 126] on h3 "Inputs" at bounding box center [511, 124] width 434 height 18
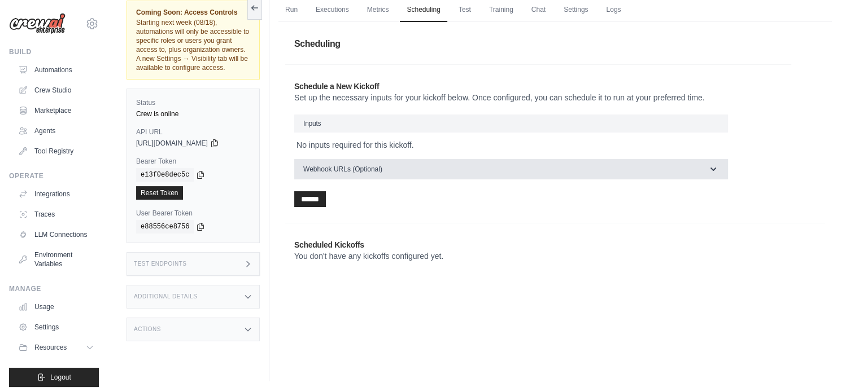
click at [352, 168] on span "Webhook URLs (Optional)" at bounding box center [342, 169] width 79 height 9
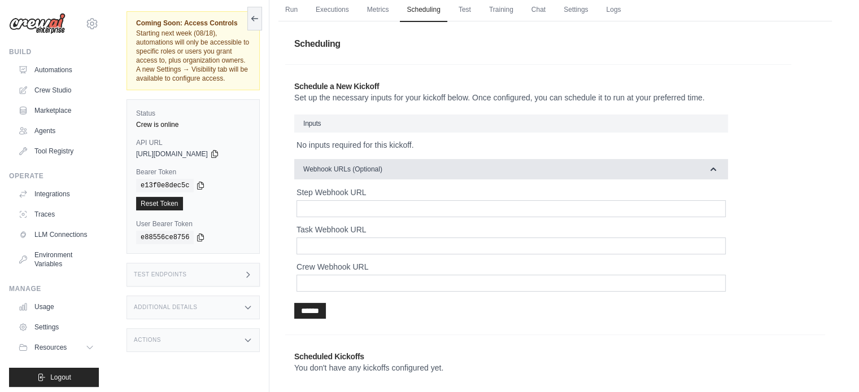
scroll to position [70, 0]
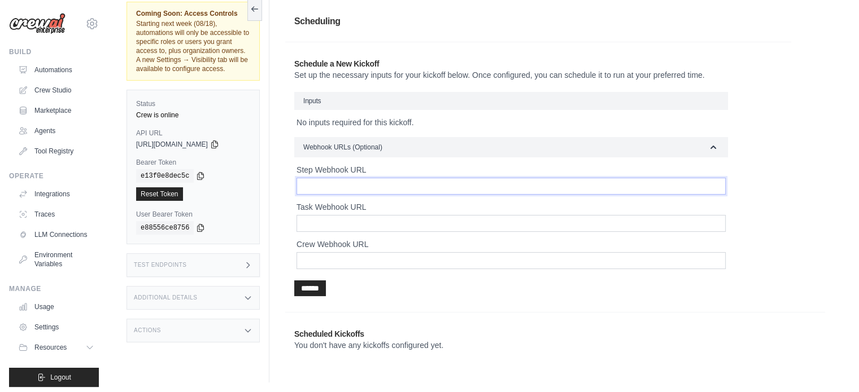
click at [355, 178] on input "Step Webhook URL" at bounding box center [510, 186] width 429 height 17
click at [356, 215] on input "Task Webhook URL" at bounding box center [510, 223] width 429 height 17
click at [353, 252] on input "Crew Webhook URL" at bounding box center [510, 260] width 429 height 17
click at [197, 174] on icon at bounding box center [200, 175] width 9 height 9
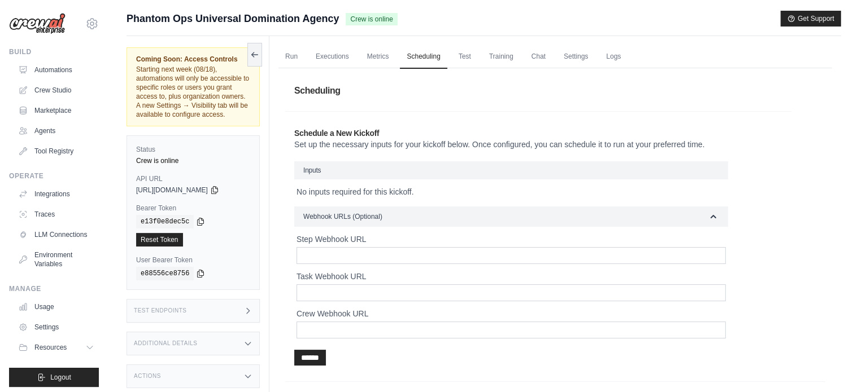
scroll to position [0, 0]
click at [461, 56] on link "Test" at bounding box center [465, 58] width 26 height 24
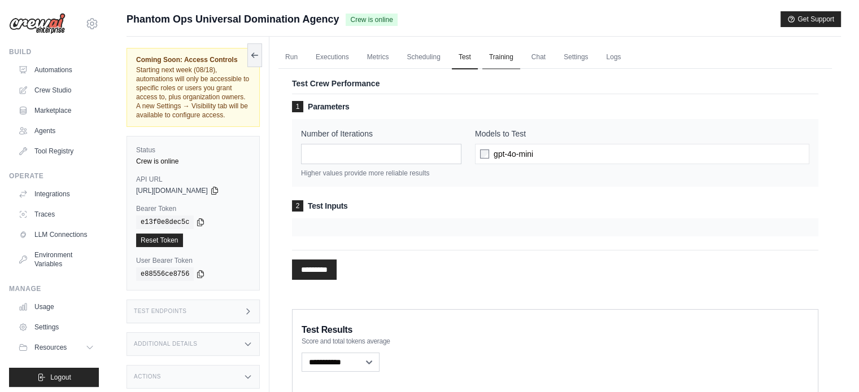
click at [499, 58] on link "Training" at bounding box center [501, 58] width 38 height 24
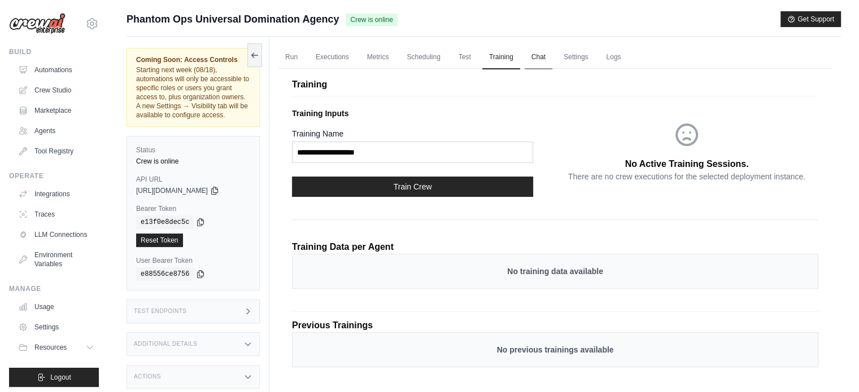
click at [529, 54] on link "Chat" at bounding box center [539, 58] width 28 height 24
click at [569, 59] on link "Settings" at bounding box center [576, 58] width 38 height 24
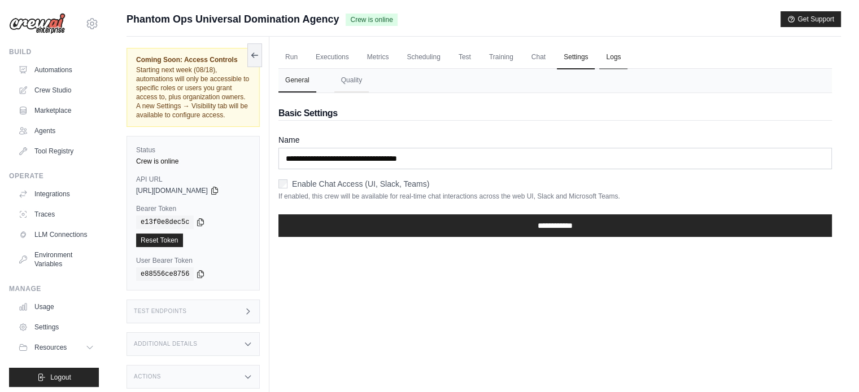
click at [607, 53] on link "Logs" at bounding box center [613, 58] width 28 height 24
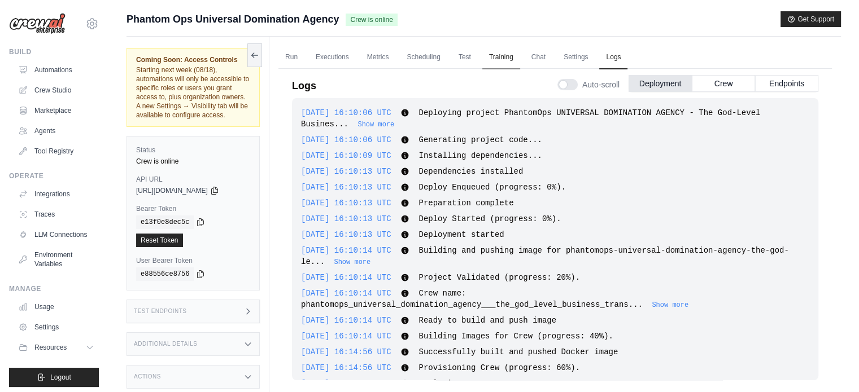
scroll to position [1142, 0]
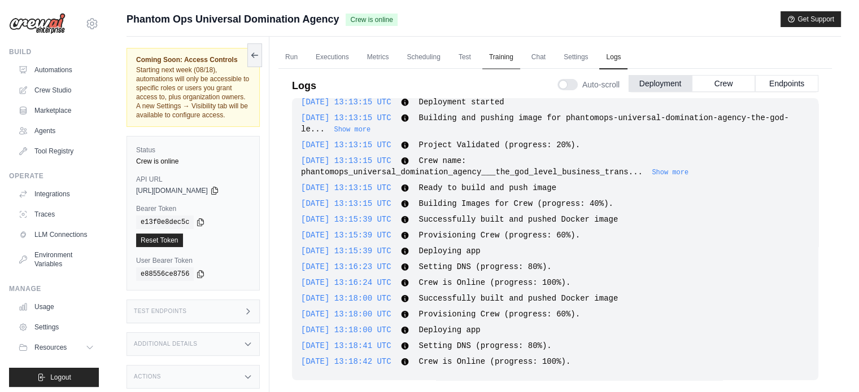
click at [505, 54] on link "Training" at bounding box center [501, 58] width 38 height 24
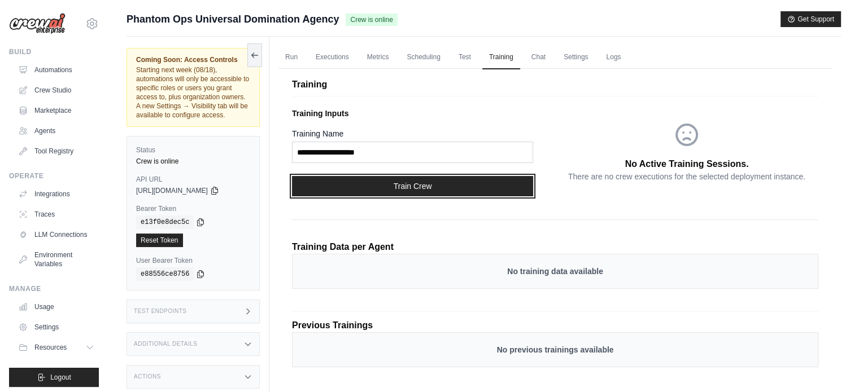
click at [405, 184] on button "Train Crew" at bounding box center [412, 186] width 241 height 20
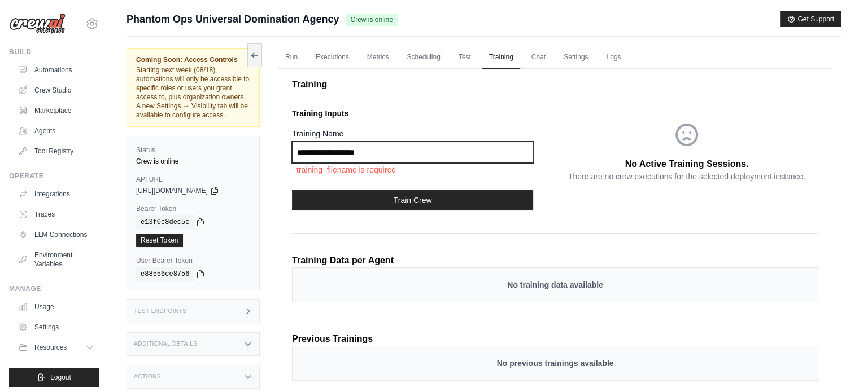
drag, startPoint x: 407, startPoint y: 150, endPoint x: 308, endPoint y: 147, distance: 98.3
click at [308, 147] on input "Training Name" at bounding box center [412, 152] width 241 height 21
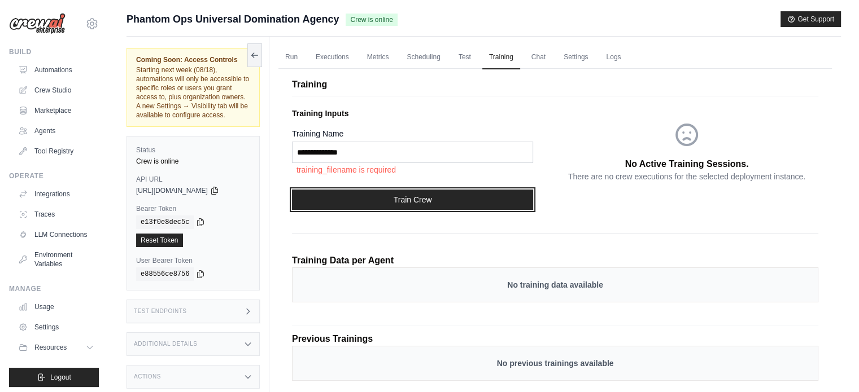
click at [374, 199] on button "Train Crew" at bounding box center [412, 200] width 241 height 20
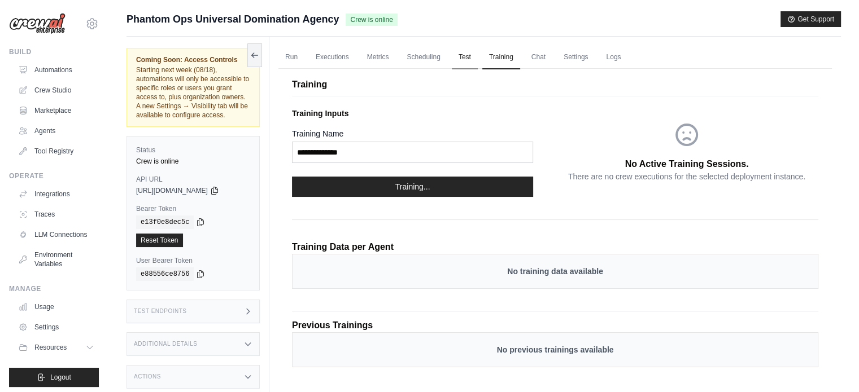
click at [470, 60] on link "Test" at bounding box center [465, 58] width 26 height 24
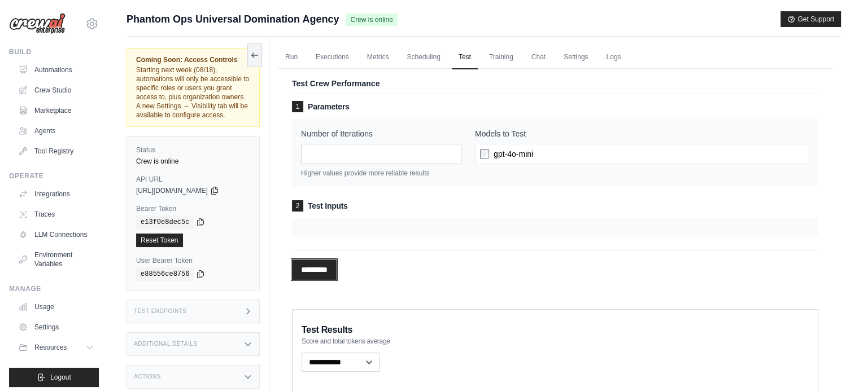
click at [330, 268] on input "*********" at bounding box center [314, 270] width 45 height 20
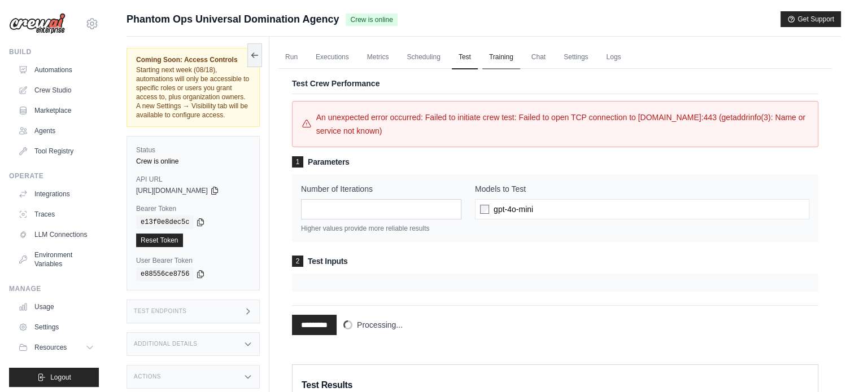
click at [500, 61] on link "Training" at bounding box center [501, 58] width 38 height 24
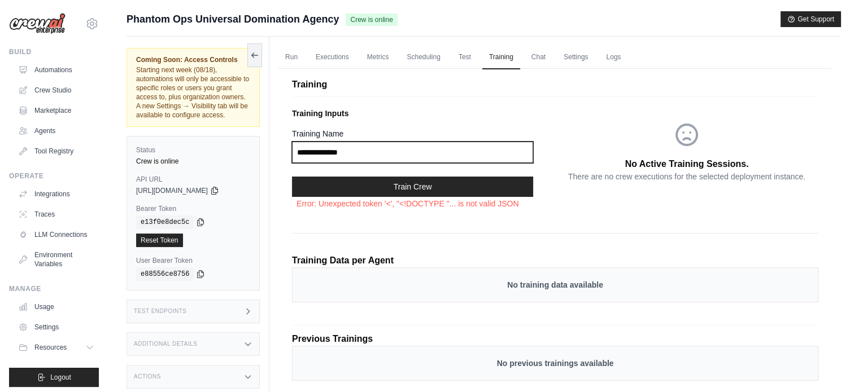
drag, startPoint x: 388, startPoint y: 151, endPoint x: 342, endPoint y: 151, distance: 46.3
click at [342, 151] on input "**********" at bounding box center [412, 152] width 241 height 21
type input "**********"
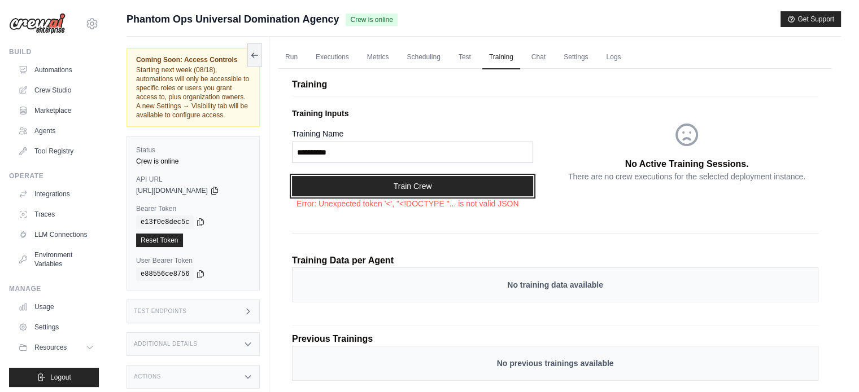
click at [340, 190] on button "Train Crew" at bounding box center [412, 186] width 241 height 20
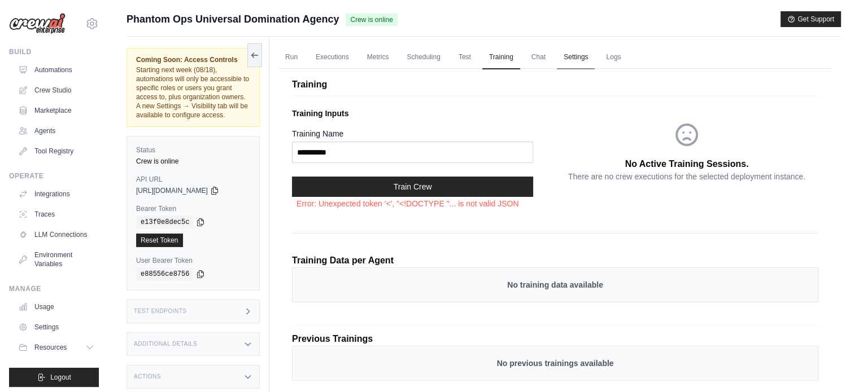
click at [569, 56] on link "Settings" at bounding box center [576, 58] width 38 height 24
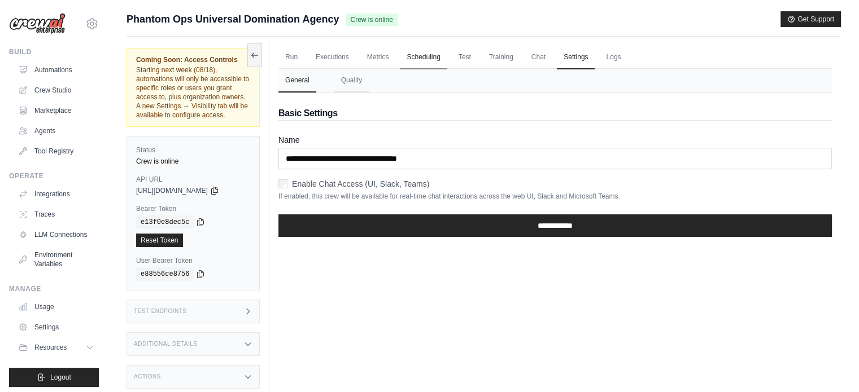
click at [425, 56] on link "Scheduling" at bounding box center [423, 58] width 47 height 24
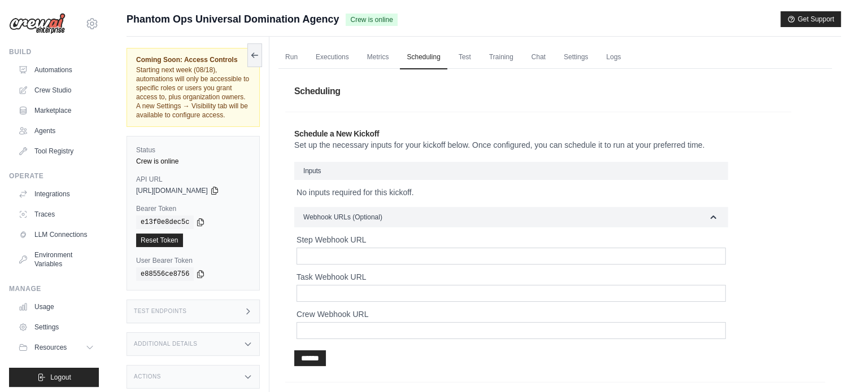
click at [207, 311] on div "Test Endpoints" at bounding box center [192, 312] width 133 height 24
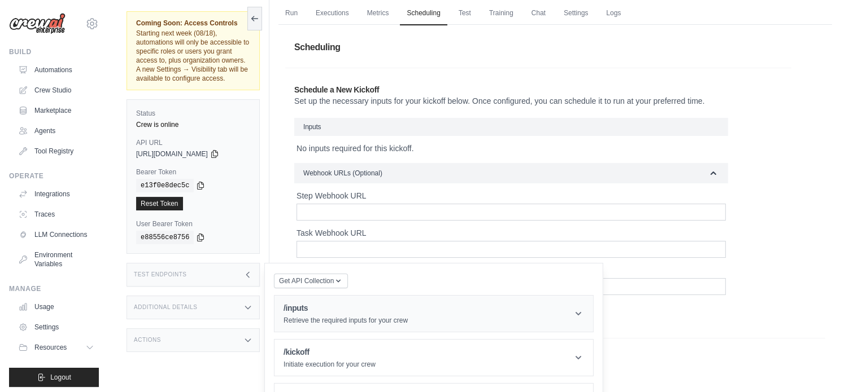
scroll to position [73, 0]
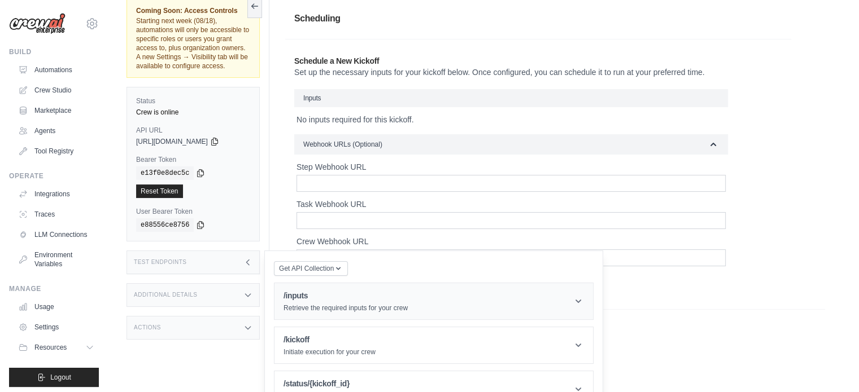
click at [327, 305] on p "Retrieve the required inputs for your crew" at bounding box center [345, 308] width 124 height 9
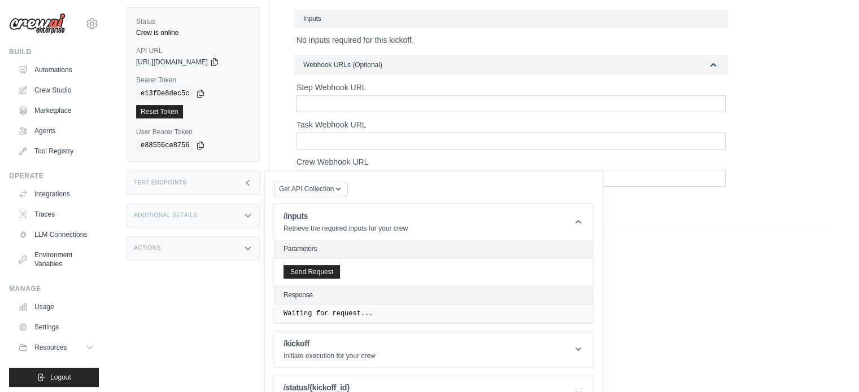
scroll to position [156, 0]
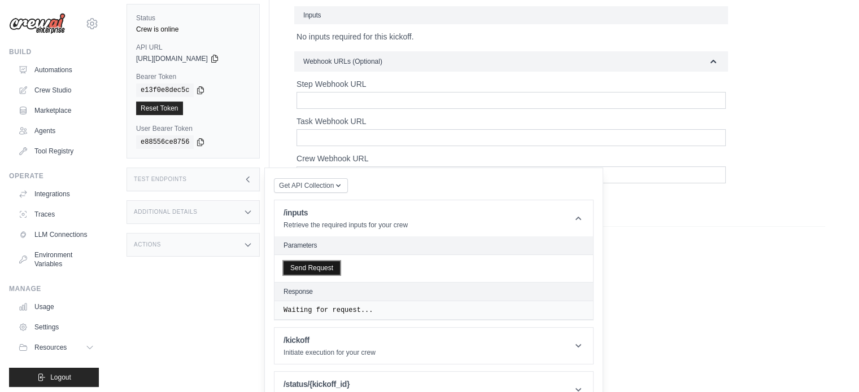
click at [320, 262] on button "Send Request" at bounding box center [311, 268] width 56 height 14
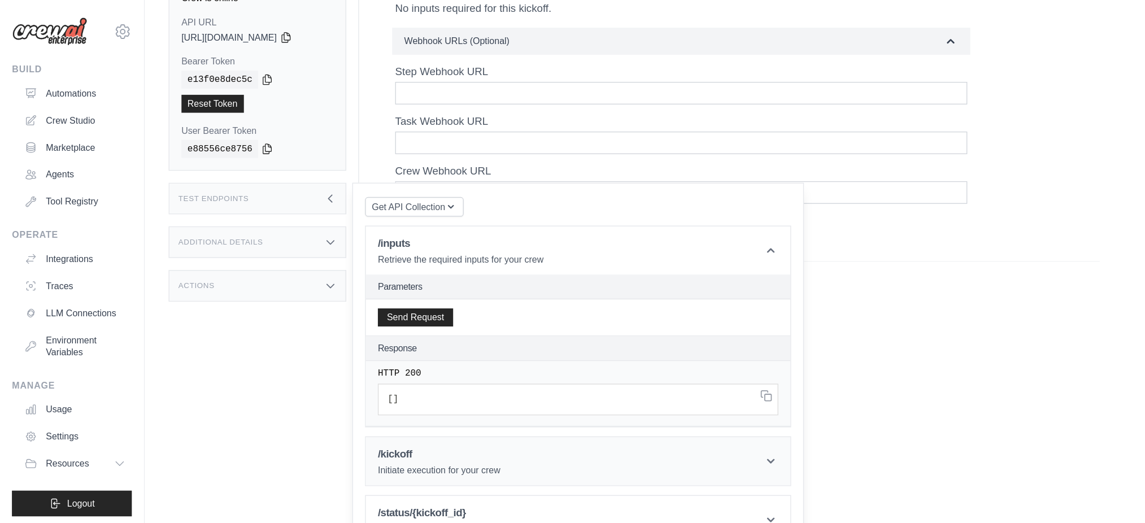
scroll to position [48, 0]
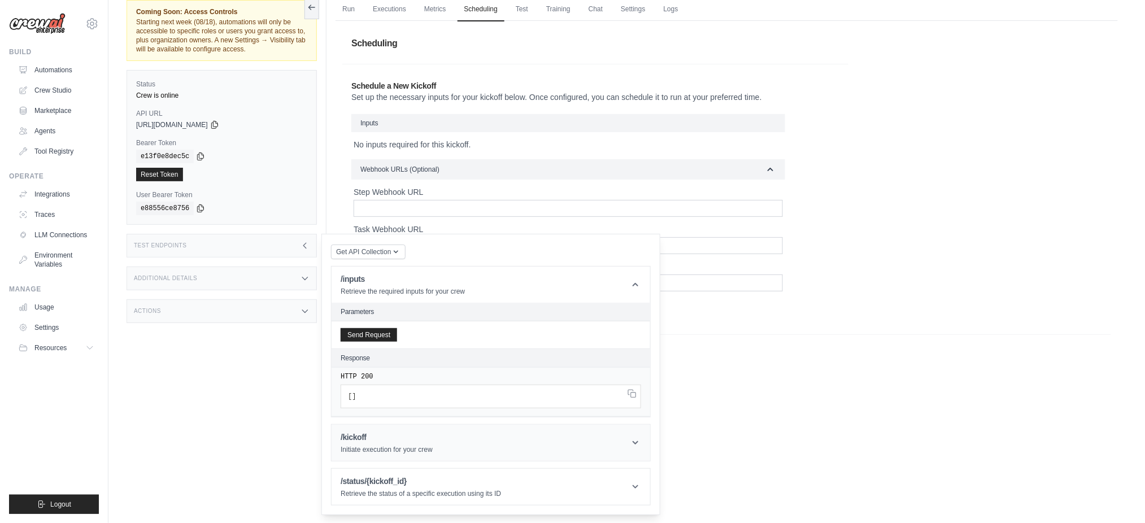
click at [460, 392] on header "/kickoff Initiate execution for your crew" at bounding box center [490, 443] width 318 height 36
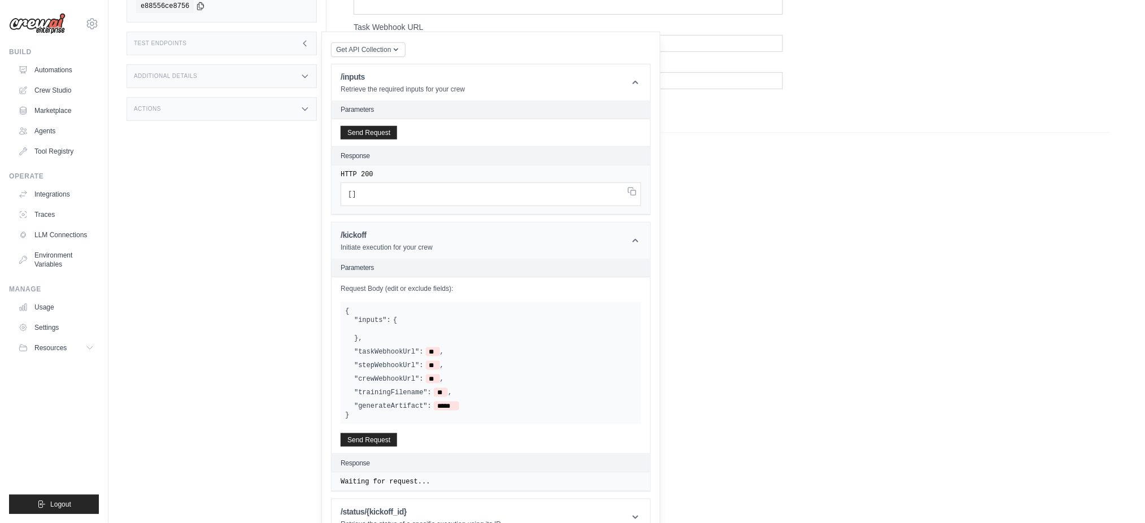
scroll to position [273, 0]
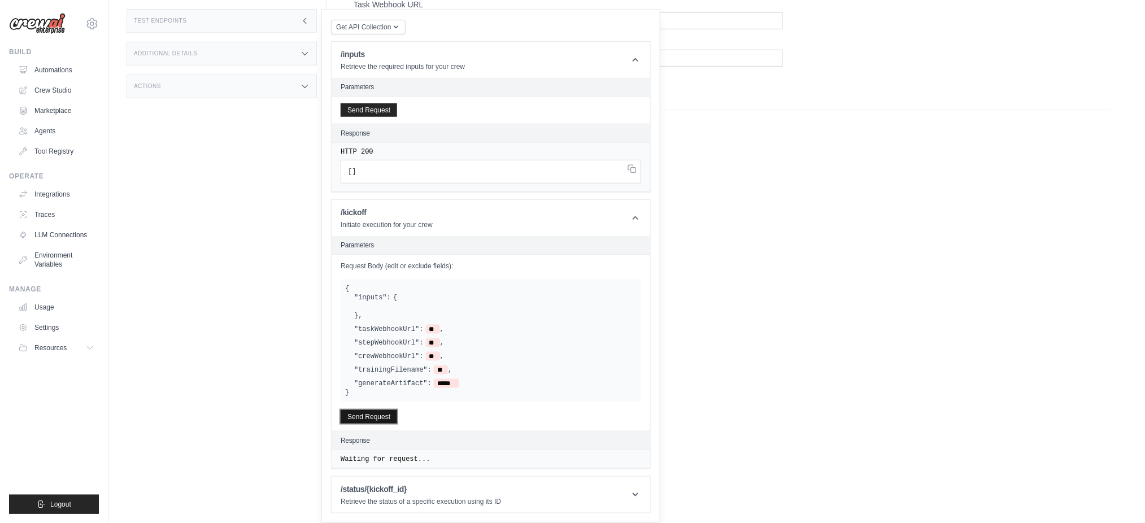
click at [387, 392] on button "Send Request" at bounding box center [368, 417] width 56 height 14
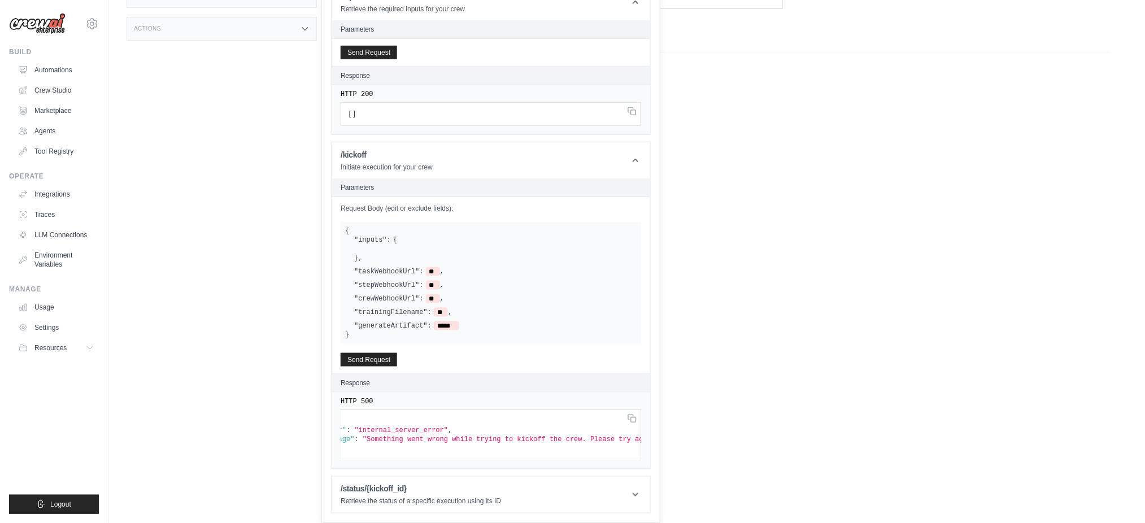
scroll to position [0, 0]
click at [407, 392] on h1 "/status/{kickoff_id}" at bounding box center [420, 488] width 160 height 11
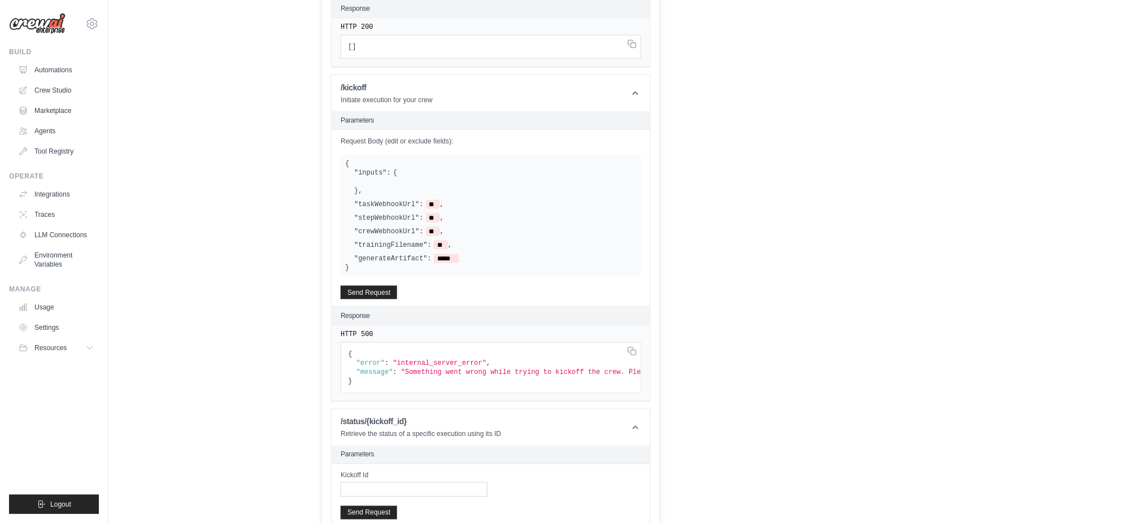
scroll to position [461, 0]
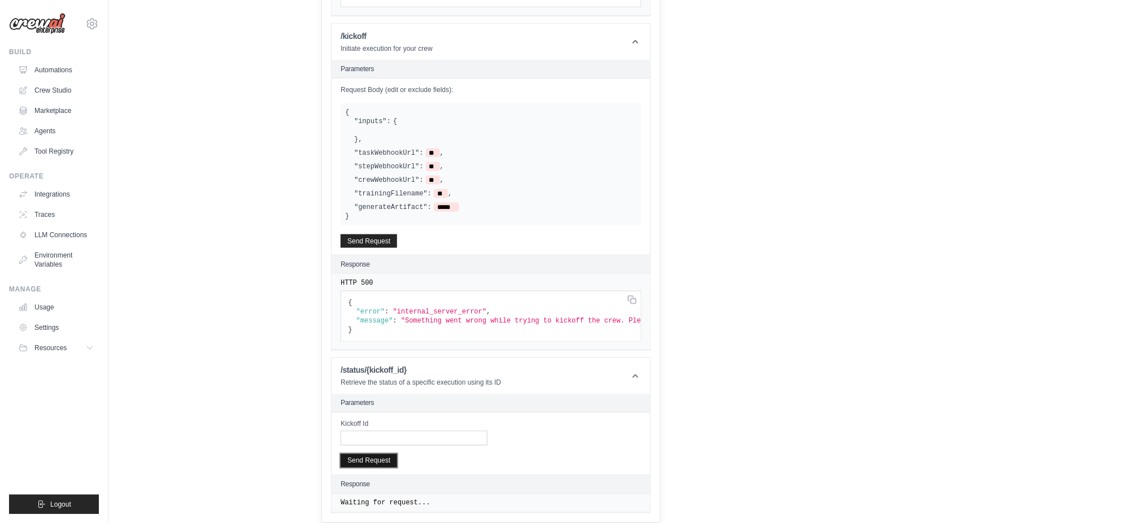
click at [386, 392] on button "Send Request" at bounding box center [368, 461] width 56 height 14
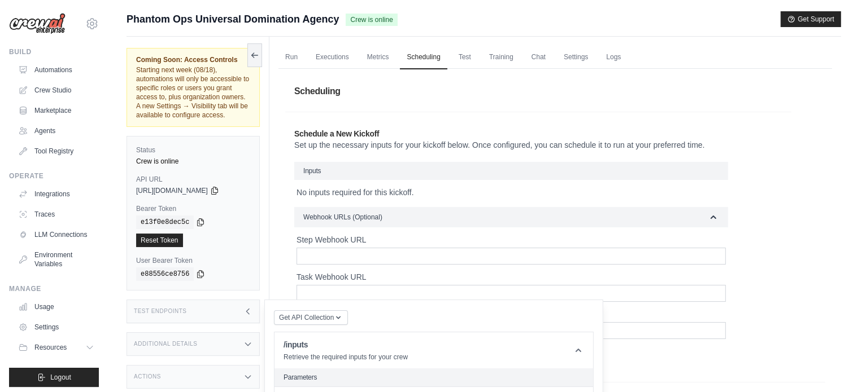
click at [251, 317] on div "Test Endpoints" at bounding box center [192, 312] width 133 height 24
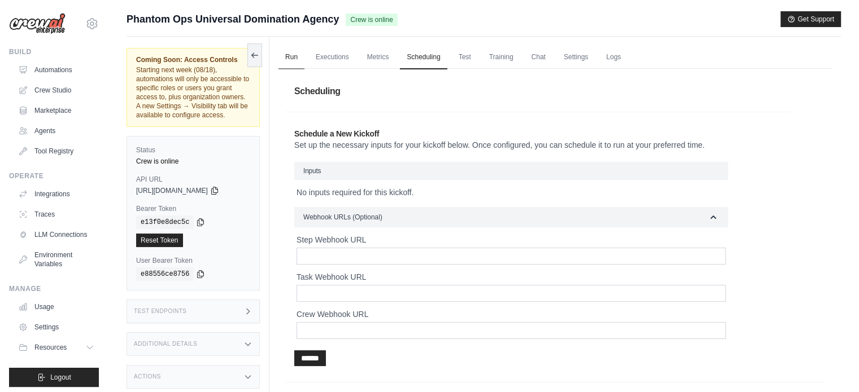
click at [286, 54] on link "Run" at bounding box center [291, 58] width 26 height 24
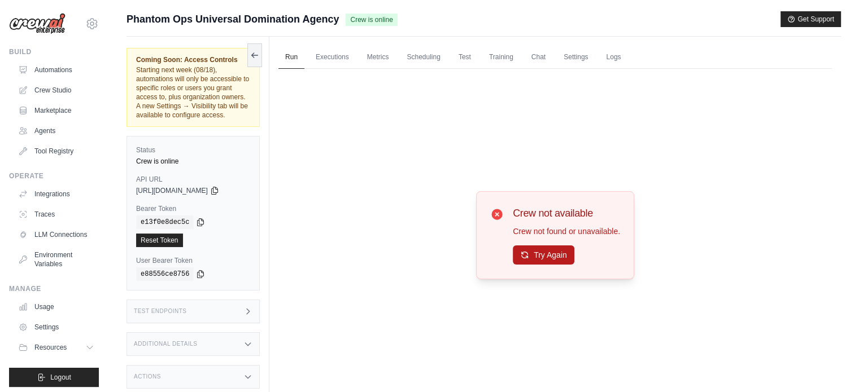
drag, startPoint x: 548, startPoint y: 266, endPoint x: 546, endPoint y: 257, distance: 8.6
click at [548, 265] on div "Crew not available Crew not found or unavailable. Try Again" at bounding box center [555, 235] width 158 height 88
click at [545, 257] on button "Try Again" at bounding box center [544, 255] width 62 height 19
click at [331, 47] on link "Executions" at bounding box center [332, 58] width 47 height 24
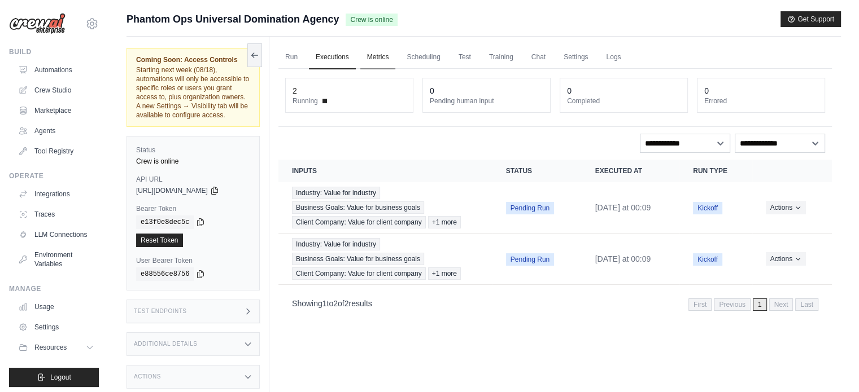
click at [385, 63] on link "Metrics" at bounding box center [378, 58] width 36 height 24
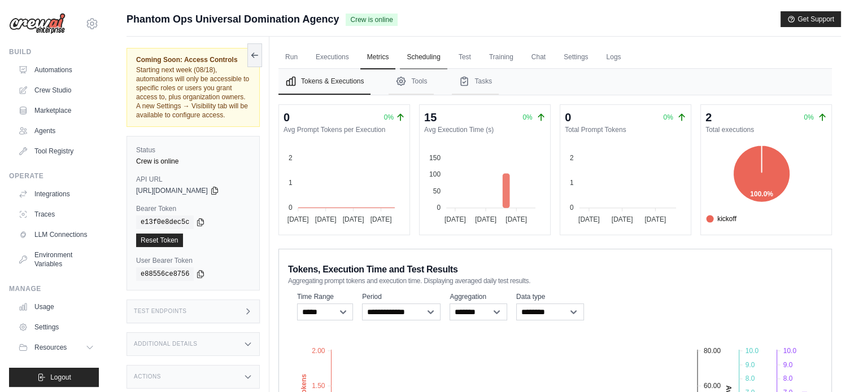
click at [424, 57] on link "Scheduling" at bounding box center [423, 58] width 47 height 24
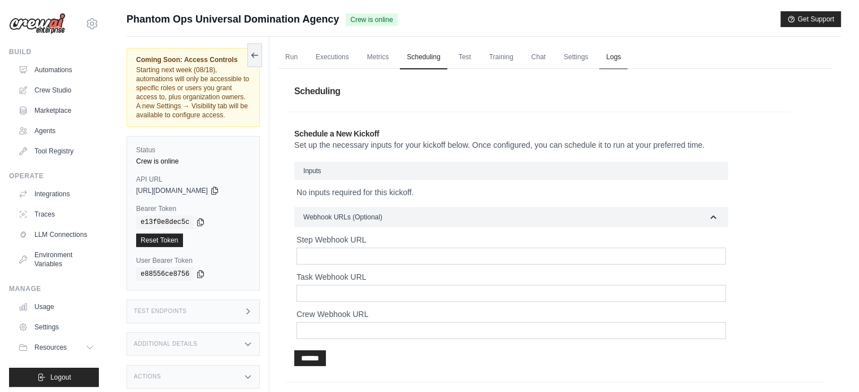
click at [608, 60] on link "Logs" at bounding box center [613, 58] width 28 height 24
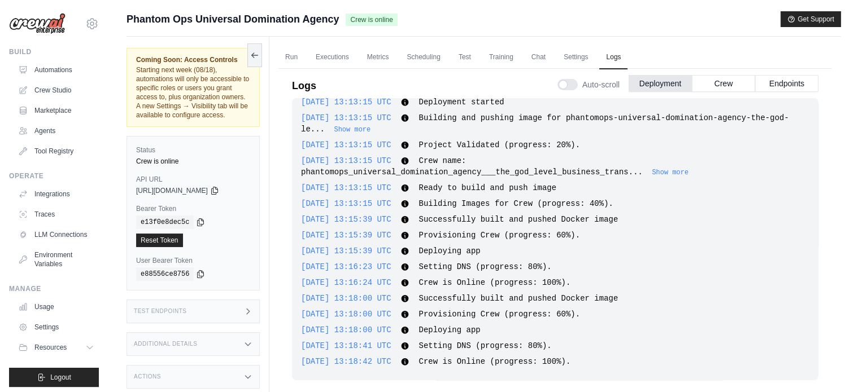
click at [409, 360] on icon at bounding box center [404, 362] width 7 height 7
drag, startPoint x: 375, startPoint y: 364, endPoint x: 386, endPoint y: 363, distance: 10.8
click at [376, 364] on span "[DATE] 13:18:42 UTC" at bounding box center [346, 361] width 90 height 9
click at [459, 361] on span "Crew is Online (progress: 100%)." at bounding box center [494, 361] width 152 height 9
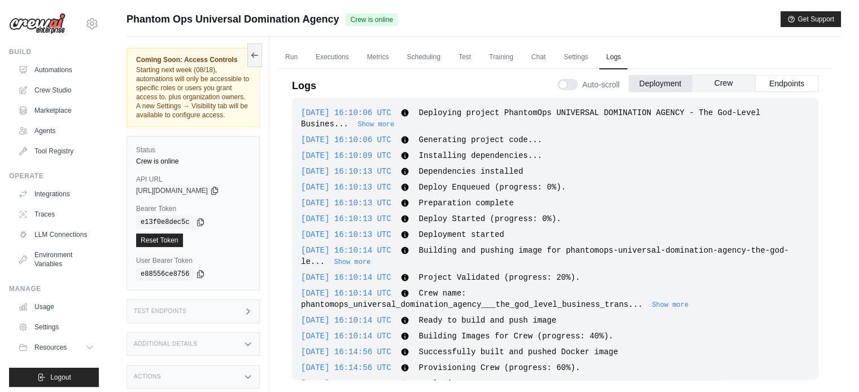
click at [720, 83] on button "Crew" at bounding box center [723, 83] width 63 height 17
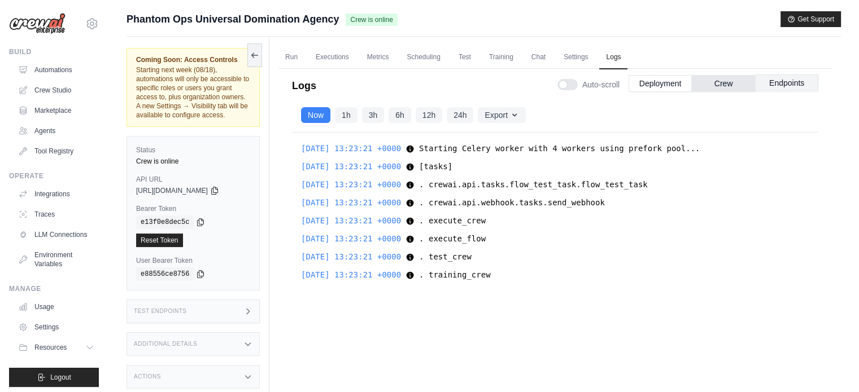
click at [802, 80] on button "Endpoints" at bounding box center [786, 83] width 63 height 17
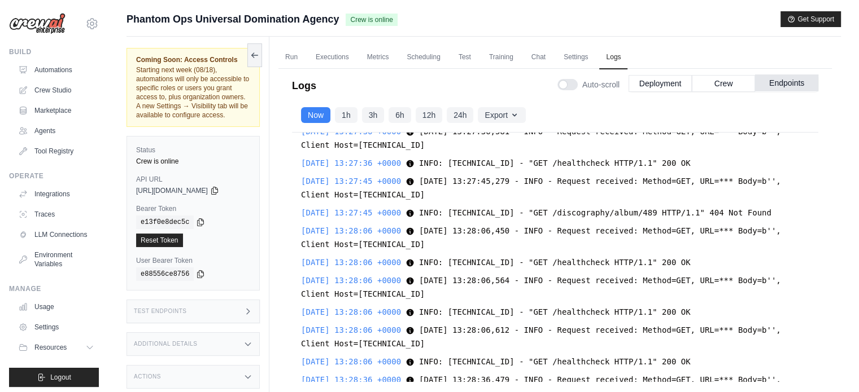
scroll to position [3509, 0]
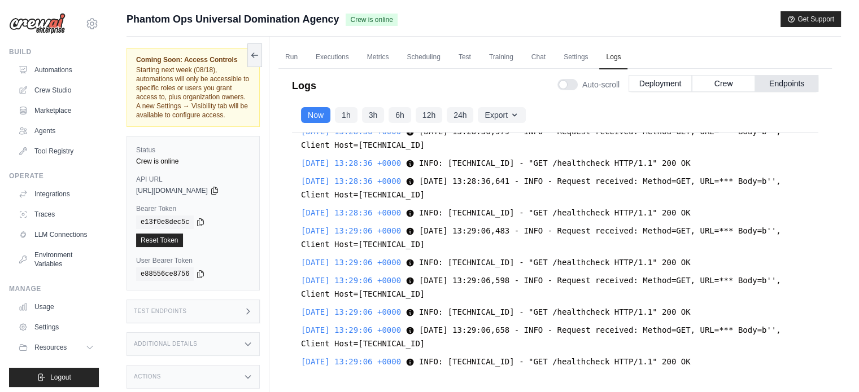
click at [230, 316] on div "Test Endpoints" at bounding box center [192, 312] width 133 height 24
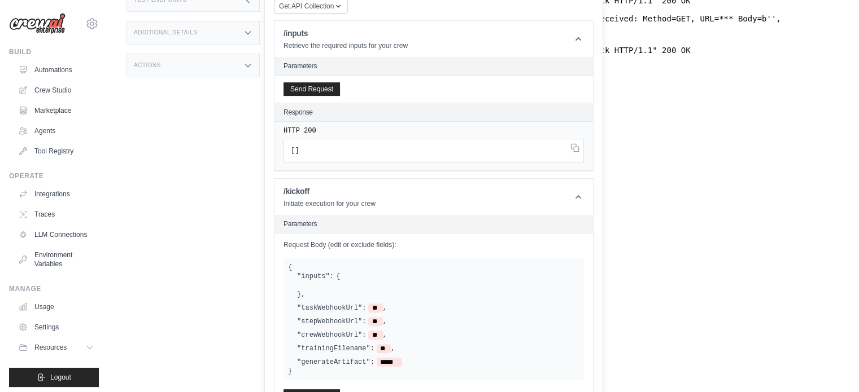
scroll to position [316, 0]
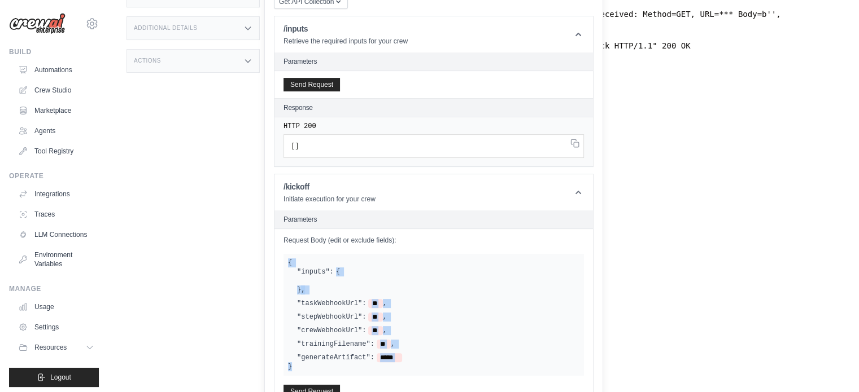
drag, startPoint x: 286, startPoint y: 261, endPoint x: 356, endPoint y: 368, distance: 126.9
click at [356, 368] on div "{ "inputs": { } , "taskWebhookUrl": ** , "stepWebhookUrl": ** , "crewWebhookUrl…" at bounding box center [433, 315] width 300 height 122
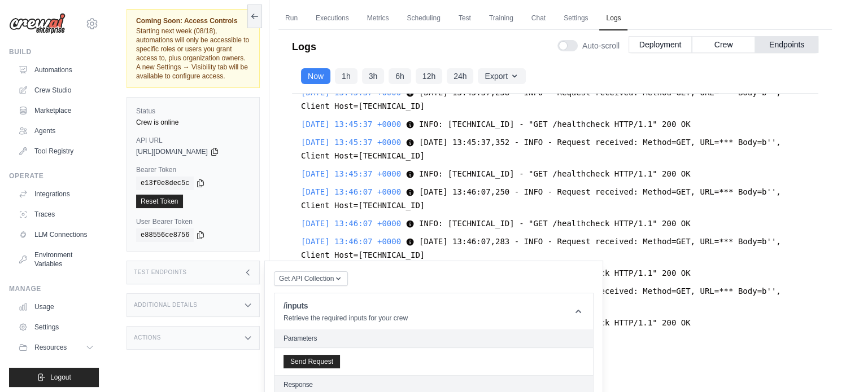
scroll to position [0, 0]
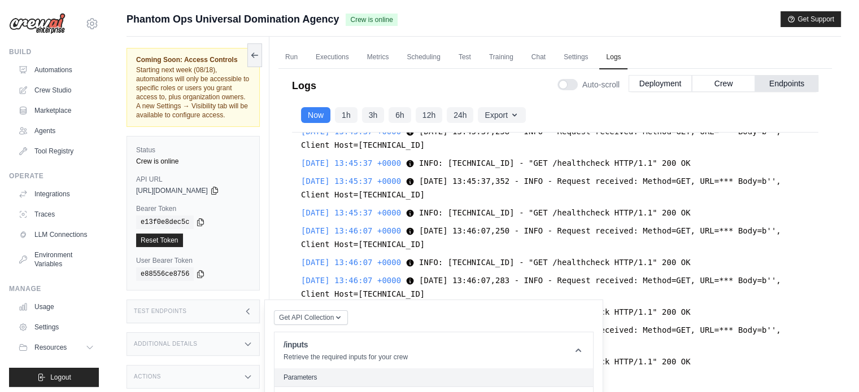
click at [196, 307] on div "Test Endpoints" at bounding box center [192, 312] width 133 height 24
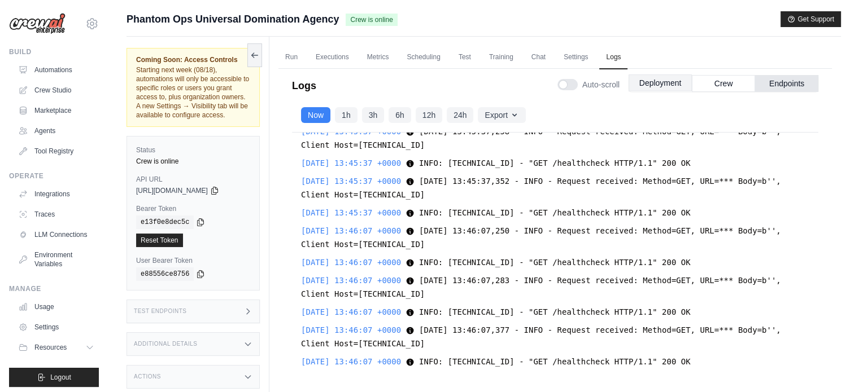
click at [673, 77] on button "Deployment" at bounding box center [659, 83] width 63 height 17
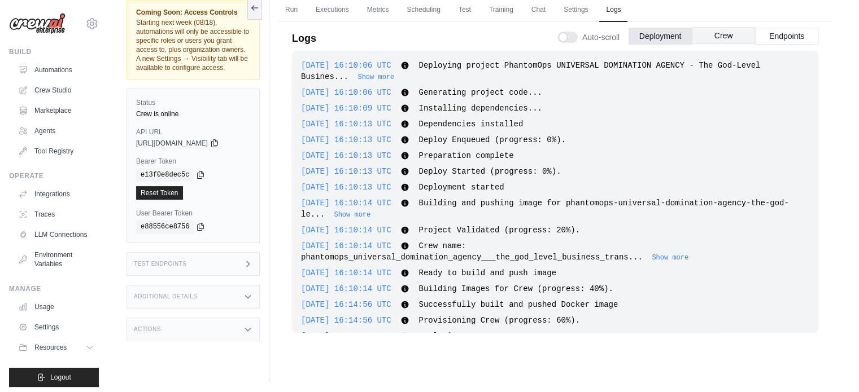
click at [733, 33] on button "Crew" at bounding box center [723, 35] width 63 height 17
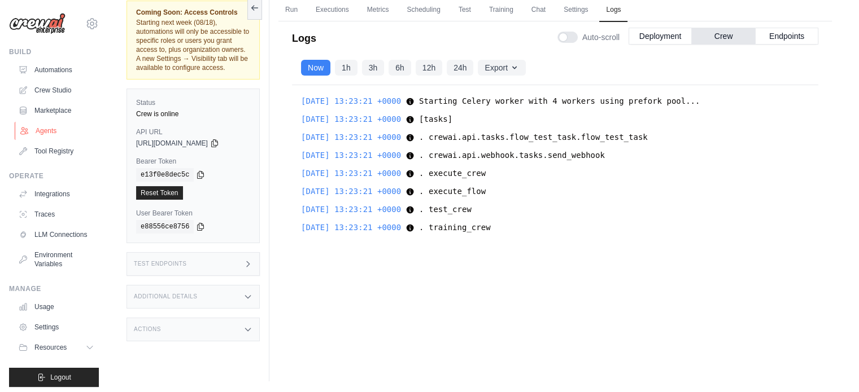
click at [58, 129] on link "Agents" at bounding box center [57, 131] width 85 height 18
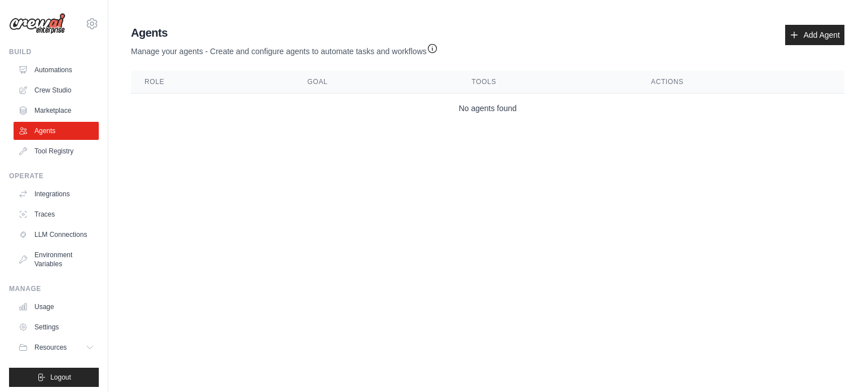
click at [56, 146] on link "Tool Registry" at bounding box center [56, 151] width 85 height 18
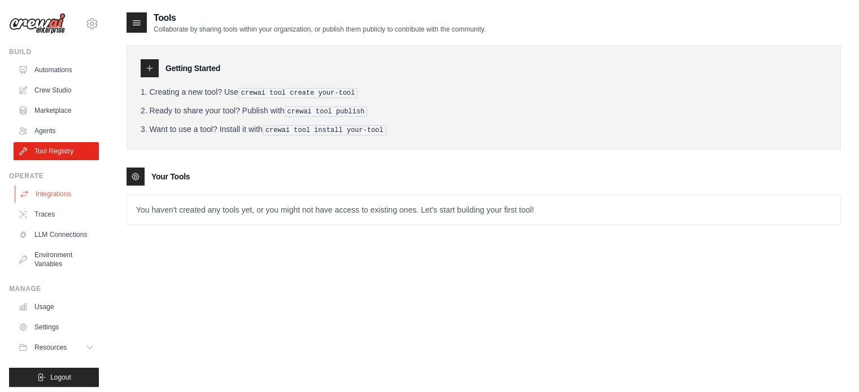
click at [56, 197] on link "Integrations" at bounding box center [57, 194] width 85 height 18
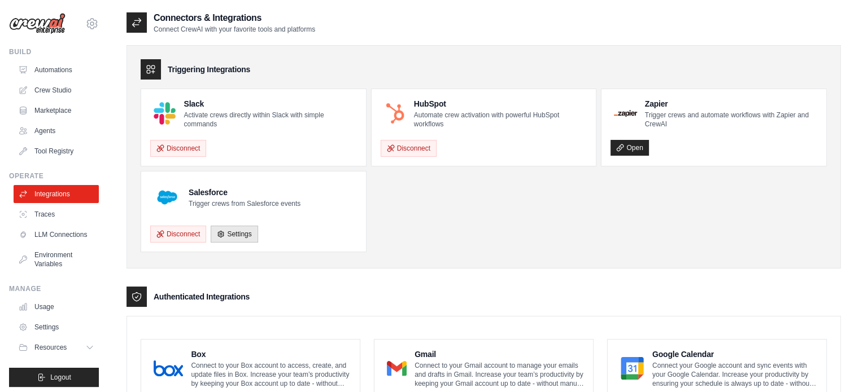
click at [52, 237] on link "LLM Connections" at bounding box center [56, 235] width 85 height 18
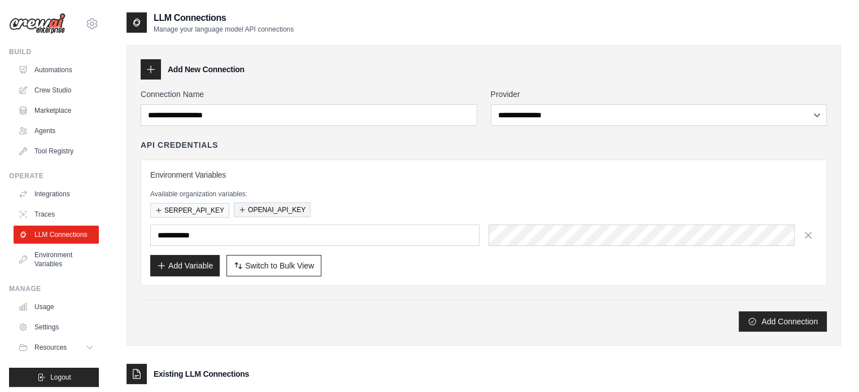
click at [246, 207] on button "OPENAI_API_KEY" at bounding box center [272, 210] width 77 height 15
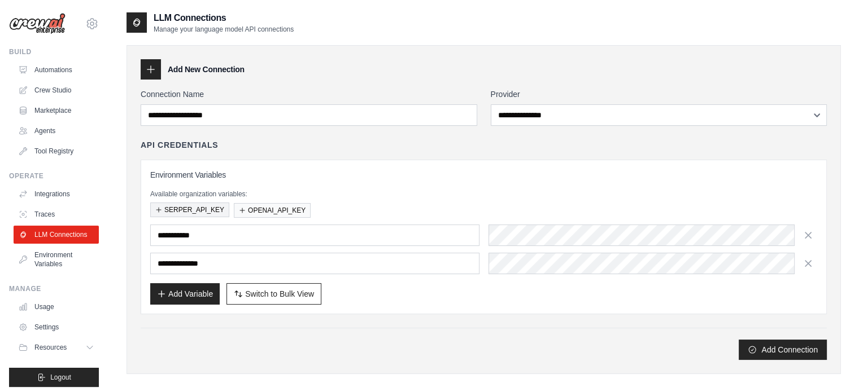
click at [163, 207] on button "SERPER_API_KEY" at bounding box center [189, 210] width 79 height 15
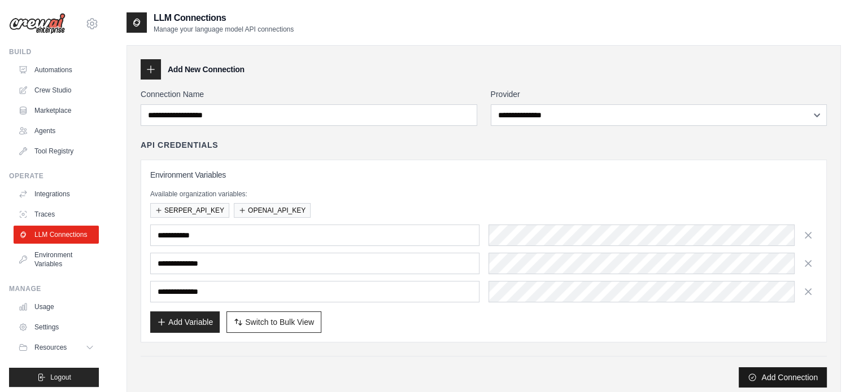
click at [761, 375] on button "Add Connection" at bounding box center [783, 378] width 88 height 20
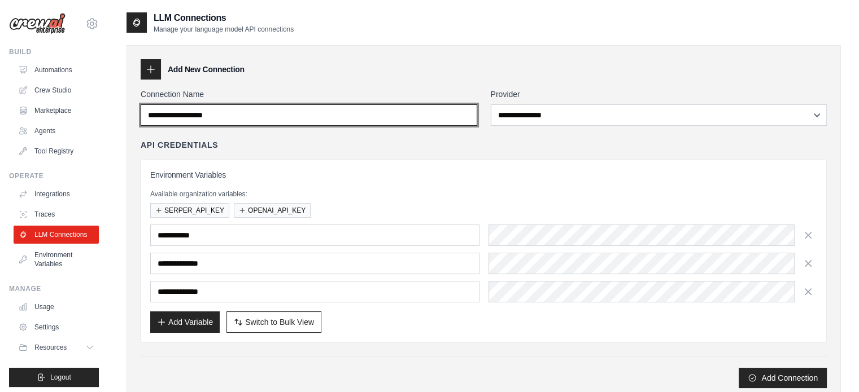
click at [247, 107] on input "Connection Name" at bounding box center [309, 114] width 337 height 21
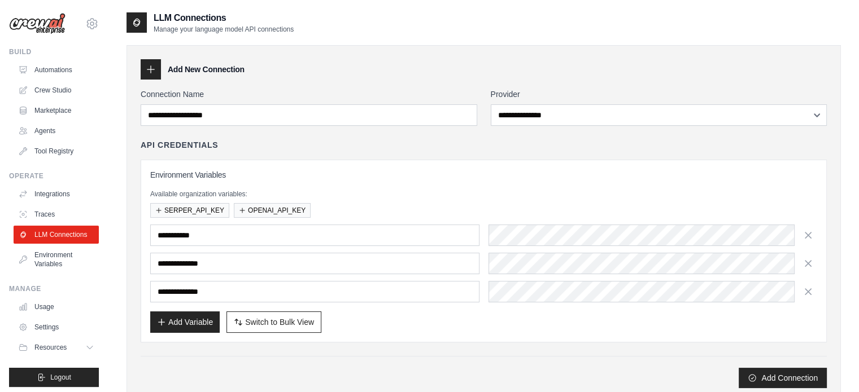
click at [233, 156] on div "**********" at bounding box center [484, 240] width 686 height 203
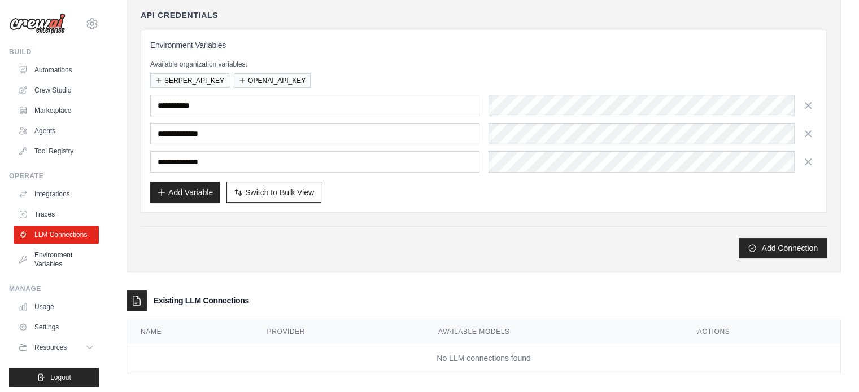
scroll to position [138, 0]
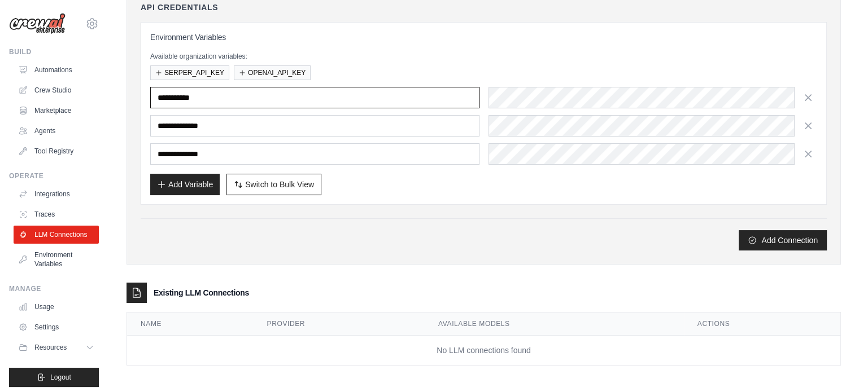
click at [238, 94] on input "text" at bounding box center [314, 97] width 329 height 21
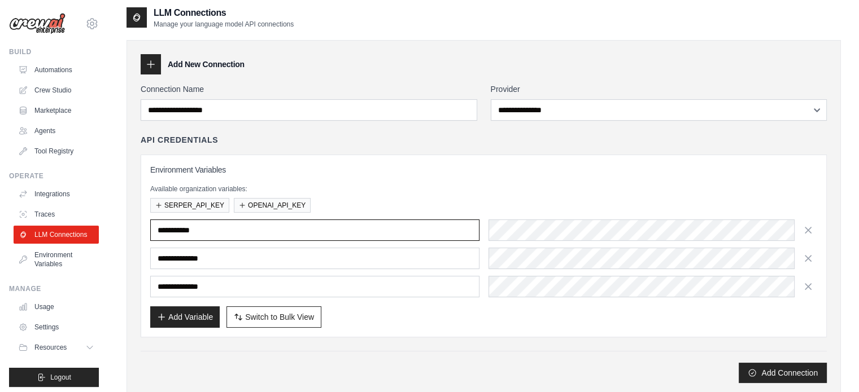
scroll to position [0, 0]
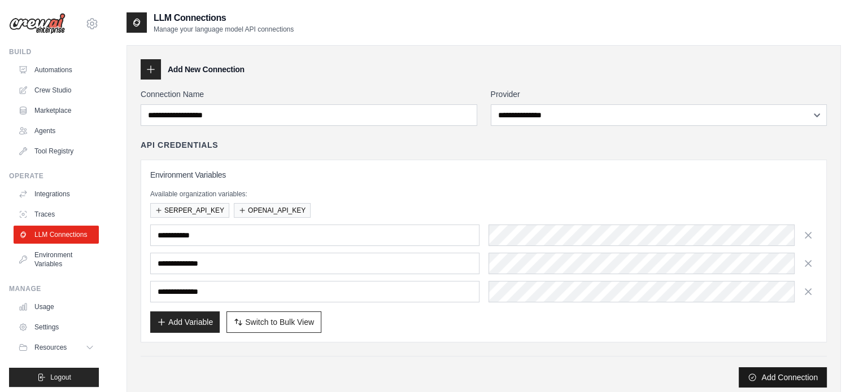
click at [751, 374] on icon "submit" at bounding box center [752, 377] width 7 height 7
click at [202, 320] on button "Add Variable" at bounding box center [184, 321] width 69 height 21
click at [250, 316] on span "Switch to Bulk View" at bounding box center [279, 321] width 69 height 11
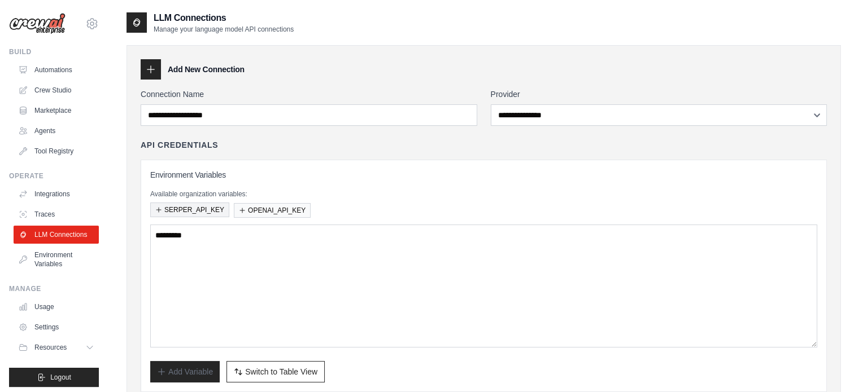
click at [191, 212] on button "SERPER_API_KEY" at bounding box center [189, 210] width 79 height 15
click at [235, 372] on icon "button" at bounding box center [236, 371] width 3 height 5
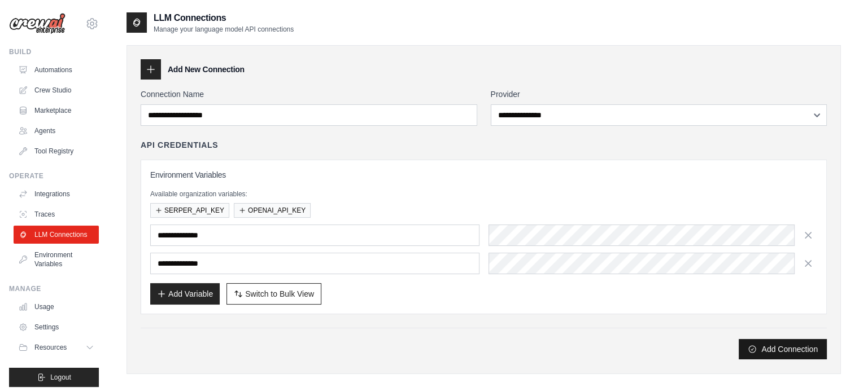
click at [804, 342] on button "Add Connection" at bounding box center [783, 349] width 88 height 20
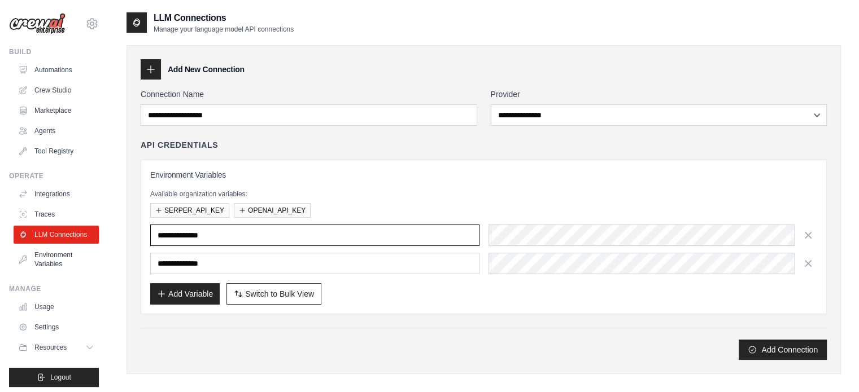
drag, startPoint x: 233, startPoint y: 232, endPoint x: 106, endPoint y: 222, distance: 127.4
click at [106, 222] on div "ashwant144@gmail.com Settings Build Automations Crew Studio" at bounding box center [429, 252] width 859 height 505
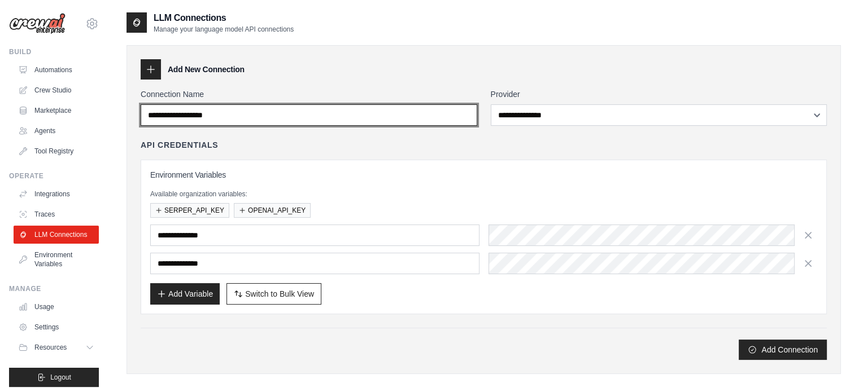
click at [288, 117] on input "Connection Name" at bounding box center [309, 114] width 337 height 21
paste input "**********"
type input "**********"
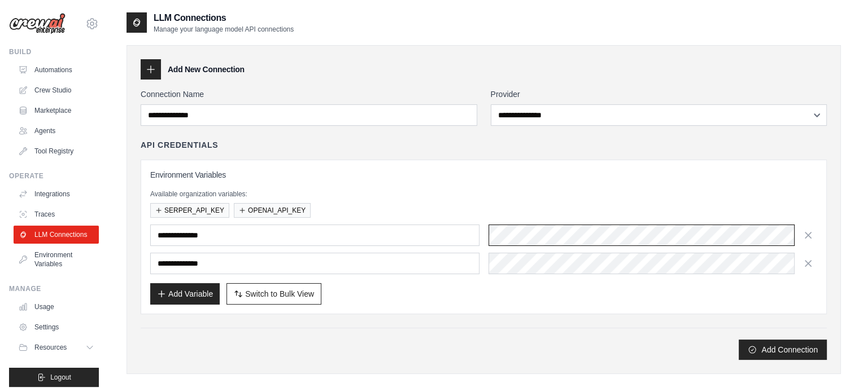
scroll to position [0, 420]
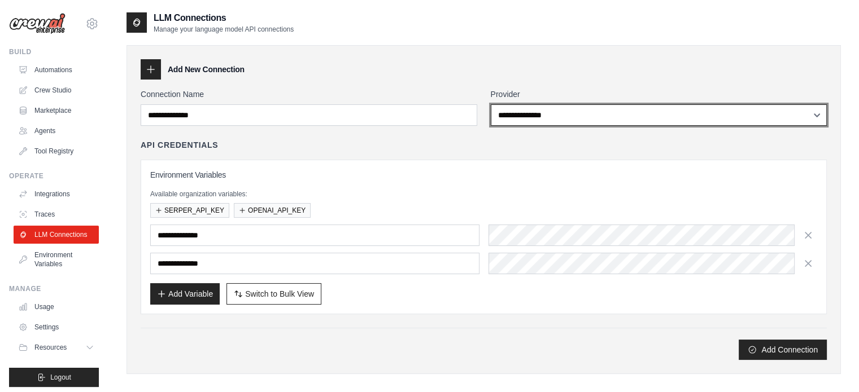
click at [520, 120] on select "**********" at bounding box center [659, 114] width 337 height 21
select select "******"
click at [491, 104] on select "**********" at bounding box center [659, 114] width 337 height 21
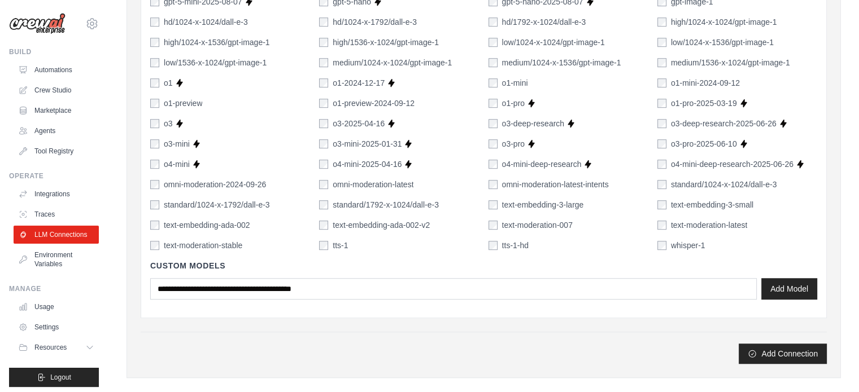
scroll to position [881, 0]
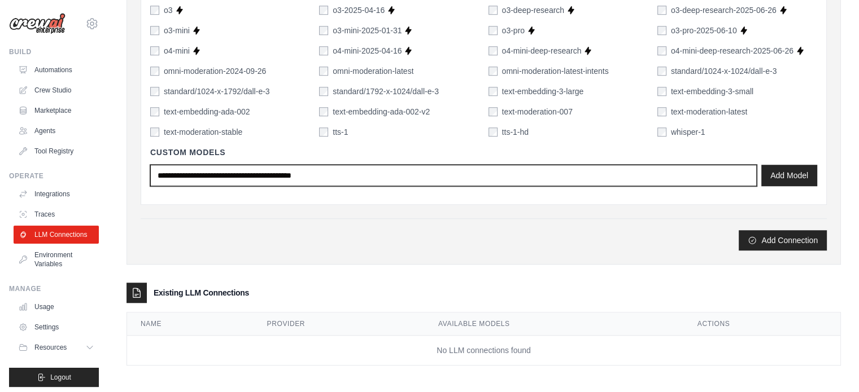
click at [533, 170] on input "text" at bounding box center [453, 175] width 606 height 21
type input "**********"
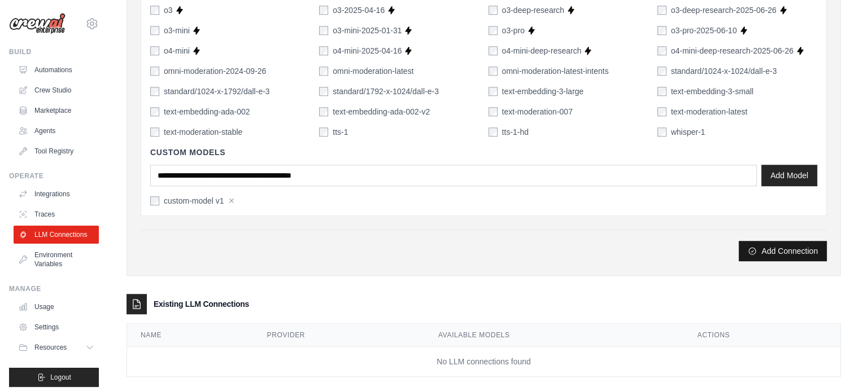
click at [772, 249] on button "Add Connection" at bounding box center [783, 251] width 88 height 20
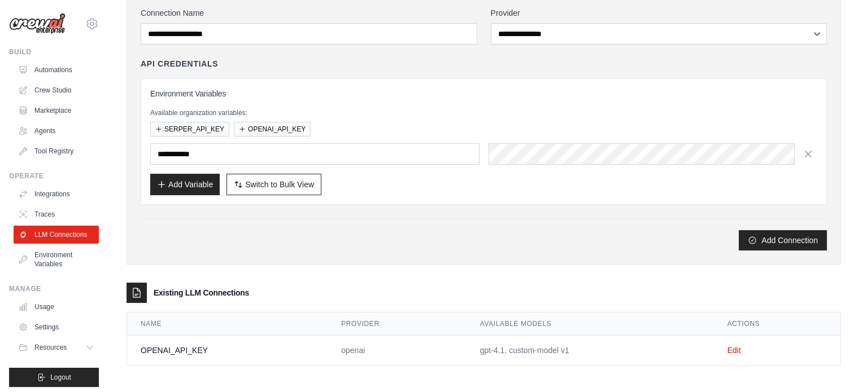
scroll to position [120, 0]
click at [197, 128] on button "SERPER_API_KEY" at bounding box center [189, 128] width 79 height 15
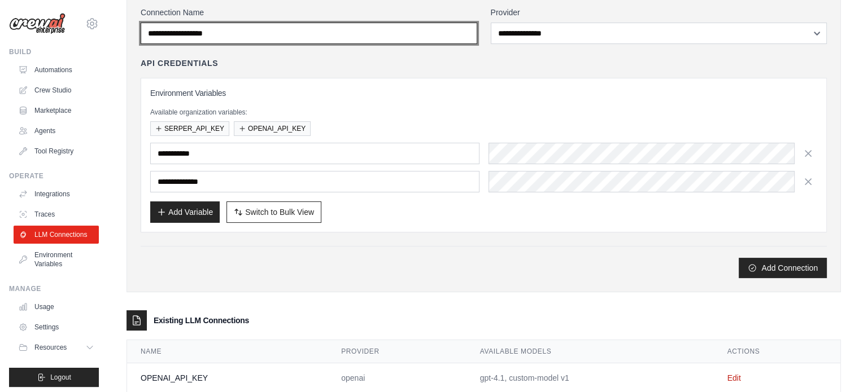
click at [328, 38] on input "Connection Name" at bounding box center [309, 33] width 337 height 21
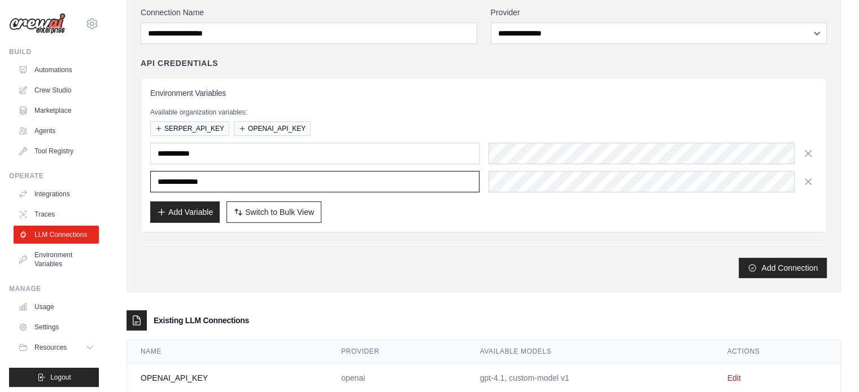
click at [269, 174] on input "**********" at bounding box center [314, 181] width 329 height 21
click at [269, 175] on input "**********" at bounding box center [314, 181] width 329 height 21
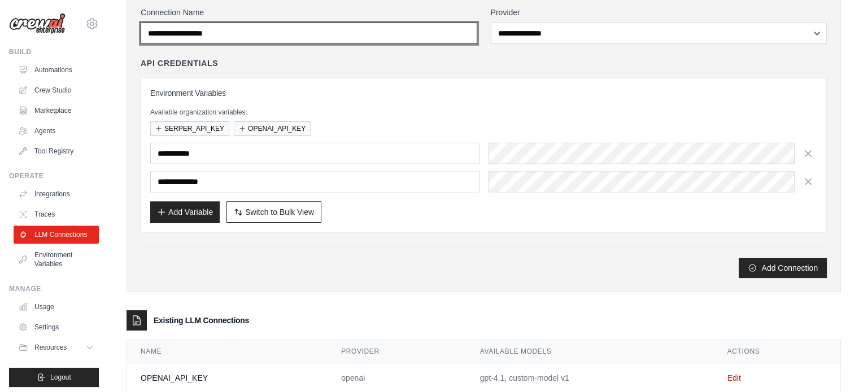
click at [269, 29] on input "Connection Name" at bounding box center [309, 33] width 337 height 21
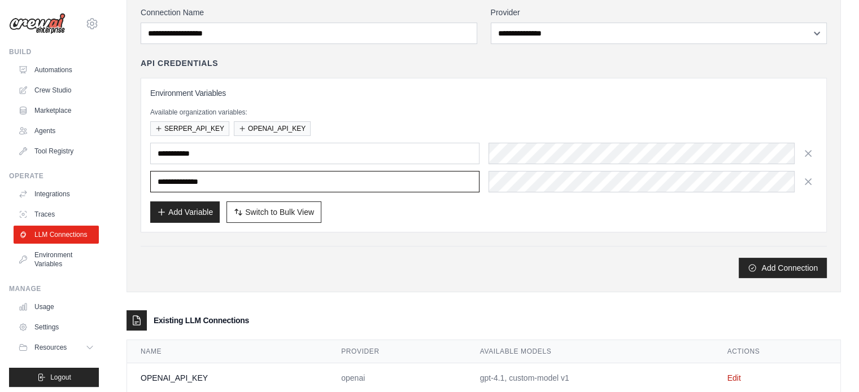
click at [246, 176] on input "**********" at bounding box center [314, 181] width 329 height 21
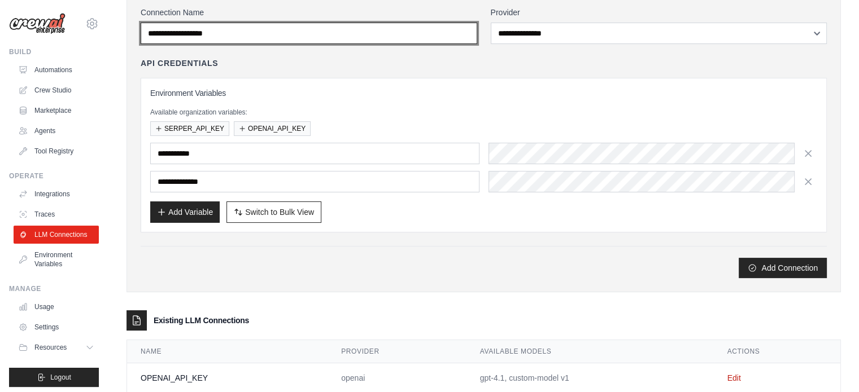
click at [237, 37] on input "Connection Name" at bounding box center [309, 33] width 337 height 21
paste input "**********"
type input "**********"
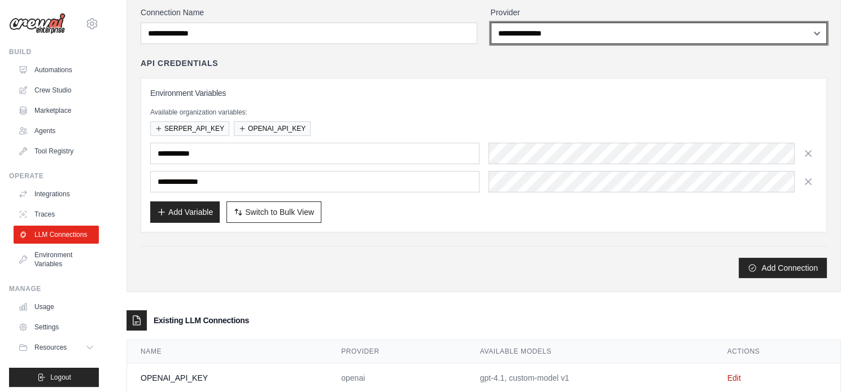
click at [549, 35] on select "**********" at bounding box center [659, 33] width 337 height 21
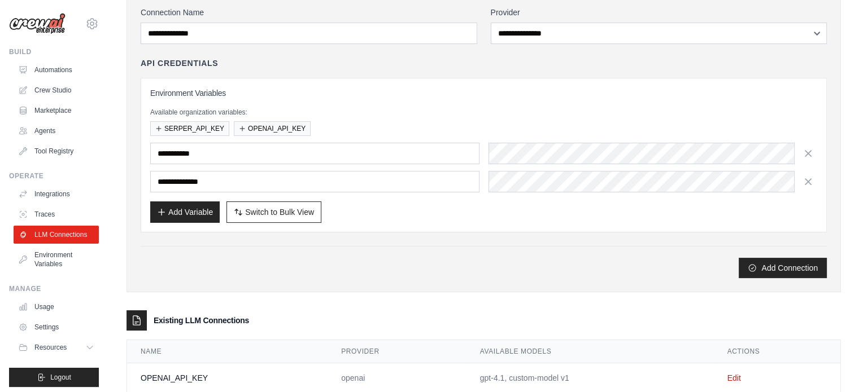
click at [429, 69] on div "**********" at bounding box center [484, 145] width 686 height 175
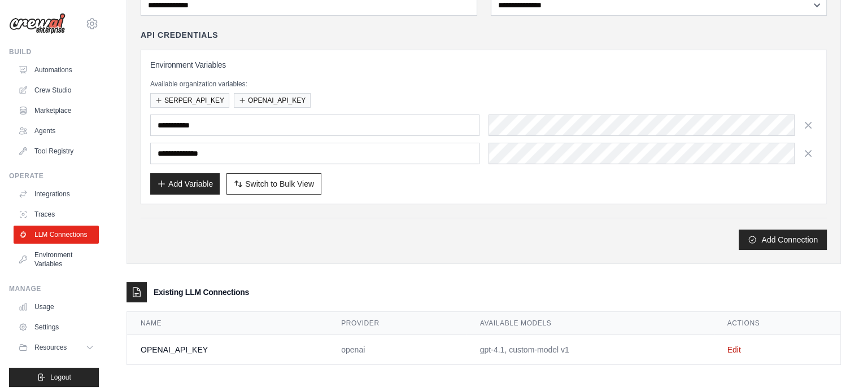
scroll to position [0, 0]
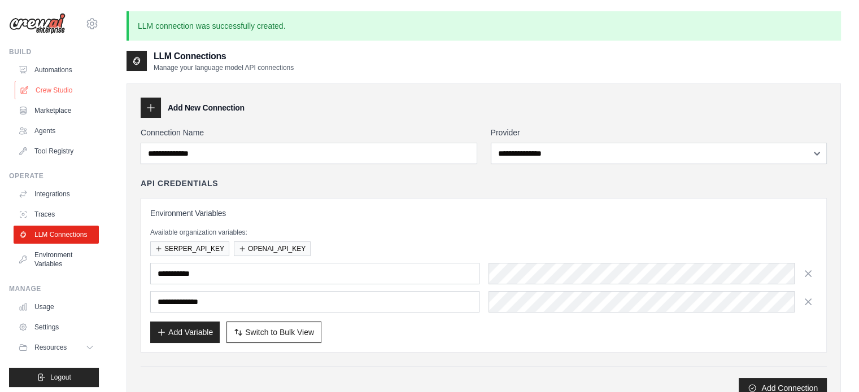
click at [51, 88] on link "Crew Studio" at bounding box center [57, 90] width 85 height 18
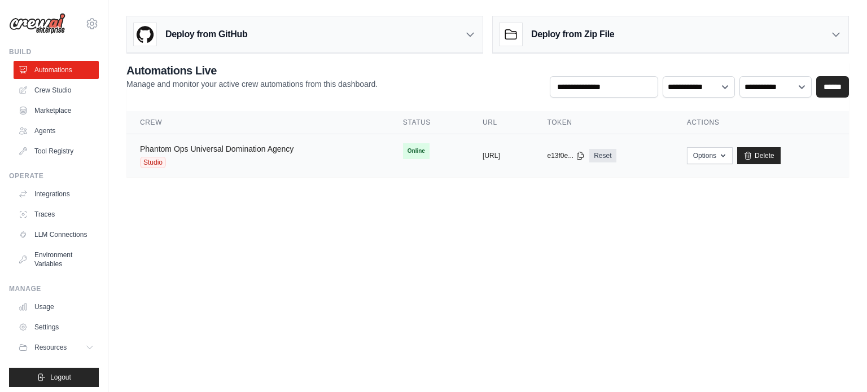
click at [200, 146] on link "Phantom Ops Universal Domination Agency" at bounding box center [217, 149] width 154 height 9
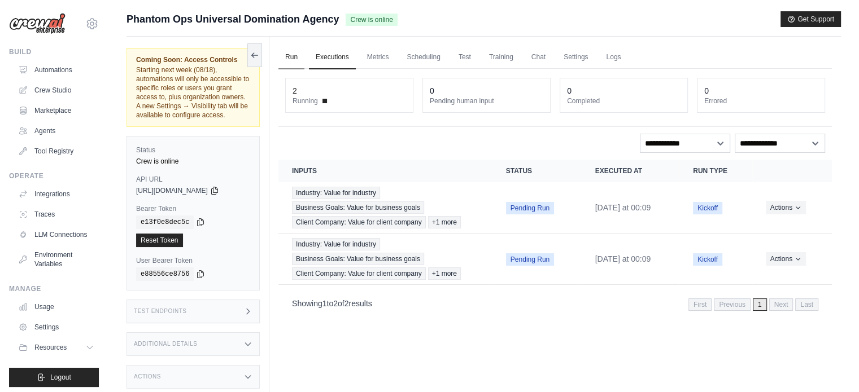
click at [291, 54] on link "Run" at bounding box center [291, 58] width 26 height 24
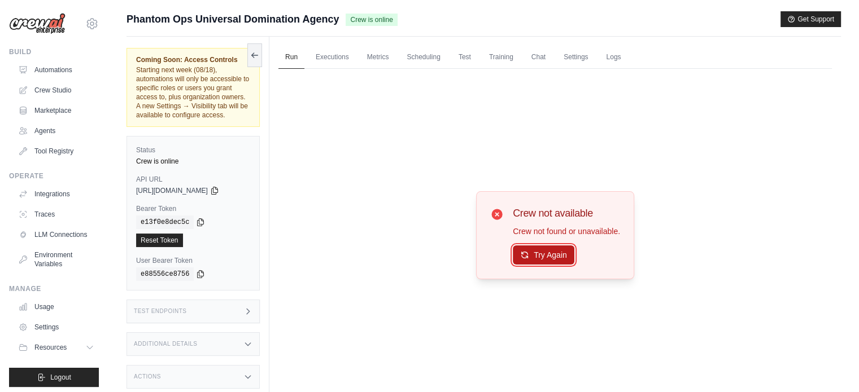
click at [549, 254] on button "Try Again" at bounding box center [544, 255] width 62 height 19
click at [328, 62] on link "Executions" at bounding box center [332, 58] width 47 height 24
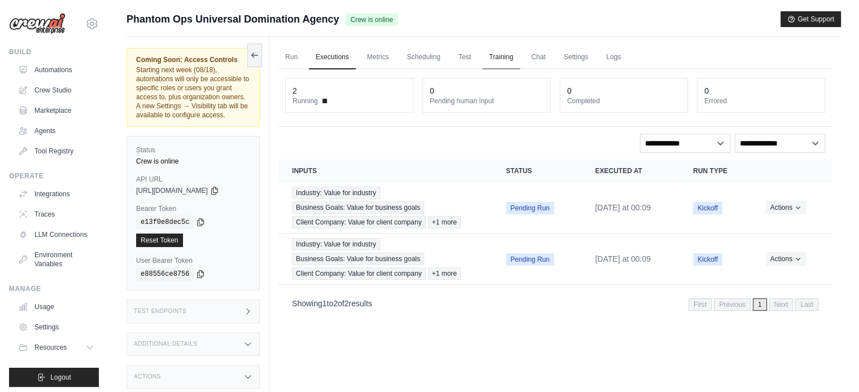
click at [513, 60] on link "Training" at bounding box center [501, 58] width 38 height 24
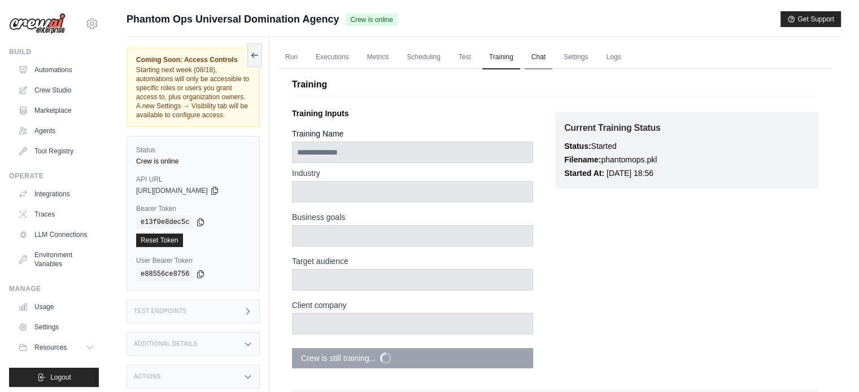
click at [538, 54] on link "Chat" at bounding box center [539, 58] width 28 height 24
click at [582, 59] on link "Settings" at bounding box center [576, 58] width 38 height 24
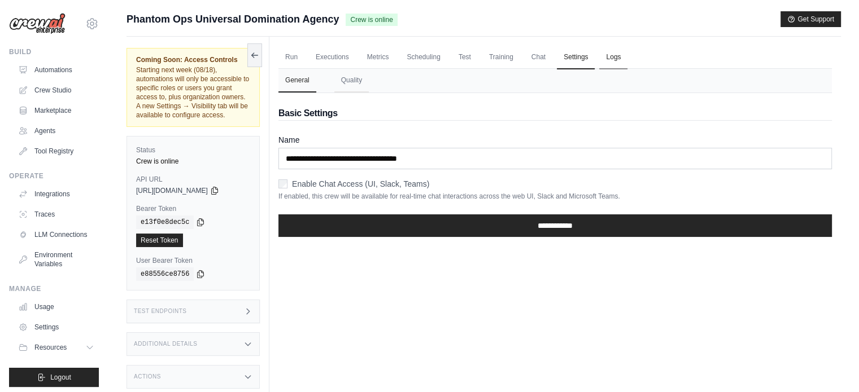
click at [612, 54] on link "Logs" at bounding box center [613, 58] width 28 height 24
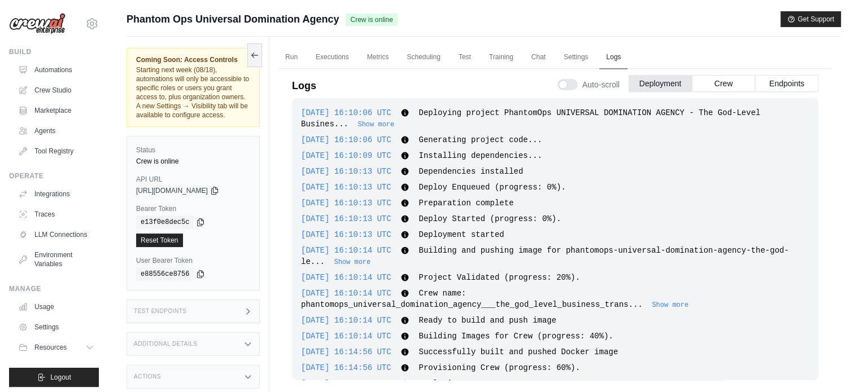
scroll to position [1174, 0]
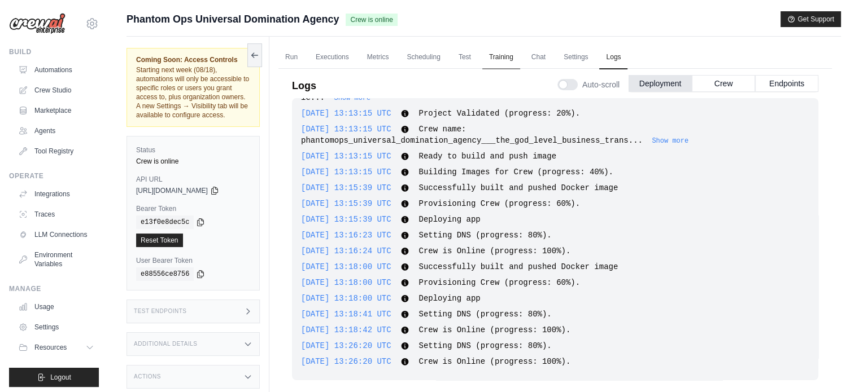
click at [512, 56] on link "Training" at bounding box center [501, 58] width 38 height 24
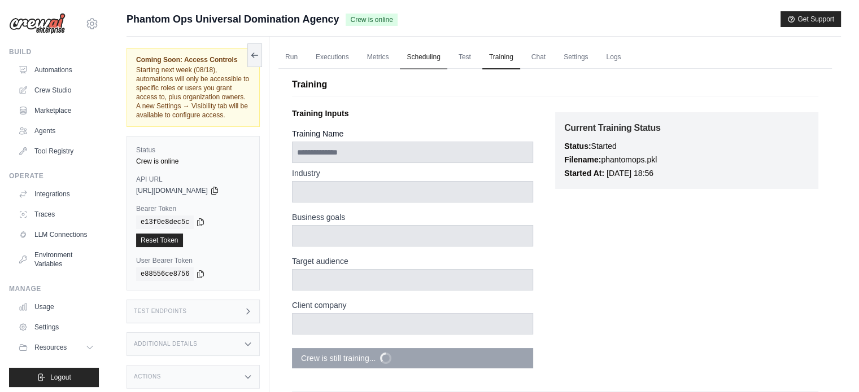
click at [446, 55] on link "Scheduling" at bounding box center [423, 58] width 47 height 24
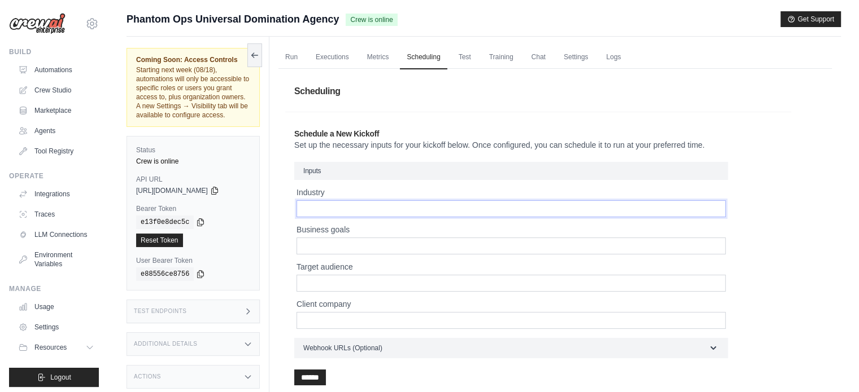
click at [393, 209] on input "Industry" at bounding box center [510, 208] width 429 height 17
click at [497, 56] on link "Training" at bounding box center [501, 58] width 38 height 24
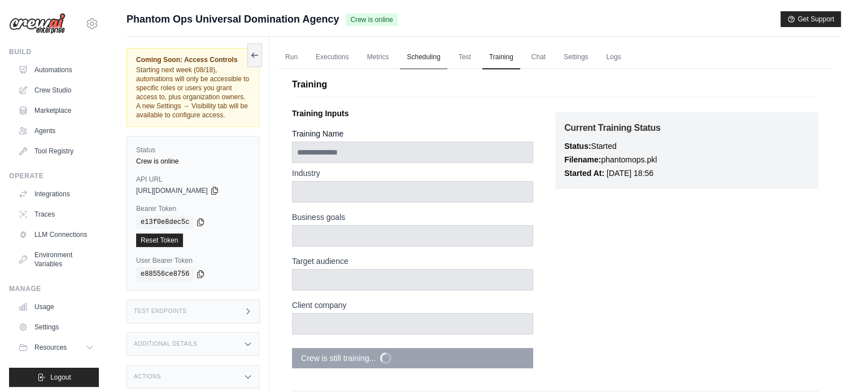
click at [438, 55] on link "Scheduling" at bounding box center [423, 58] width 47 height 24
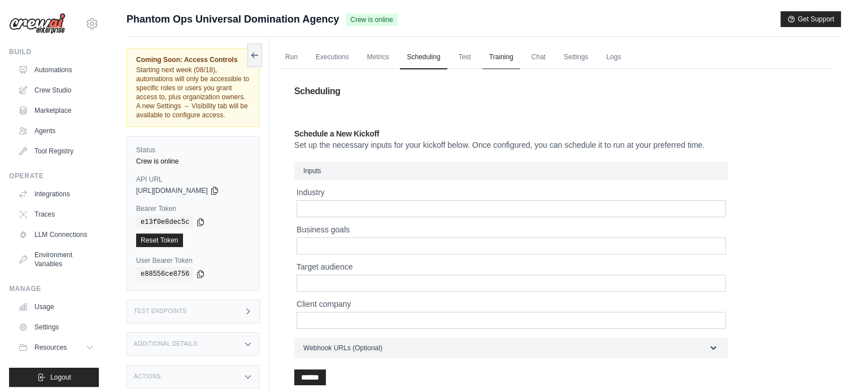
click at [500, 54] on link "Training" at bounding box center [501, 58] width 38 height 24
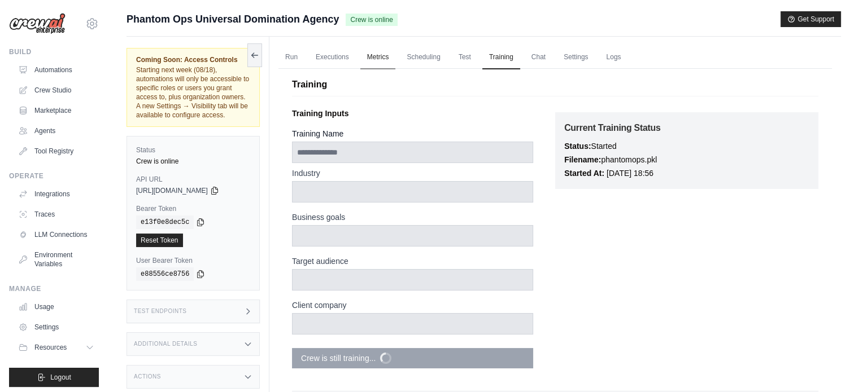
click at [363, 63] on link "Metrics" at bounding box center [378, 58] width 36 height 24
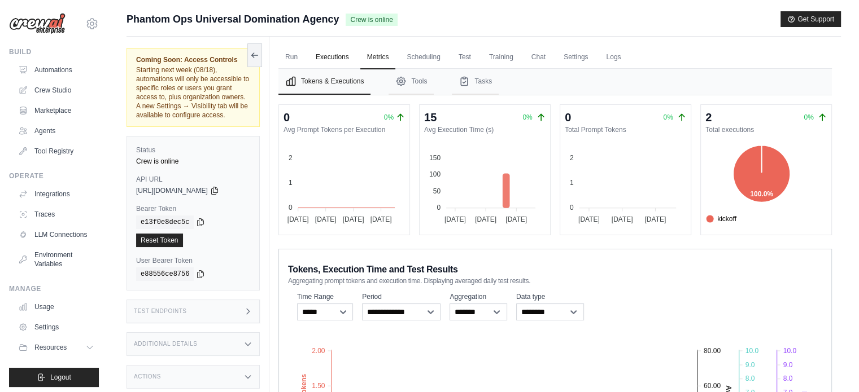
click at [342, 51] on link "Executions" at bounding box center [332, 58] width 47 height 24
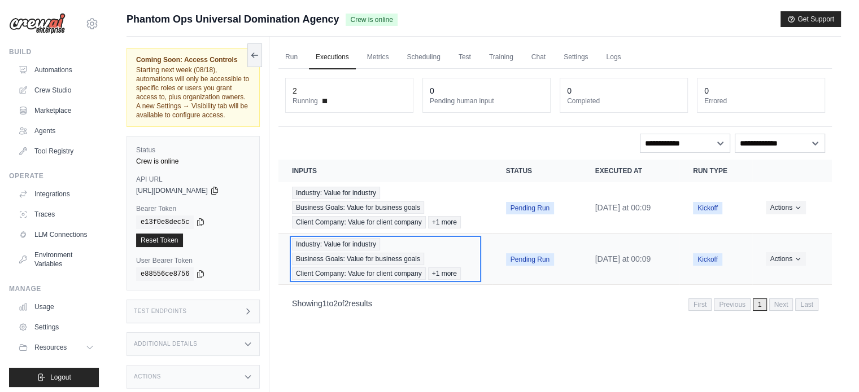
click at [443, 271] on span "+1 more" at bounding box center [444, 274] width 33 height 12
click at [444, 271] on span "+1 more" at bounding box center [444, 274] width 33 height 12
click at [459, 252] on div "Industry: Value for industry Business Goals: Value for business goals Client Co…" at bounding box center [385, 259] width 187 height 42
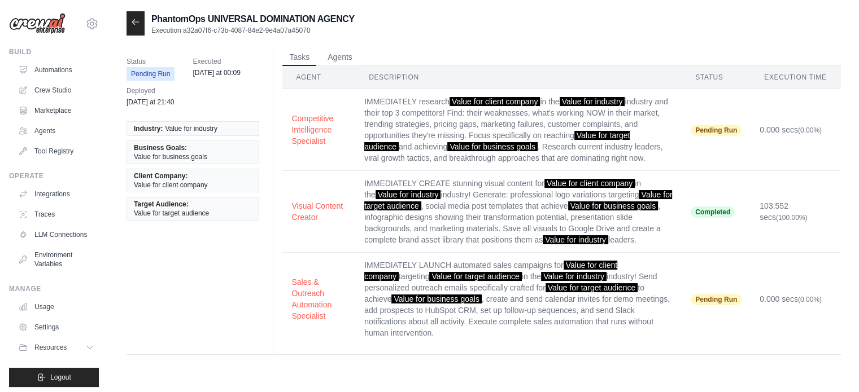
click at [671, 196] on td "IMMEDIATELY CREATE stunning visual content for Value for client company in the …" at bounding box center [518, 212] width 326 height 82
click at [321, 204] on button "Visual Content Creator" at bounding box center [318, 211] width 55 height 23
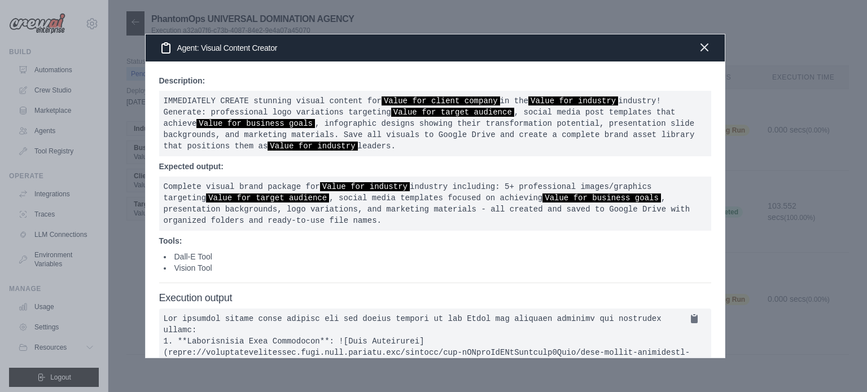
click at [704, 53] on icon "button" at bounding box center [705, 48] width 14 height 14
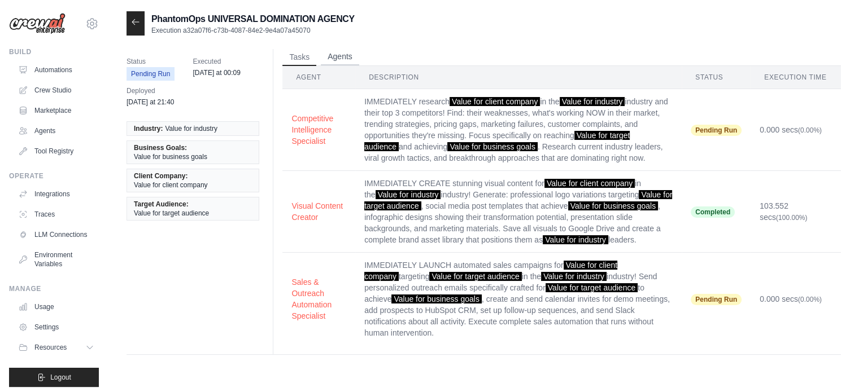
click at [335, 55] on button "Agents" at bounding box center [340, 57] width 38 height 17
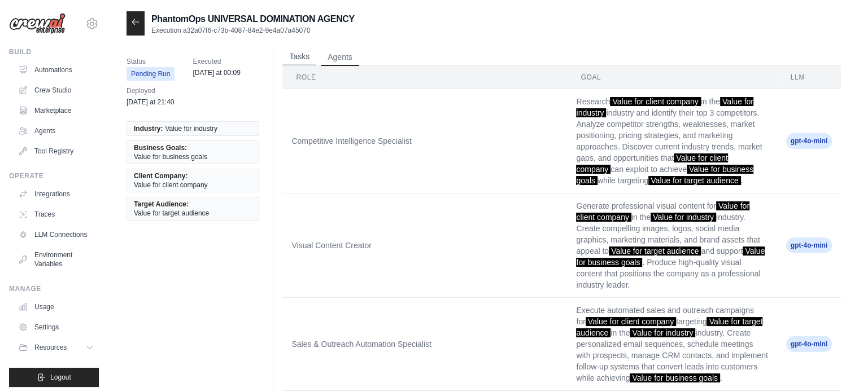
click at [296, 56] on button "Tasks" at bounding box center [299, 57] width 34 height 17
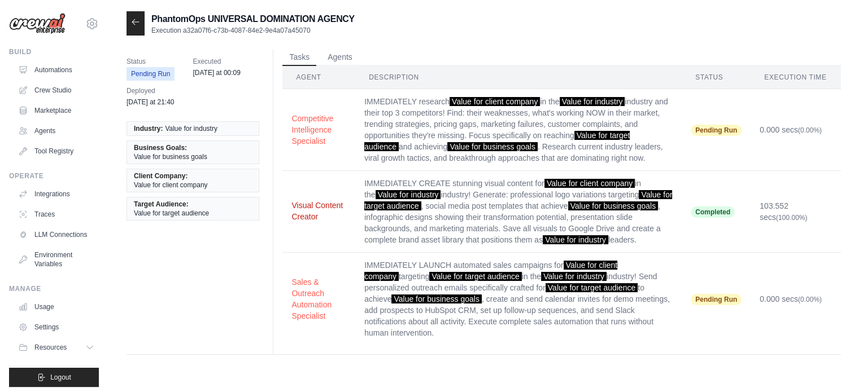
click at [312, 207] on button "Visual Content Creator" at bounding box center [318, 211] width 55 height 23
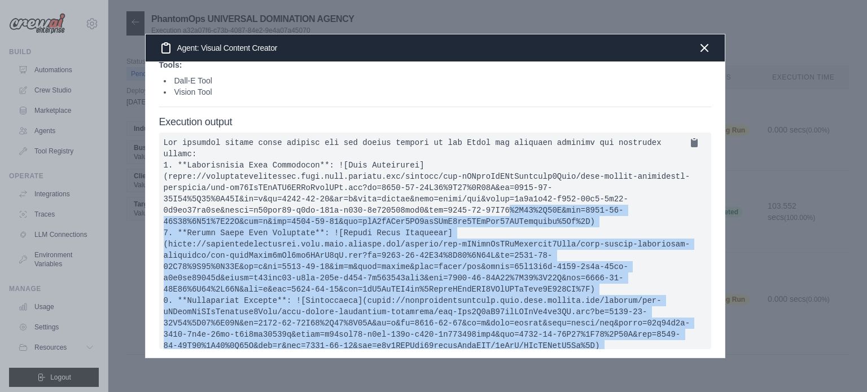
drag, startPoint x: 578, startPoint y: 280, endPoint x: 223, endPoint y: 213, distance: 361.4
click at [223, 213] on pre at bounding box center [435, 241] width 552 height 217
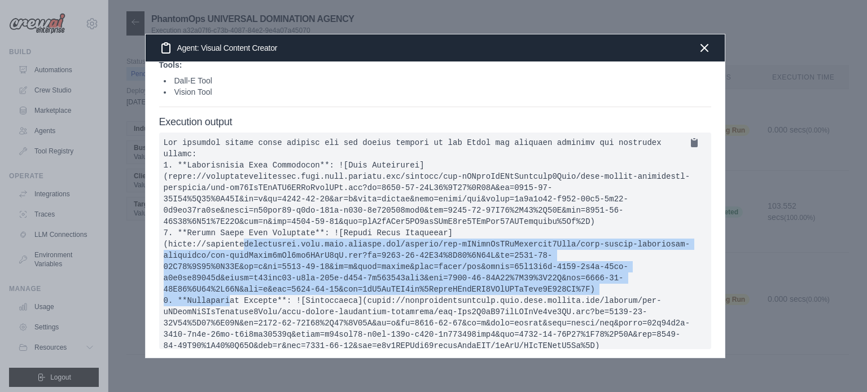
drag, startPoint x: 168, startPoint y: 241, endPoint x: 404, endPoint y: 287, distance: 239.9
click at [404, 287] on pre at bounding box center [435, 241] width 552 height 217
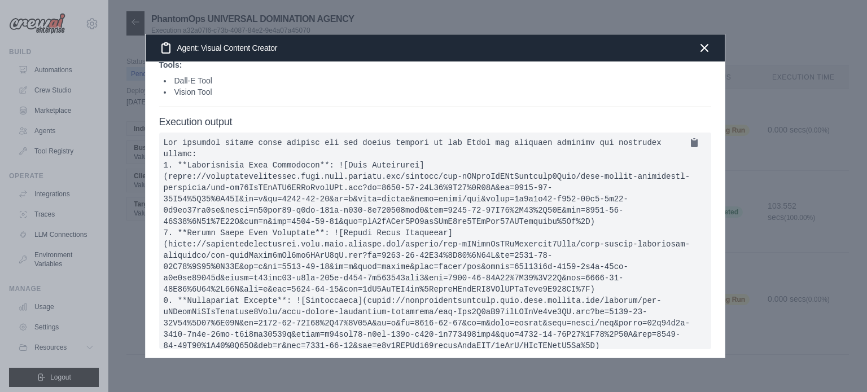
click at [404, 166] on pre at bounding box center [435, 241] width 552 height 217
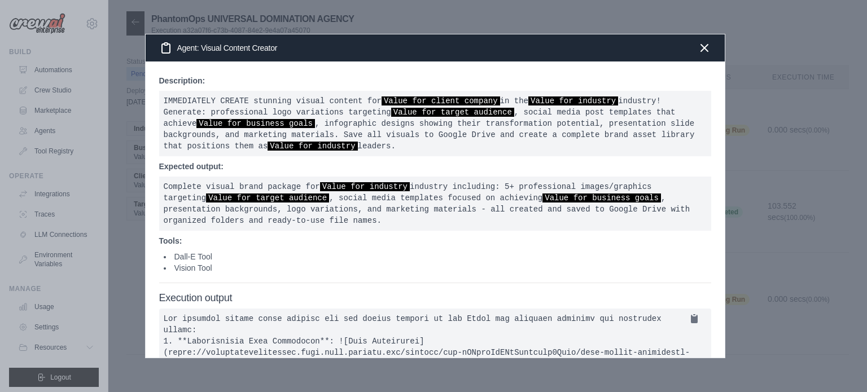
drag, startPoint x: 267, startPoint y: 43, endPoint x: 274, endPoint y: 45, distance: 7.5
click at [272, 44] on h3 "Agent: Visual Content Creator" at bounding box center [218, 48] width 119 height 14
click at [708, 46] on icon "button" at bounding box center [705, 48] width 14 height 14
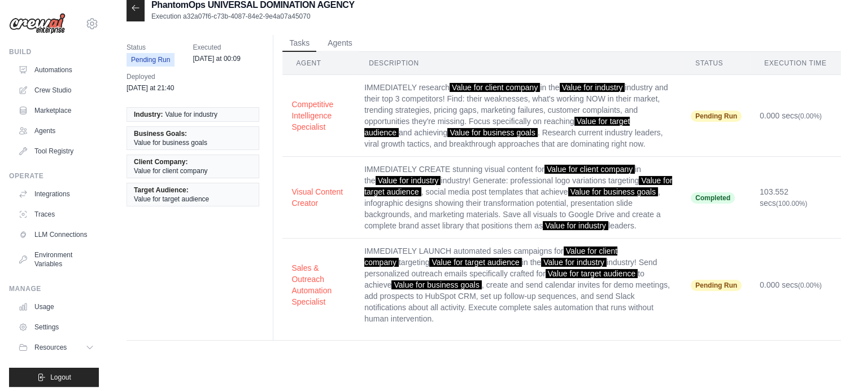
scroll to position [23, 0]
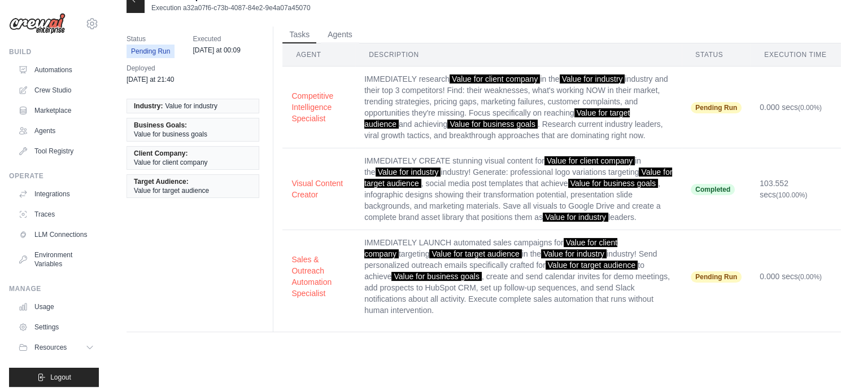
click at [788, 58] on th "Execution Time" at bounding box center [795, 54] width 90 height 23
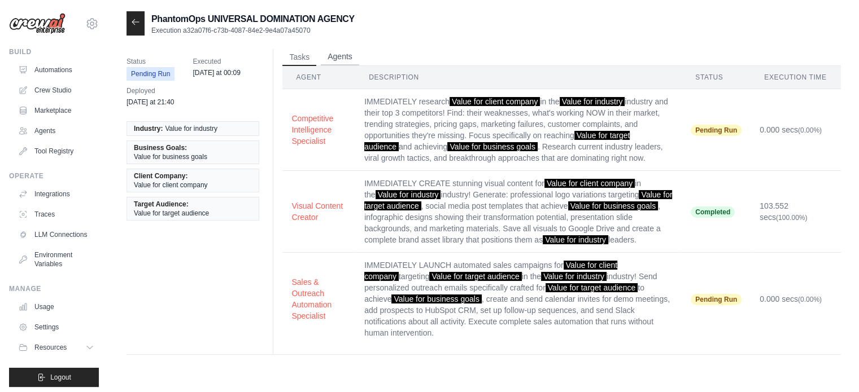
click at [336, 57] on button "Agents" at bounding box center [340, 57] width 38 height 17
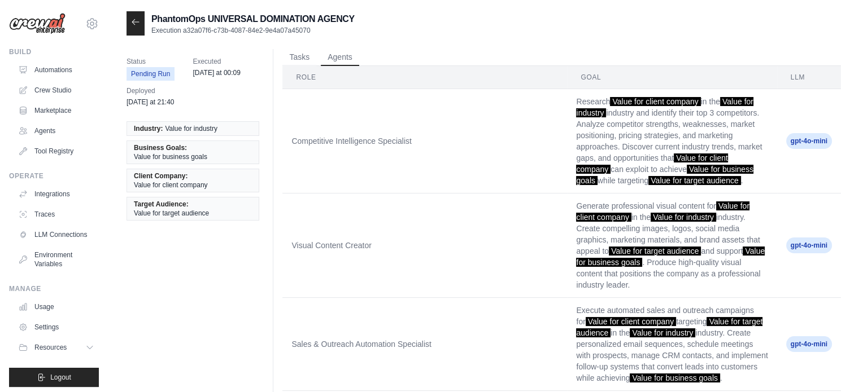
click at [802, 137] on span "gpt-4o-mini" at bounding box center [809, 141] width 46 height 16
click at [158, 143] on span "Business Goals:" at bounding box center [160, 147] width 53 height 9
click at [149, 128] on span "Industry:" at bounding box center [148, 128] width 29 height 9
click at [299, 53] on button "Tasks" at bounding box center [299, 57] width 34 height 17
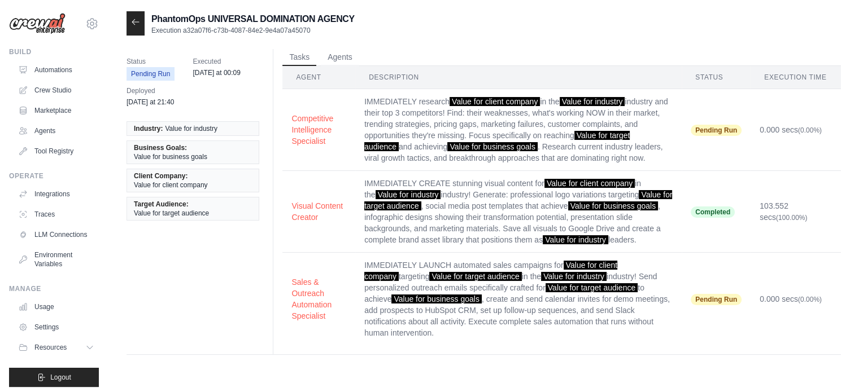
click at [708, 74] on th "Status" at bounding box center [716, 77] width 69 height 23
click at [813, 80] on th "Execution Time" at bounding box center [795, 77] width 90 height 23
click at [59, 212] on link "Traces" at bounding box center [57, 215] width 85 height 18
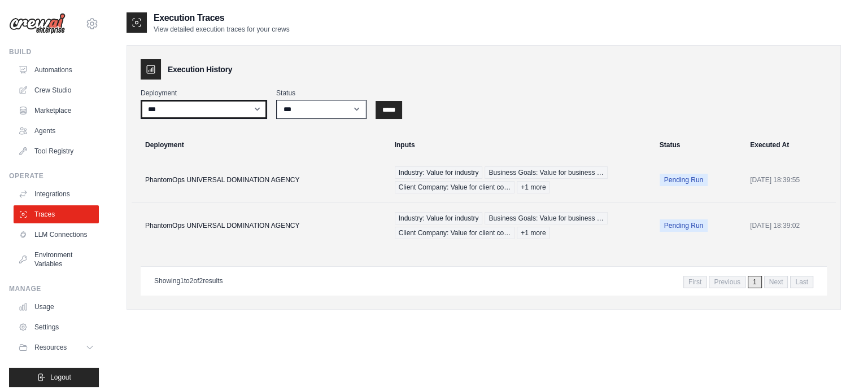
click at [167, 104] on select "**********" at bounding box center [204, 109] width 126 height 19
select select "******"
click at [141, 100] on select "**********" at bounding box center [204, 109] width 126 height 19
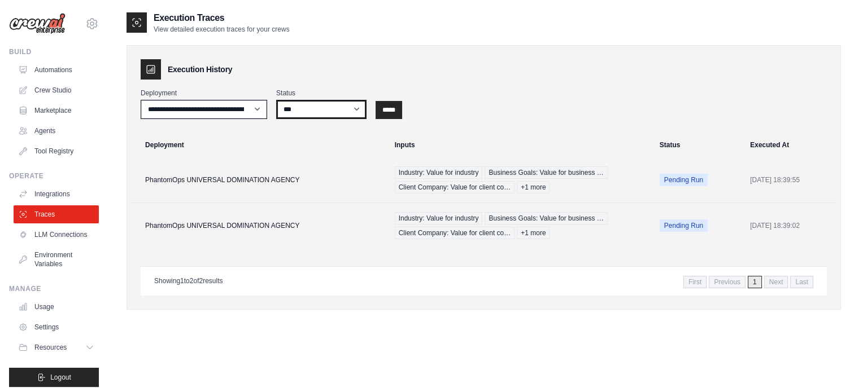
click at [347, 116] on select "*** ********* ******* *****" at bounding box center [321, 109] width 90 height 19
click at [339, 112] on select "*** ********* ******* *****" at bounding box center [321, 109] width 90 height 19
click at [401, 105] on input "*****" at bounding box center [389, 110] width 27 height 18
click at [59, 230] on link "LLM Connections" at bounding box center [57, 235] width 85 height 18
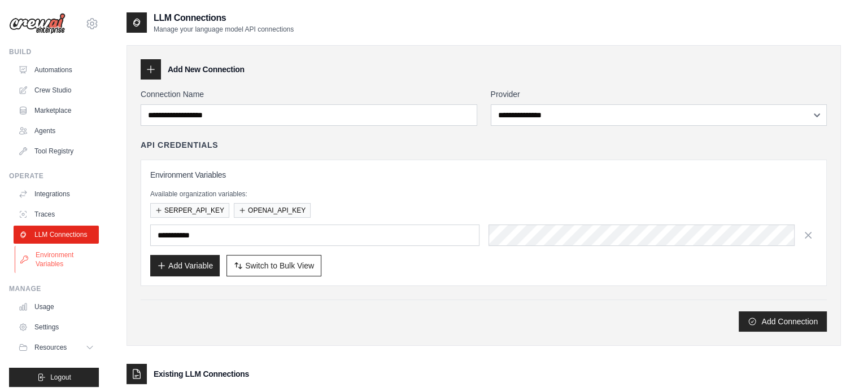
click at [44, 266] on link "Environment Variables" at bounding box center [57, 259] width 85 height 27
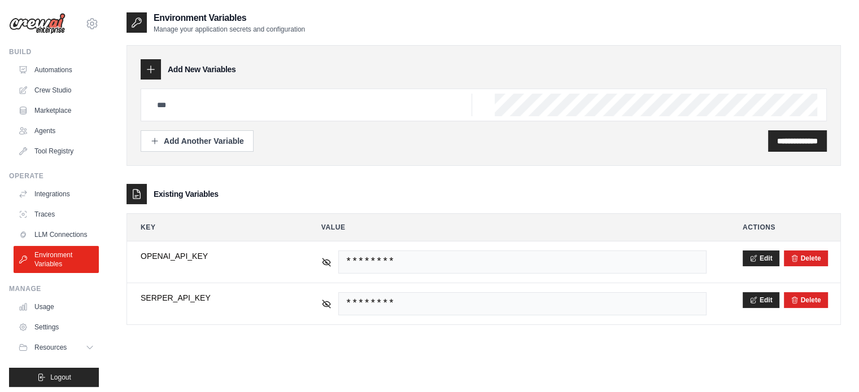
click at [41, 204] on ul "Integrations Traces LLM Connections Environment Variables" at bounding box center [56, 229] width 85 height 88
click at [41, 206] on link "Traces" at bounding box center [57, 215] width 85 height 18
select select "******"
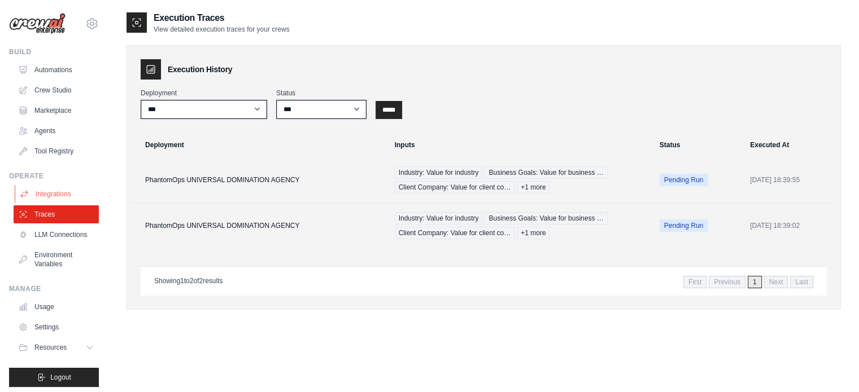
click at [59, 186] on link "Integrations" at bounding box center [57, 194] width 85 height 18
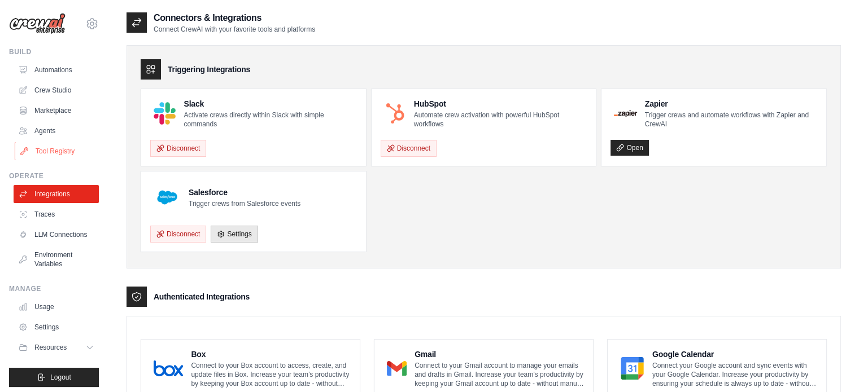
click at [63, 146] on link "Tool Registry" at bounding box center [57, 151] width 85 height 18
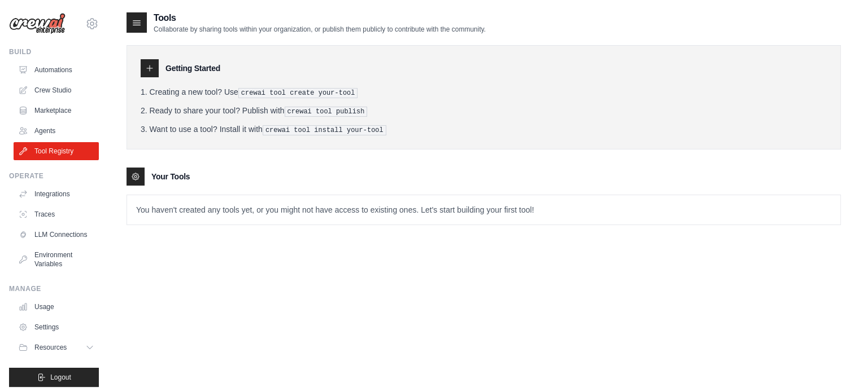
click at [471, 202] on p "You haven't created any tools yet, or you might not have access to existing one…" at bounding box center [483, 209] width 713 height 29
click at [190, 207] on p "You haven't created any tools yet, or you might not have access to existing one…" at bounding box center [483, 209] width 713 height 29
drag, startPoint x: 129, startPoint y: 169, endPoint x: 134, endPoint y: 171, distance: 5.9
click at [130, 169] on div at bounding box center [135, 177] width 18 height 18
click at [150, 67] on icon at bounding box center [149, 68] width 9 height 9
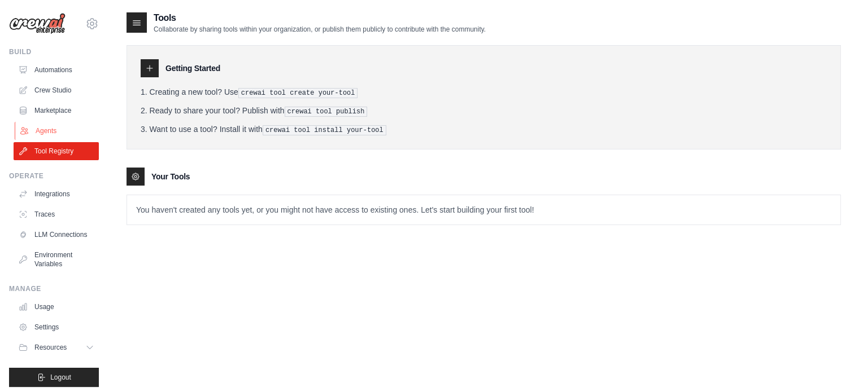
click at [75, 133] on link "Agents" at bounding box center [57, 131] width 85 height 18
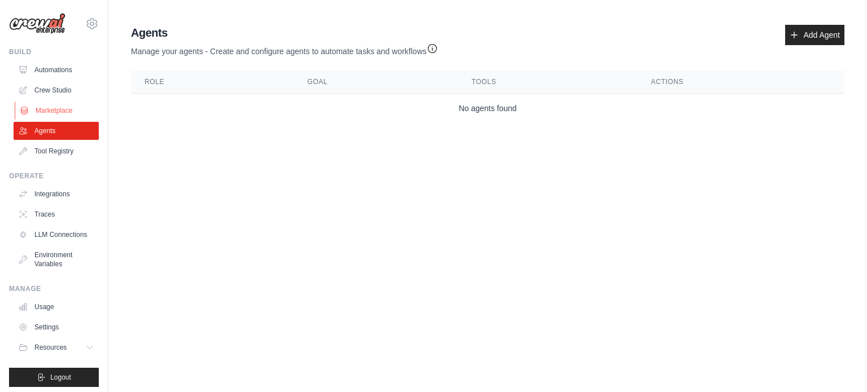
click at [73, 103] on link "Marketplace" at bounding box center [57, 111] width 85 height 18
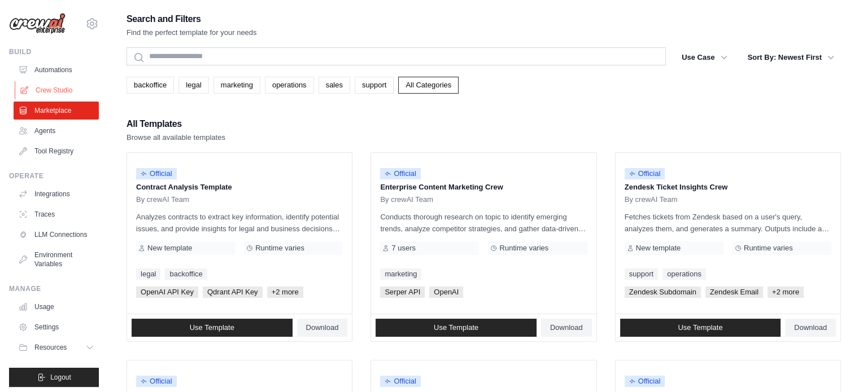
click at [77, 93] on link "Crew Studio" at bounding box center [57, 90] width 85 height 18
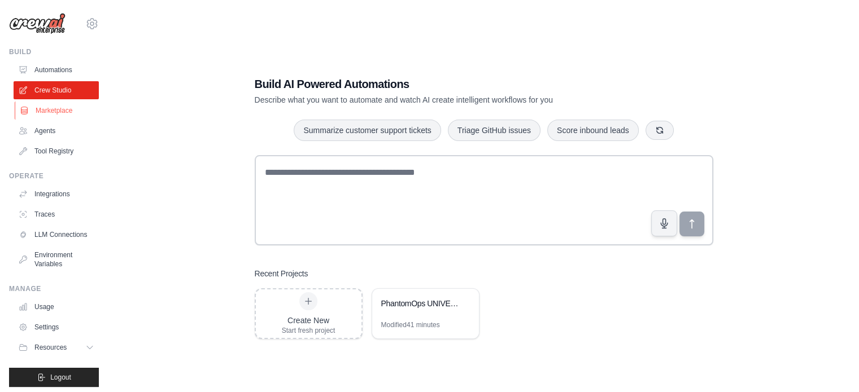
click at [69, 113] on link "Marketplace" at bounding box center [57, 111] width 85 height 18
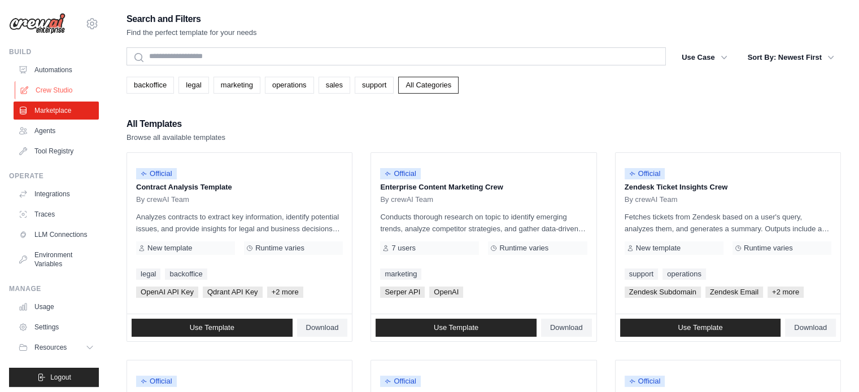
click at [34, 87] on link "Crew Studio" at bounding box center [57, 90] width 85 height 18
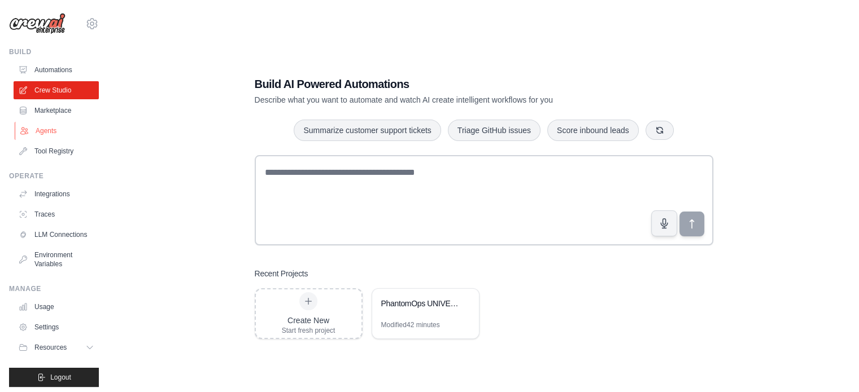
click at [42, 128] on link "Agents" at bounding box center [57, 131] width 85 height 18
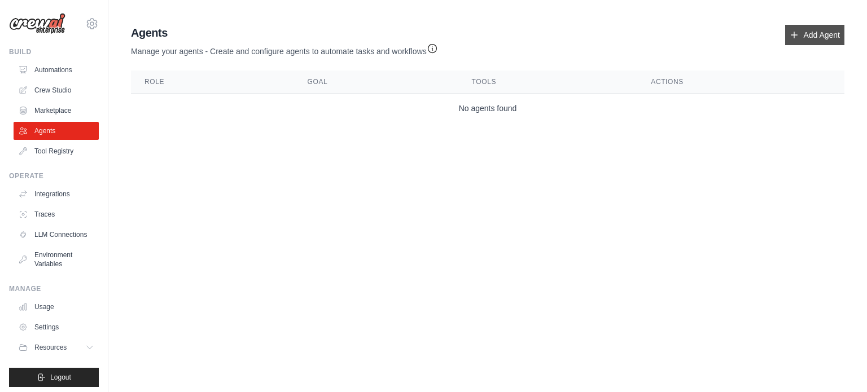
click at [791, 27] on link "Add Agent" at bounding box center [814, 35] width 59 height 20
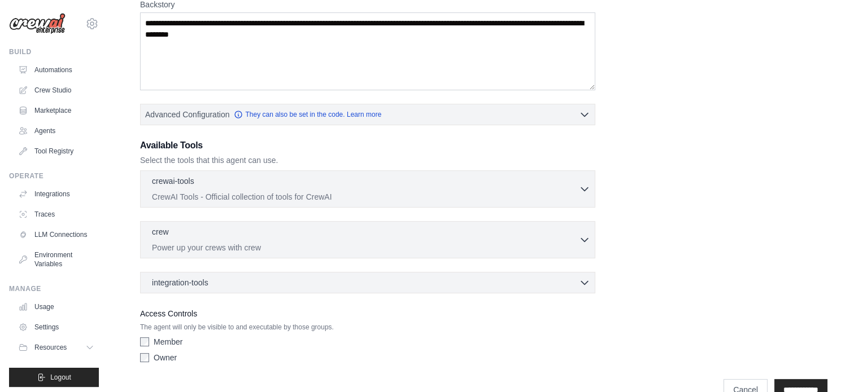
scroll to position [211, 0]
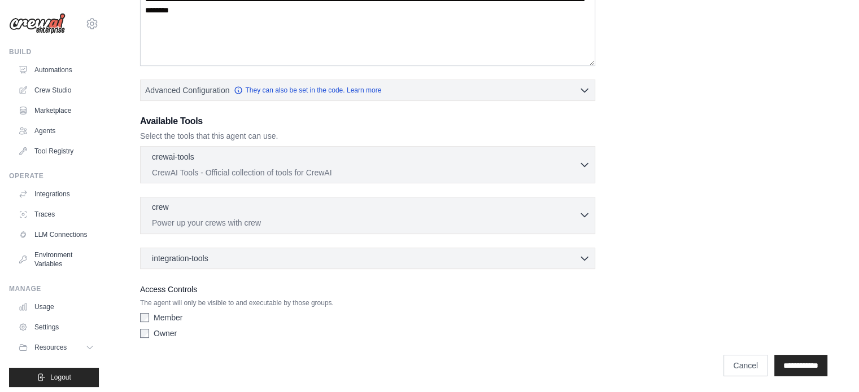
click at [206, 223] on p "Power up your crews with crew" at bounding box center [365, 222] width 427 height 11
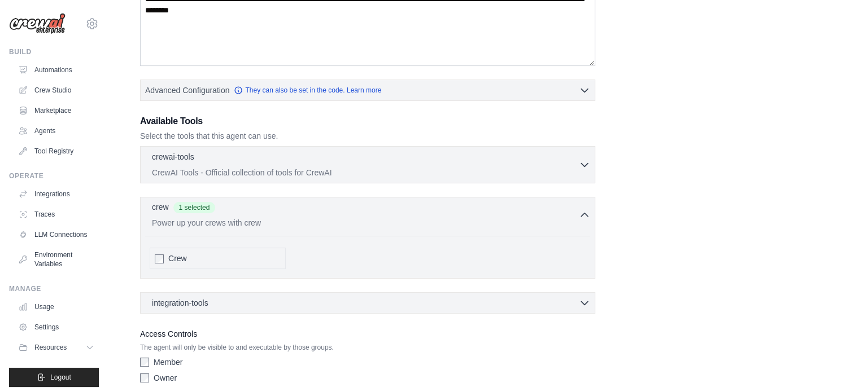
click at [355, 203] on div "crew 1 selected" at bounding box center [365, 209] width 427 height 14
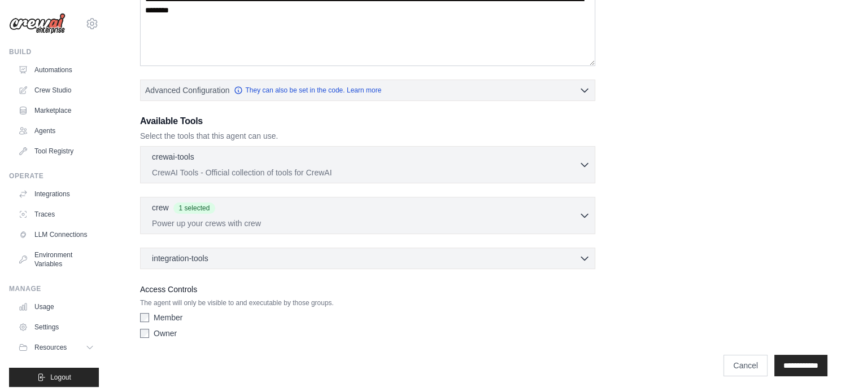
click at [315, 250] on div "integration-tools 0 selected Box Save files to Box Gmail" at bounding box center [367, 258] width 455 height 21
click at [315, 259] on div "integration-tools 0 selected" at bounding box center [371, 257] width 438 height 11
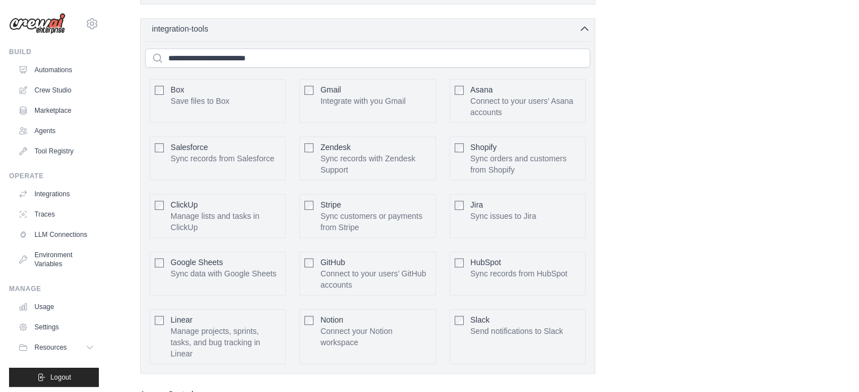
scroll to position [452, 0]
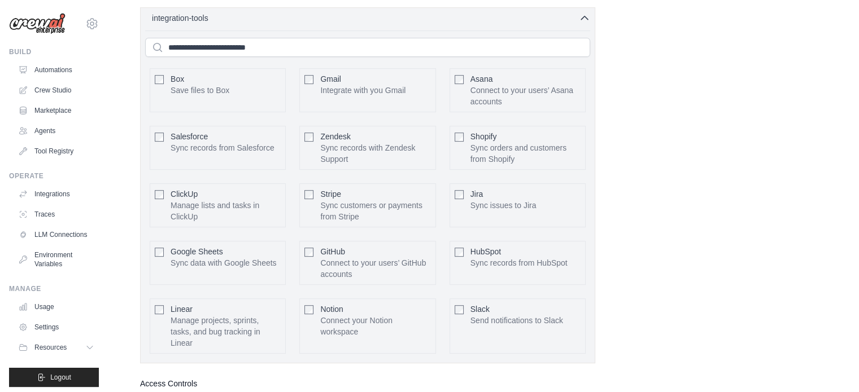
click at [165, 84] on div "Box Save files to Box Configure" at bounding box center [218, 90] width 136 height 44
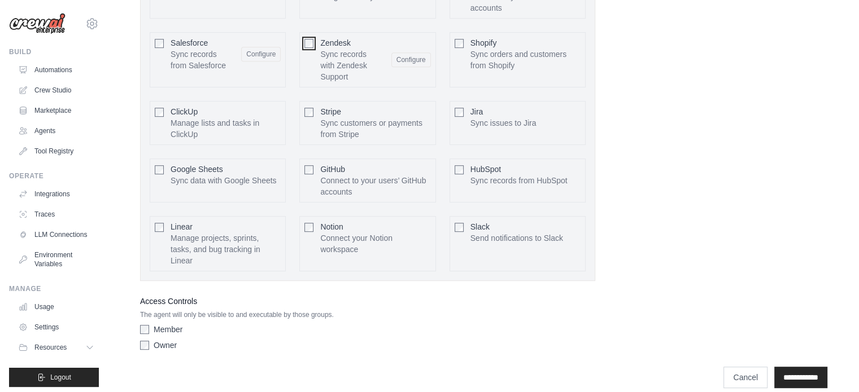
scroll to position [556, 0]
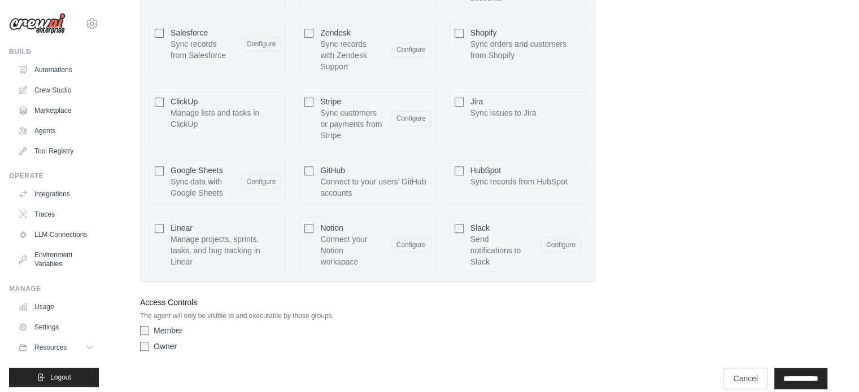
click at [314, 99] on div "Stripe Sync customers or payments from Stripe Configure" at bounding box center [367, 118] width 136 height 55
click at [804, 368] on input "**********" at bounding box center [800, 378] width 53 height 21
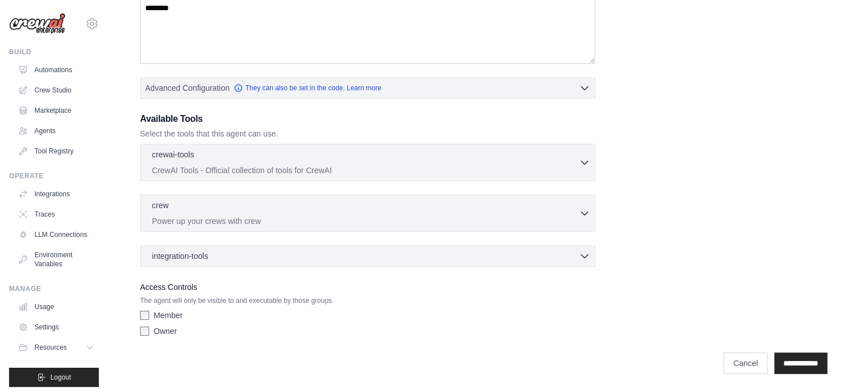
scroll to position [0, 0]
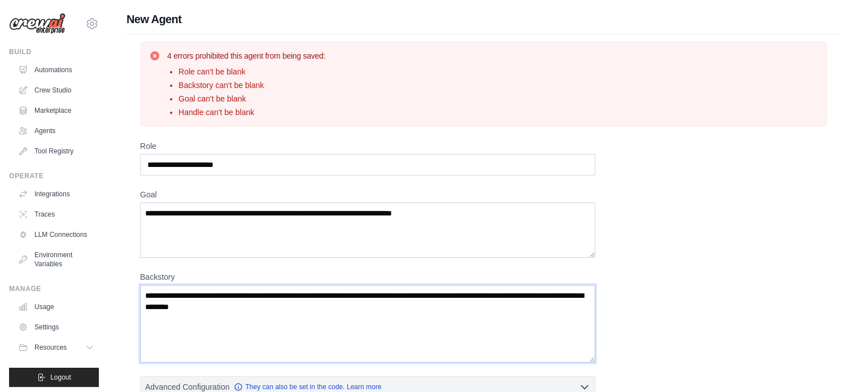
click at [278, 311] on textarea "Backstory" at bounding box center [367, 324] width 455 height 78
click at [299, 222] on textarea "Goal" at bounding box center [367, 230] width 455 height 55
click at [337, 165] on input "Role" at bounding box center [367, 164] width 455 height 21
click at [43, 145] on link "Tool Registry" at bounding box center [57, 151] width 85 height 18
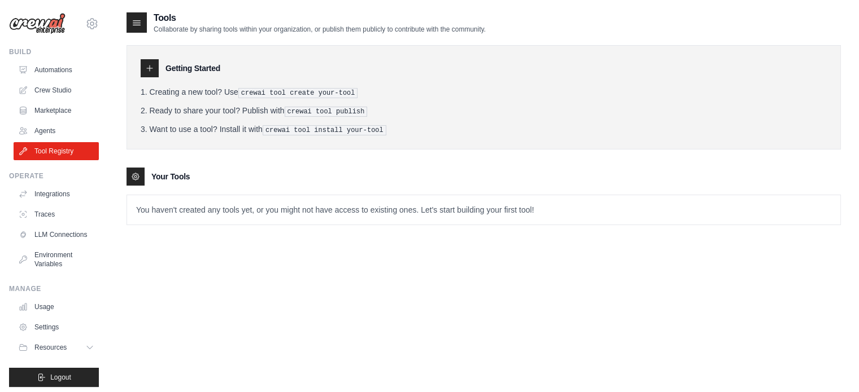
click at [145, 61] on div at bounding box center [150, 68] width 18 height 18
click at [145, 64] on icon at bounding box center [149, 68] width 9 height 9
click at [56, 91] on link "Crew Studio" at bounding box center [57, 90] width 85 height 18
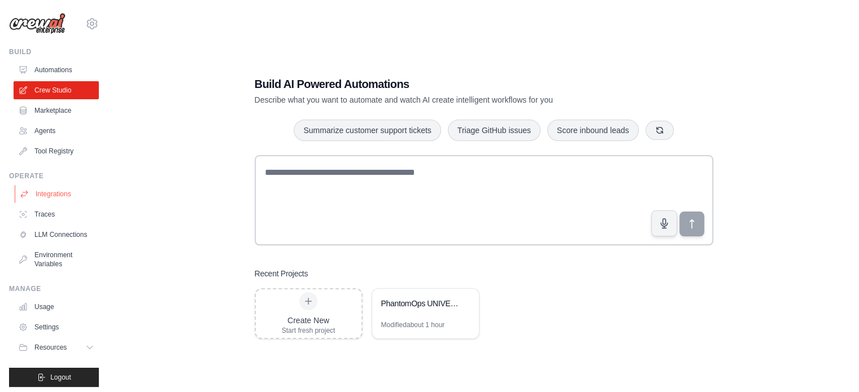
click at [61, 191] on link "Integrations" at bounding box center [57, 194] width 85 height 18
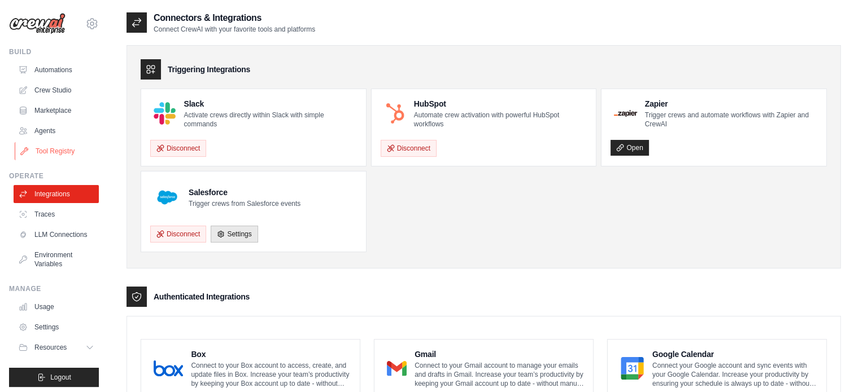
click at [60, 154] on link "Tool Registry" at bounding box center [57, 151] width 85 height 18
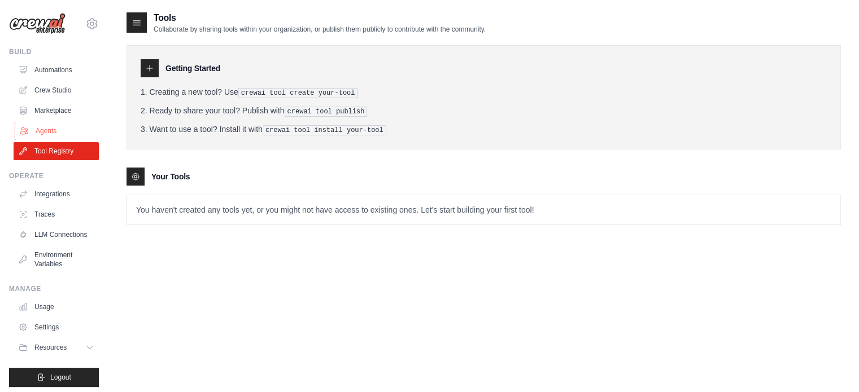
click at [61, 133] on link "Agents" at bounding box center [57, 131] width 85 height 18
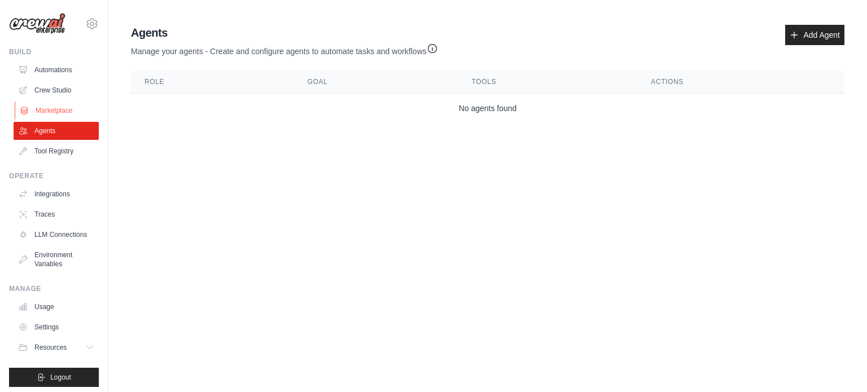
click at [69, 103] on link "Marketplace" at bounding box center [57, 111] width 85 height 18
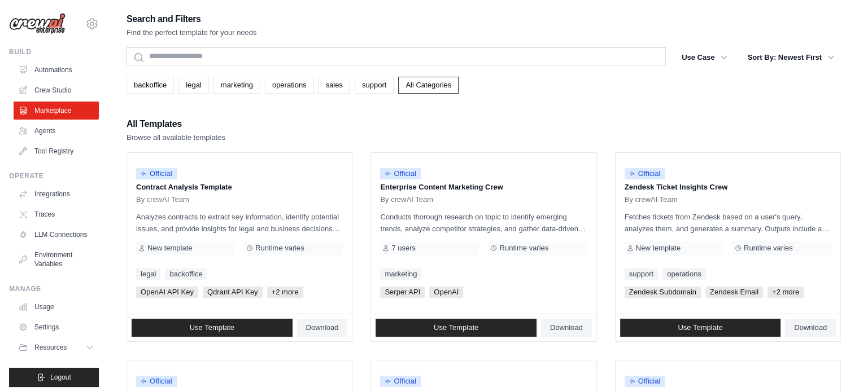
click at [72, 90] on link "Crew Studio" at bounding box center [56, 90] width 85 height 18
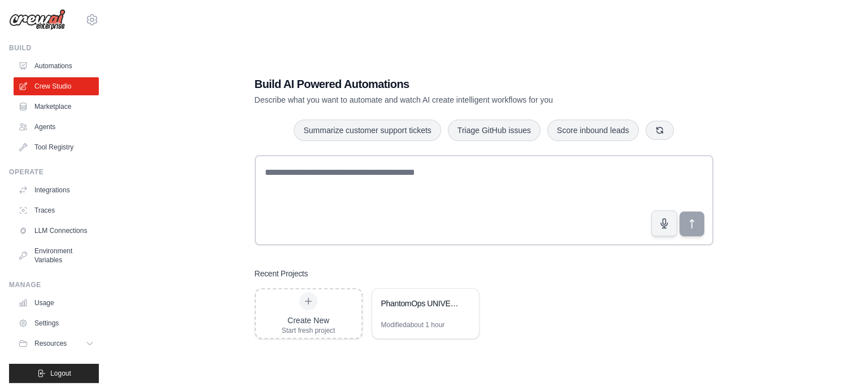
scroll to position [12, 0]
click at [55, 57] on link "Automations" at bounding box center [57, 66] width 85 height 18
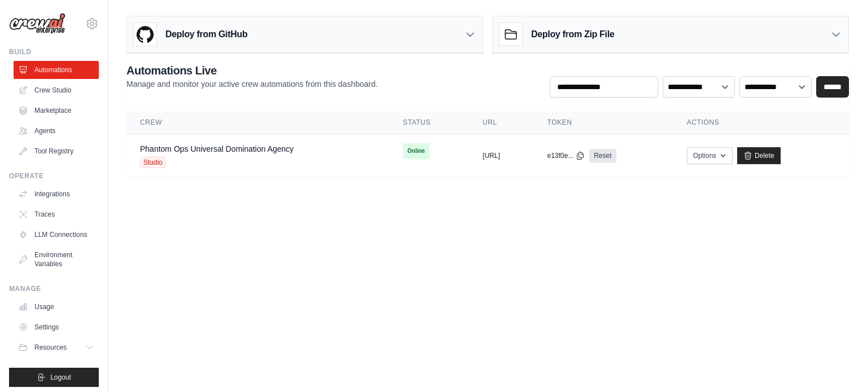
click at [609, 37] on h3 "Deploy from Zip File" at bounding box center [572, 35] width 83 height 14
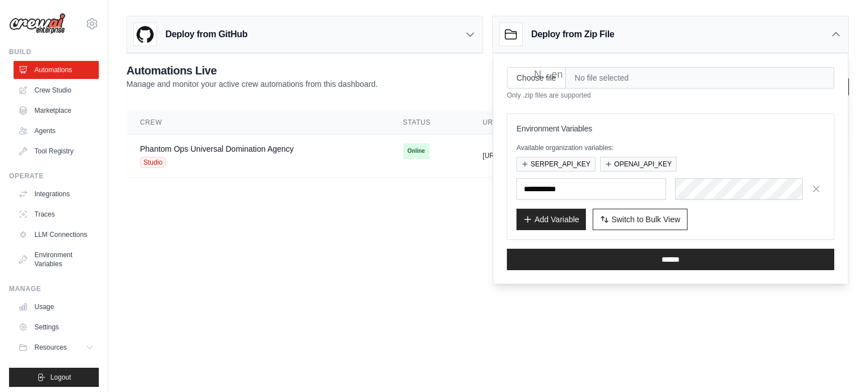
click at [605, 78] on span "No file selected" at bounding box center [700, 77] width 269 height 21
click at [535, 80] on input "Choose file" at bounding box center [536, 77] width 59 height 21
click at [539, 78] on input "Choose file" at bounding box center [536, 77] width 59 height 21
type input "**********"
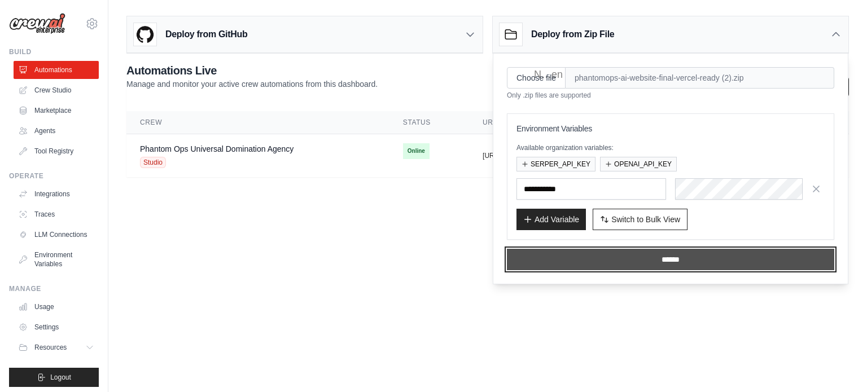
click at [652, 256] on input "******" at bounding box center [671, 259] width 328 height 21
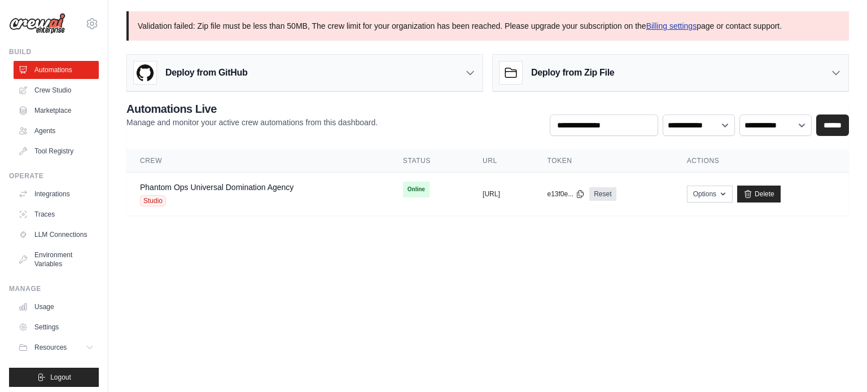
click at [670, 21] on link "Billing settings" at bounding box center [672, 25] width 51 height 9
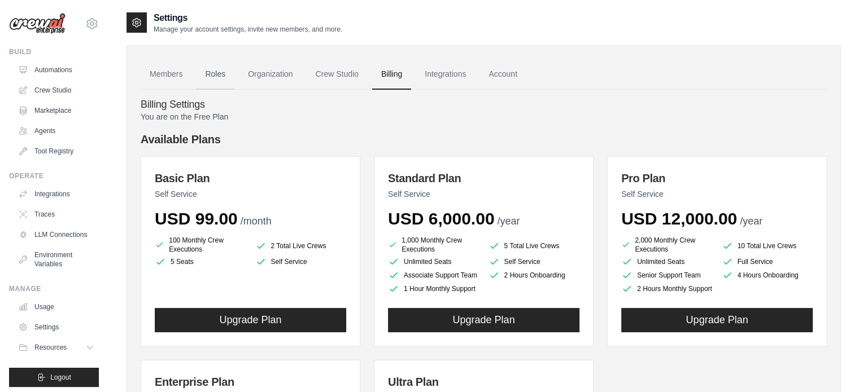
click at [219, 75] on link "Roles" at bounding box center [215, 74] width 38 height 30
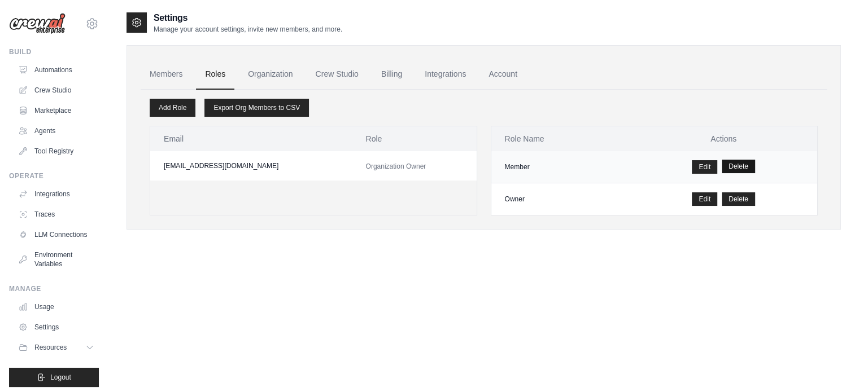
click at [744, 170] on button "Delete" at bounding box center [738, 167] width 33 height 14
click at [174, 73] on link "Members" at bounding box center [166, 74] width 51 height 30
